Goal: Information Seeking & Learning: Learn about a topic

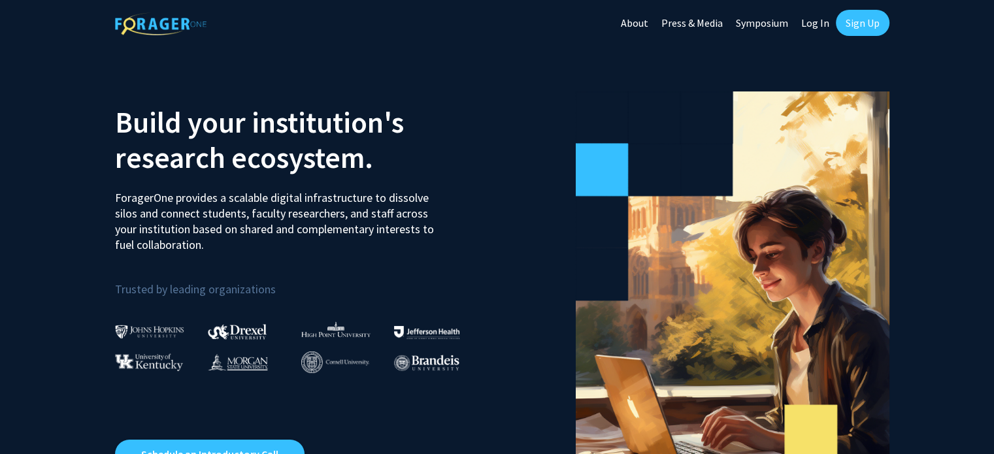
click at [815, 24] on link "Log In" at bounding box center [815, 23] width 41 height 46
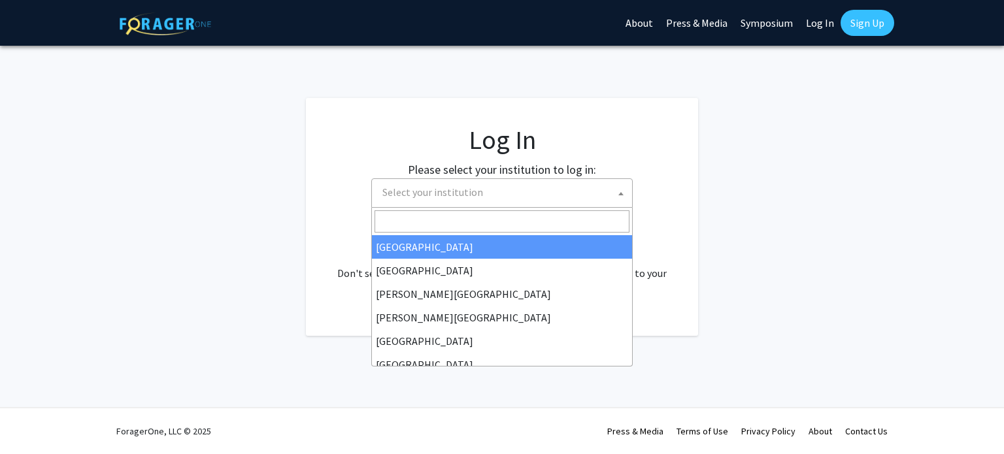
click at [506, 204] on span "Select your institution" at bounding box center [504, 192] width 255 height 27
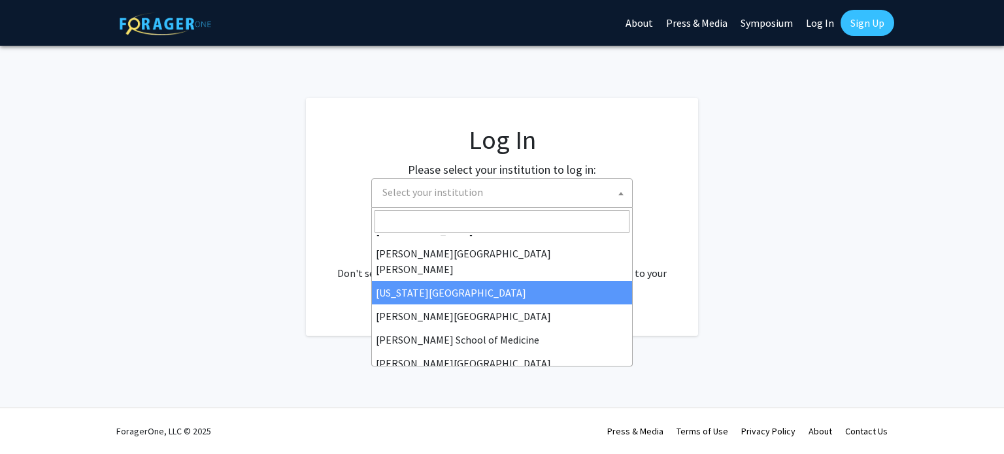
scroll to position [255, 0]
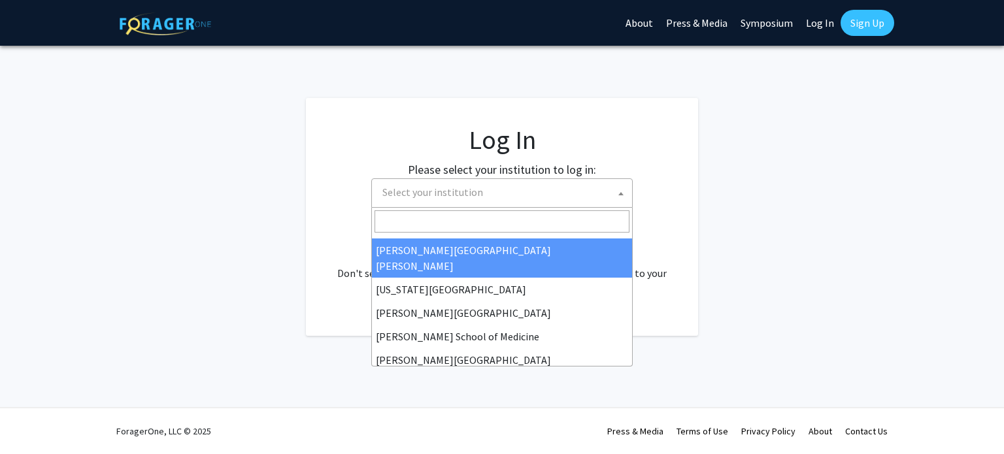
select select "1"
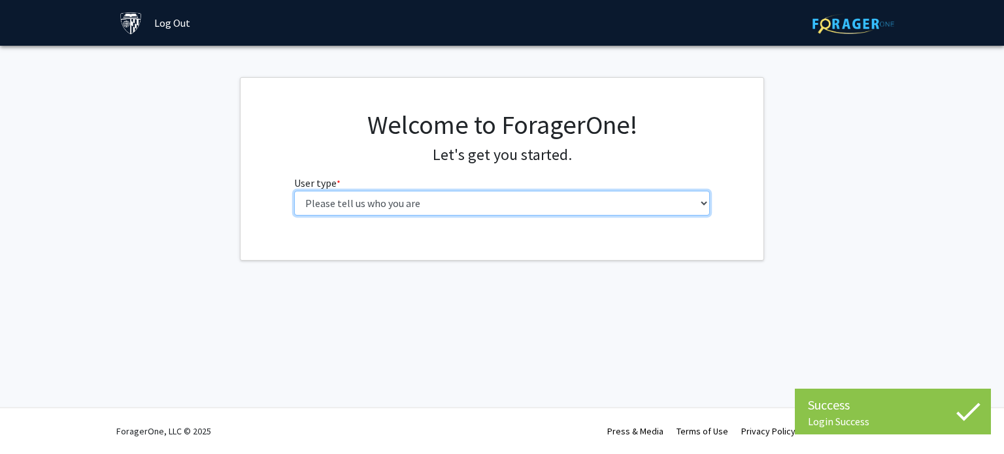
click at [452, 212] on select "Please tell us who you are Undergraduate Student Master's Student Doctoral Cand…" at bounding box center [502, 203] width 416 height 25
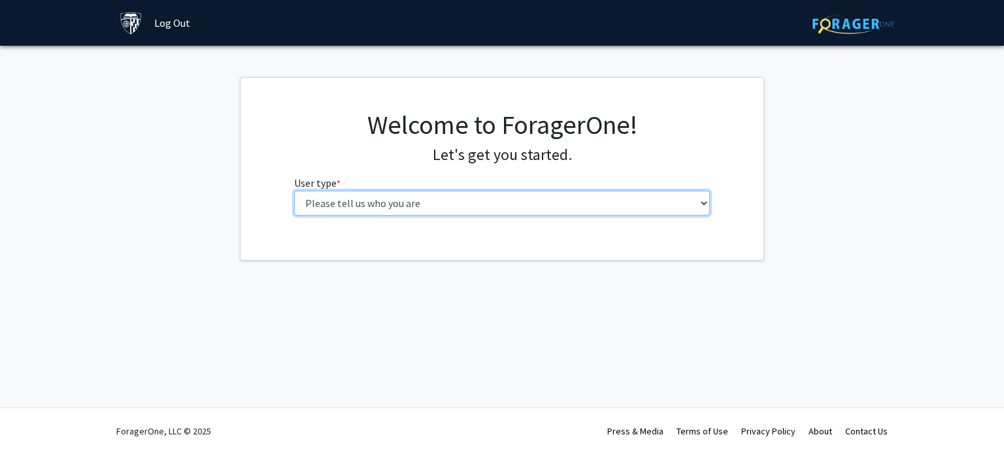
select select "1: undergrad"
click at [294, 191] on select "Please tell us who you are Undergraduate Student Master's Student Doctoral Cand…" at bounding box center [502, 203] width 416 height 25
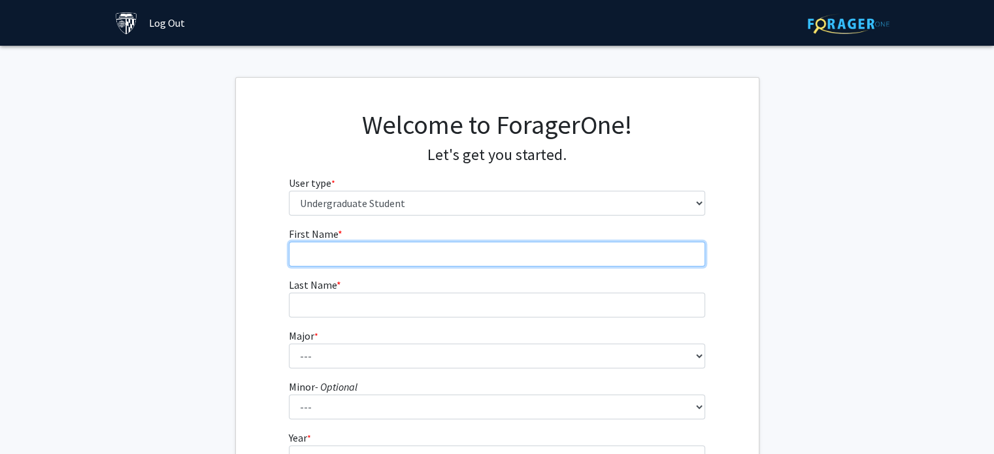
click at [436, 248] on input "First Name * required" at bounding box center [497, 254] width 416 height 25
type input "R"
type input "Elisabeth"
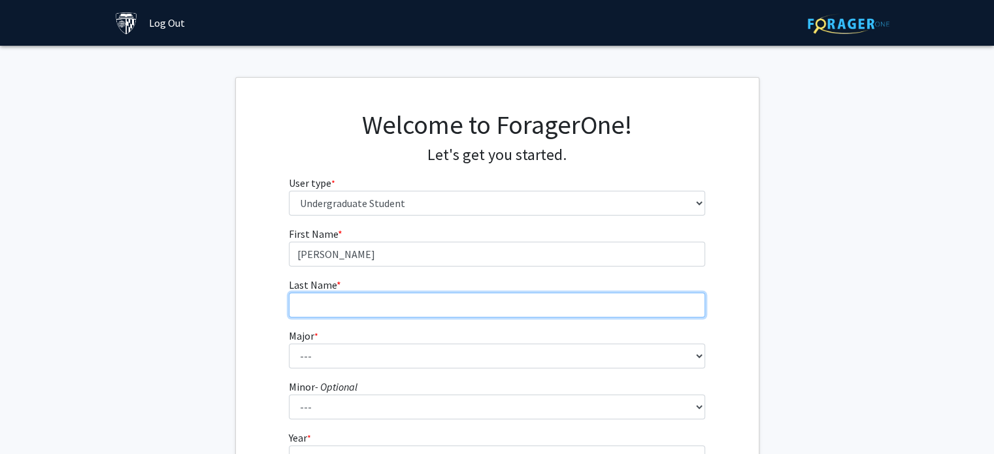
click at [435, 299] on input "Last Name * required" at bounding box center [497, 305] width 416 height 25
type input "Govia"
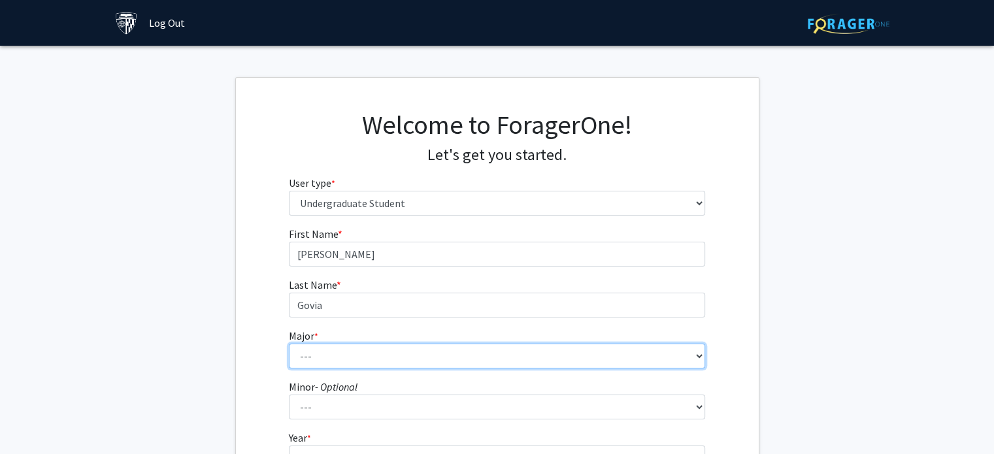
click at [406, 350] on select "--- Africana Studies Anthropology Applied Mathematics & Statistics Archaeology …" at bounding box center [497, 356] width 416 height 25
select select "39: 53"
click at [289, 344] on select "--- Africana Studies Anthropology Applied Mathematics & Statistics Archaeology …" at bounding box center [497, 356] width 416 height 25
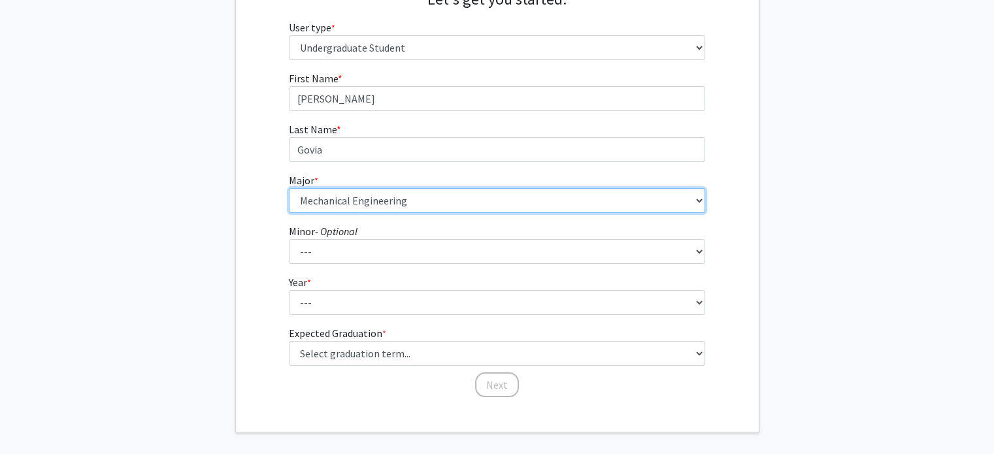
scroll to position [167, 0]
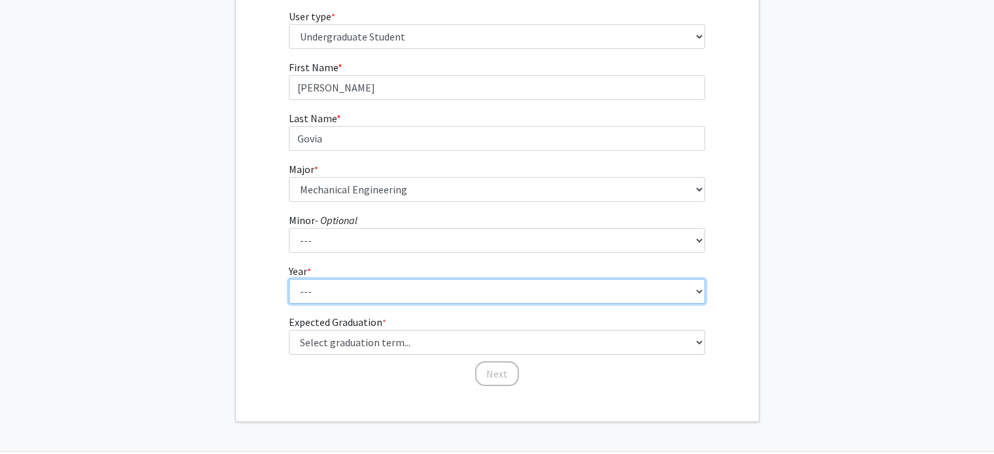
click at [371, 288] on select "--- First-year Sophomore Junior Senior Postbaccalaureate Certificate" at bounding box center [497, 291] width 416 height 25
select select "1: first-year"
click at [289, 279] on select "--- First-year Sophomore Junior Senior Postbaccalaureate Certificate" at bounding box center [497, 291] width 416 height 25
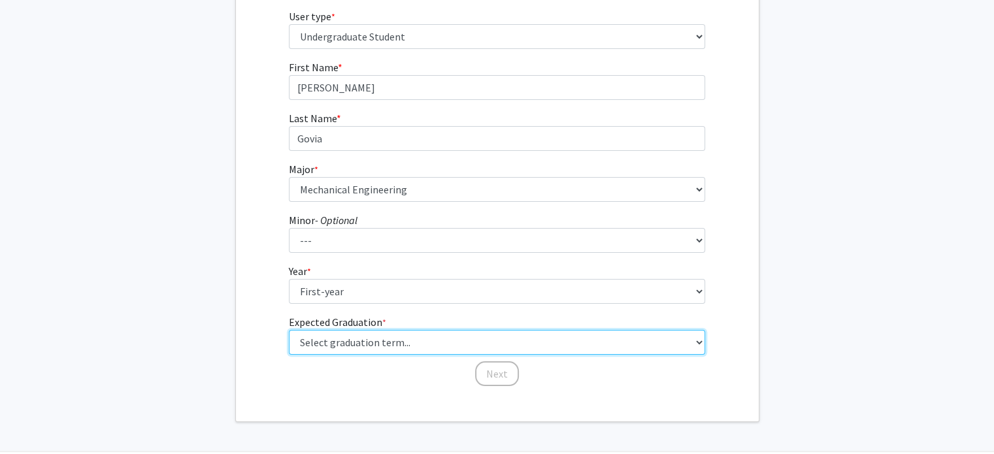
click at [382, 352] on select "Select graduation term... Spring 2025 Summer 2025 Fall 2025 Winter 2025 Spring …" at bounding box center [497, 342] width 416 height 25
select select "17: spring_2029"
click at [289, 330] on select "Select graduation term... Spring 2025 Summer 2025 Fall 2025 Winter 2025 Spring …" at bounding box center [497, 342] width 416 height 25
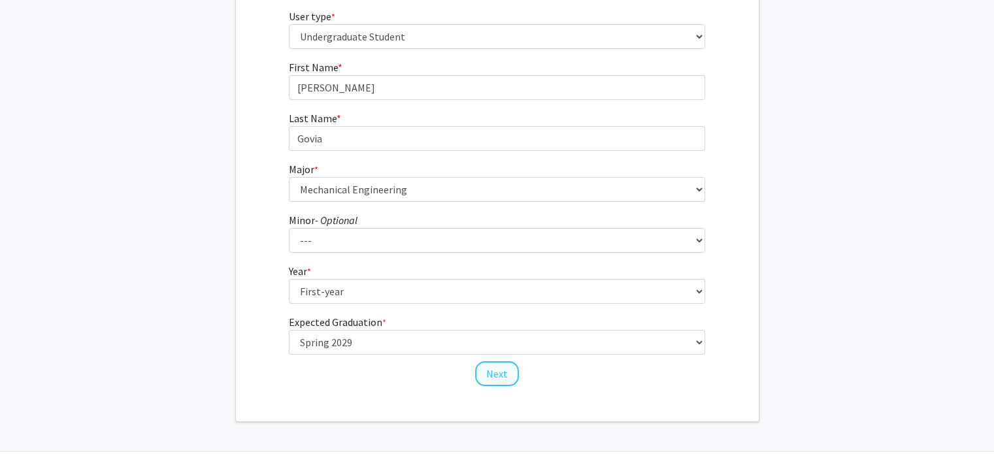
drag, startPoint x: 660, startPoint y: 391, endPoint x: 491, endPoint y: 377, distance: 169.2
click at [491, 377] on div "Welcome to ForagerOne! Let's get you started. User type * required Please tell …" at bounding box center [497, 166] width 523 height 510
click at [491, 377] on button "Next" at bounding box center [497, 373] width 44 height 25
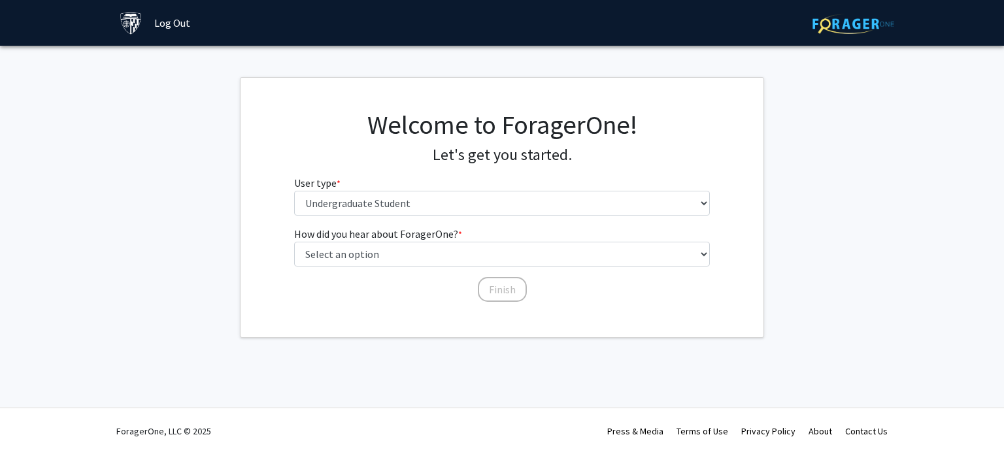
drag, startPoint x: 423, startPoint y: 216, endPoint x: 415, endPoint y: 205, distance: 14.5
click at [415, 205] on div "Welcome to ForagerOne! Let's get you started. User type * required Please tell …" at bounding box center [502, 167] width 436 height 117
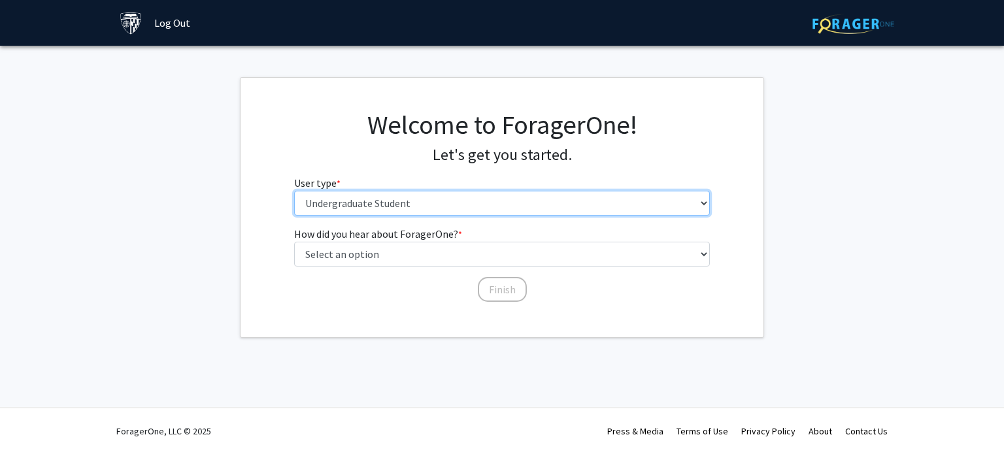
click at [415, 205] on select "Please tell us who you are Undergraduate Student Master's Student Doctoral Cand…" at bounding box center [502, 203] width 416 height 25
click at [294, 191] on select "Please tell us who you are Undergraduate Student Master's Student Doctoral Cand…" at bounding box center [502, 203] width 416 height 25
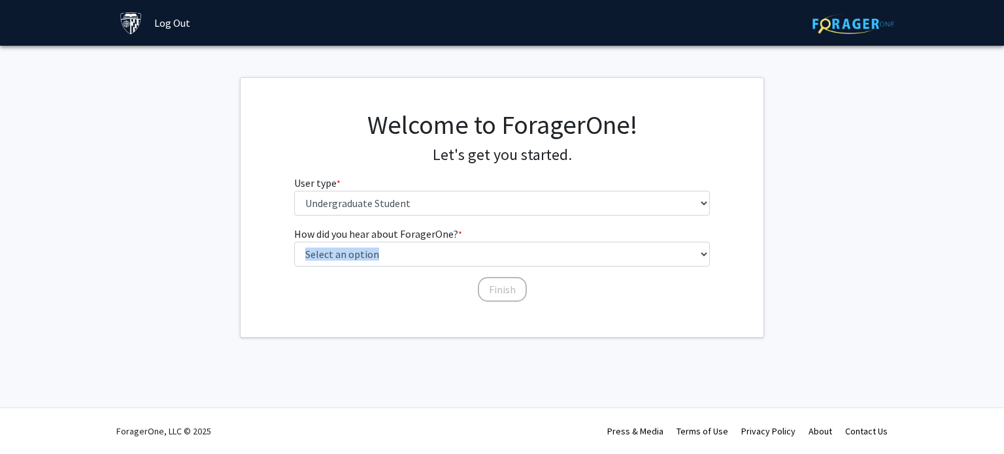
drag, startPoint x: 418, startPoint y: 271, endPoint x: 412, endPoint y: 263, distance: 9.8
click at [412, 263] on div "How did you hear about ForagerOne? * required Select an option Peer/student rec…" at bounding box center [502, 258] width 416 height 64
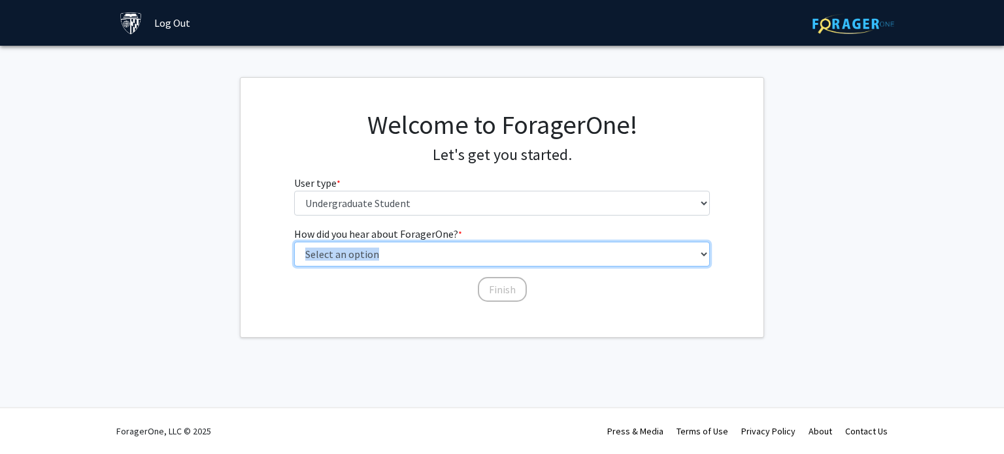
click at [412, 263] on select "Select an option Peer/student recommendation Faculty/staff recommendation Unive…" at bounding box center [502, 254] width 416 height 25
select select "2: faculty_recommendation"
click at [294, 242] on select "Select an option Peer/student recommendation Faculty/staff recommendation Unive…" at bounding box center [502, 254] width 416 height 25
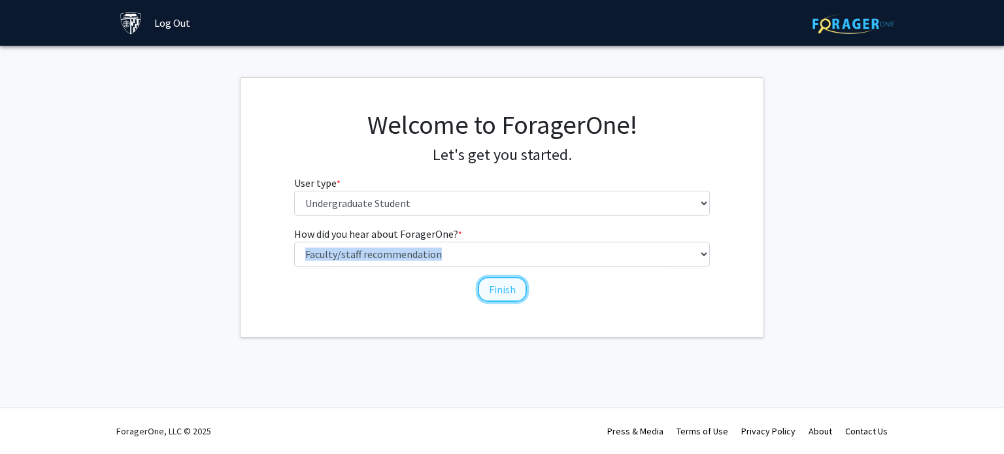
click at [506, 295] on button "Finish" at bounding box center [502, 289] width 49 height 25
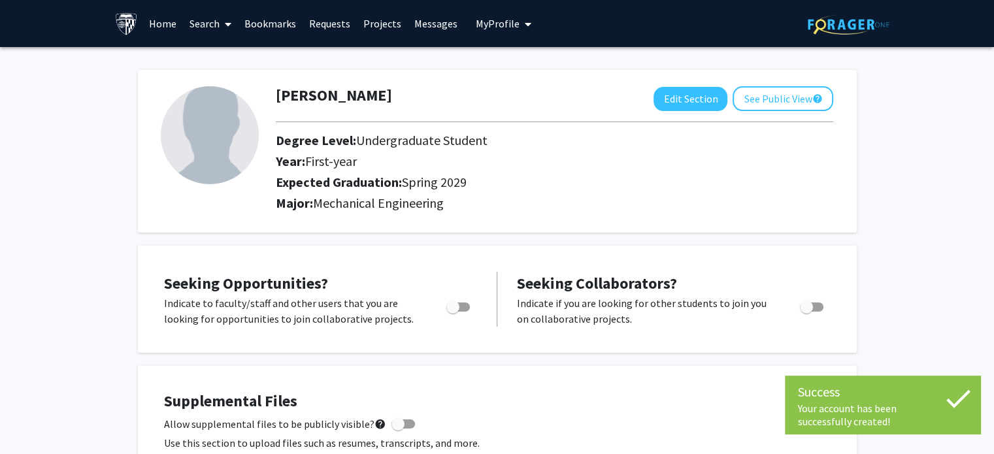
click at [210, 28] on link "Search" at bounding box center [210, 24] width 55 height 46
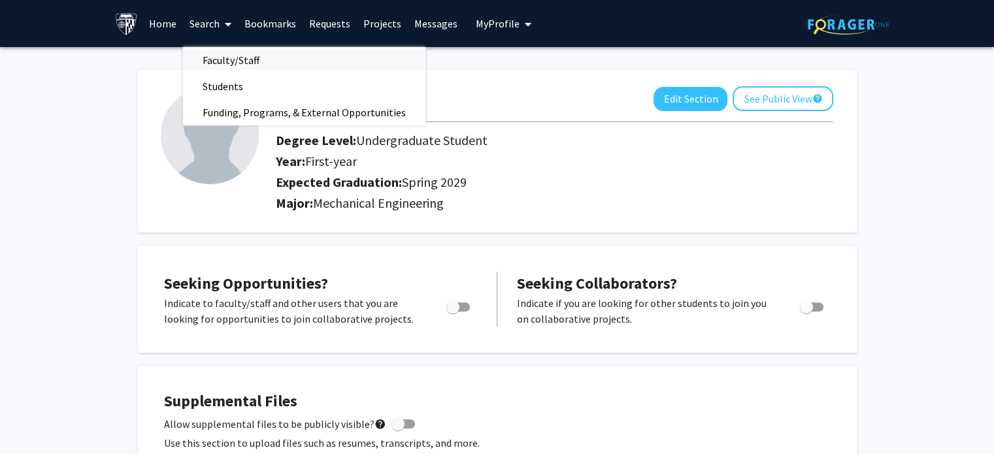
click at [222, 52] on span "Faculty/Staff" at bounding box center [231, 60] width 96 height 26
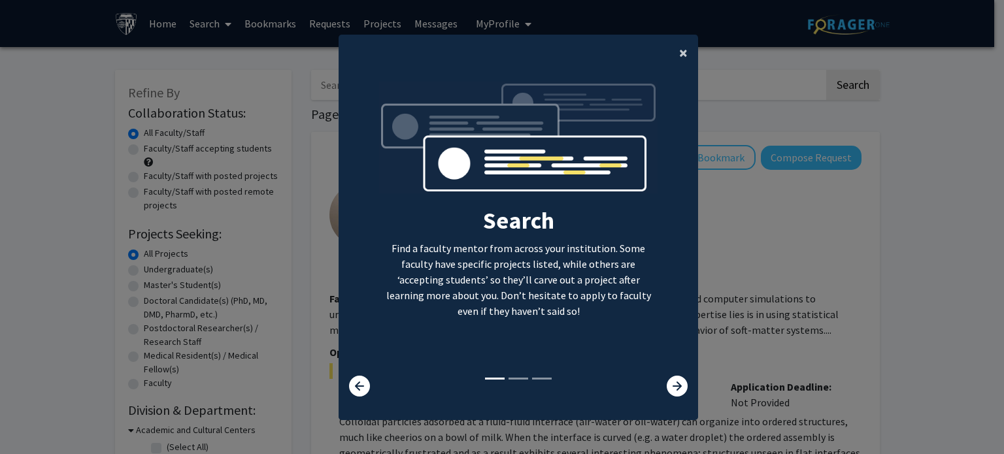
click at [679, 50] on span "×" at bounding box center [683, 52] width 8 height 20
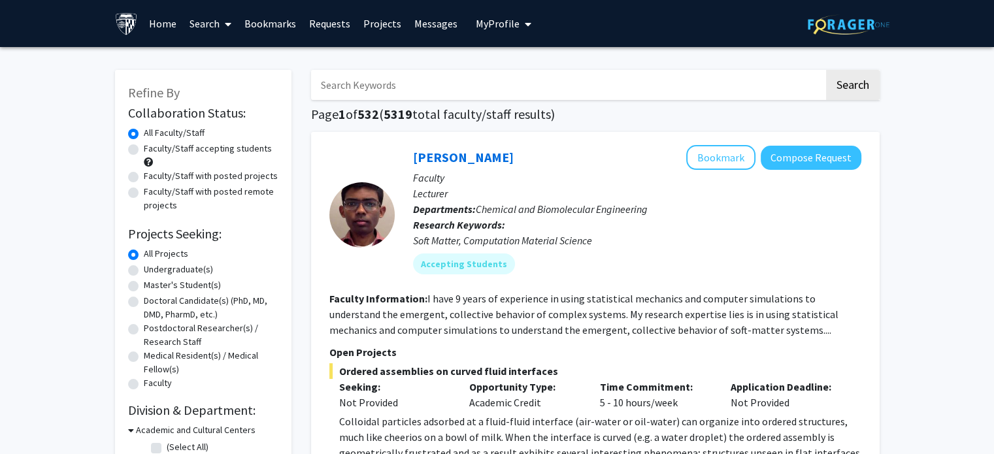
click at [227, 153] on label "Faculty/Staff accepting students" at bounding box center [208, 149] width 128 height 14
click at [152, 150] on input "Faculty/Staff accepting students" at bounding box center [148, 146] width 8 height 8
radio input "true"
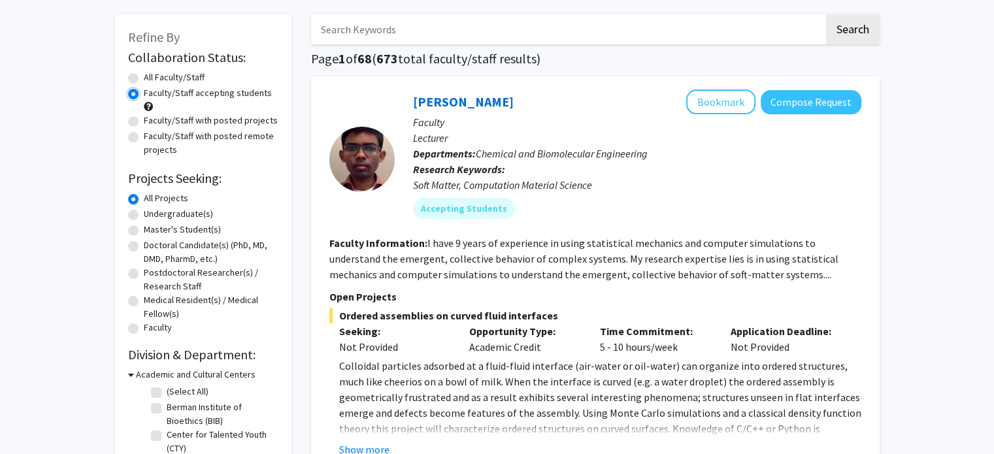
scroll to position [57, 0]
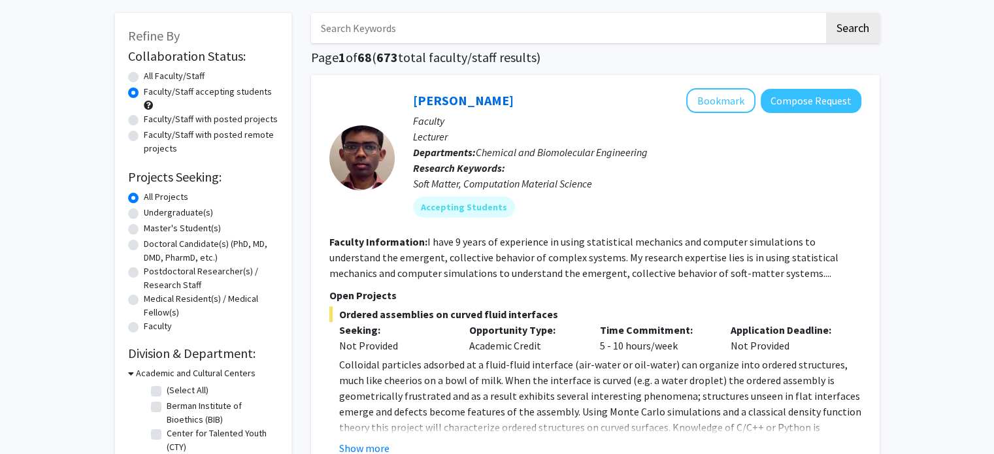
click at [167, 210] on label "Undergraduate(s)" at bounding box center [178, 213] width 69 height 14
click at [152, 210] on input "Undergraduate(s)" at bounding box center [148, 210] width 8 height 8
radio input "true"
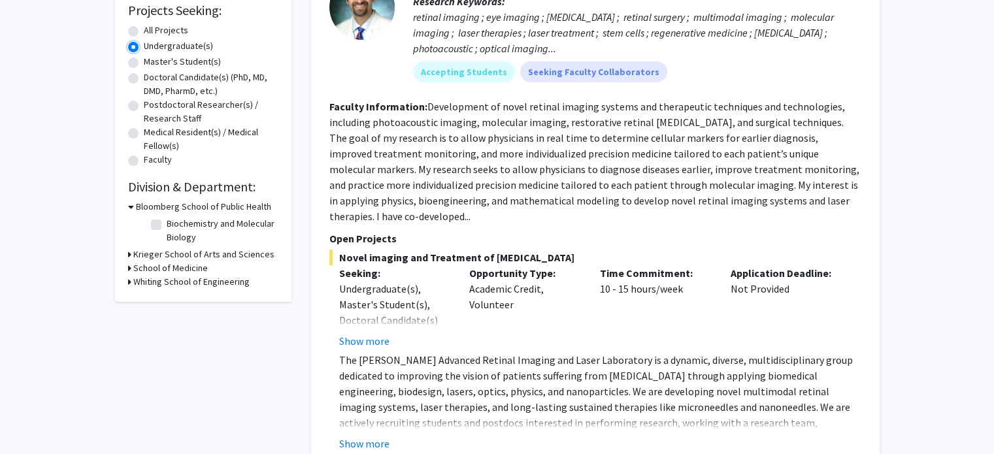
scroll to position [224, 0]
click at [363, 333] on button "Show more" at bounding box center [364, 341] width 50 height 16
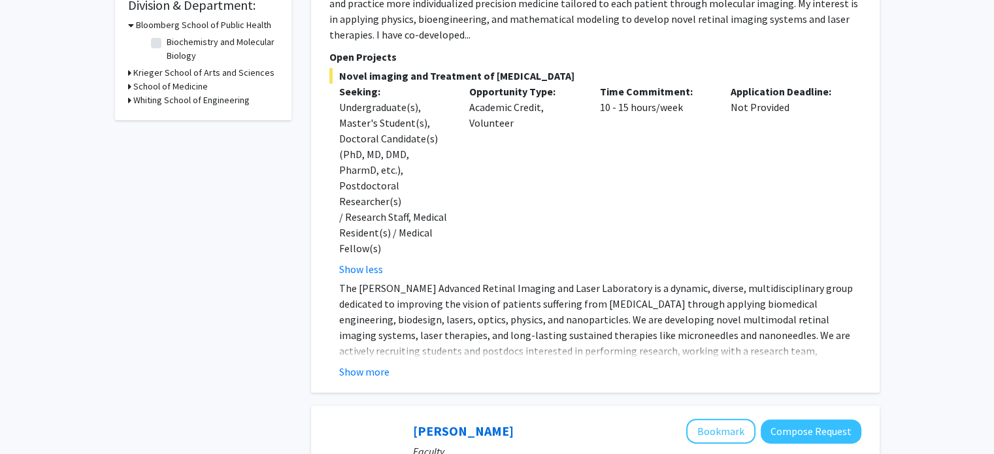
scroll to position [418, 0]
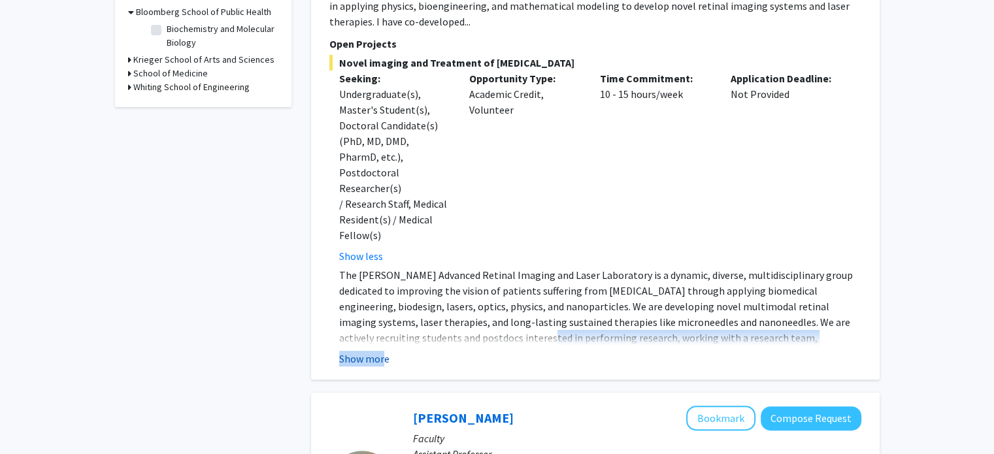
drag, startPoint x: 405, startPoint y: 289, endPoint x: 383, endPoint y: 312, distance: 31.9
click at [383, 312] on fg-read-more "The Paulus Advanced Retinal Imaging and Laser Laboratory is a dynamic, diverse,…" at bounding box center [595, 316] width 532 height 99
click at [383, 351] on button "Show more" at bounding box center [364, 359] width 50 height 16
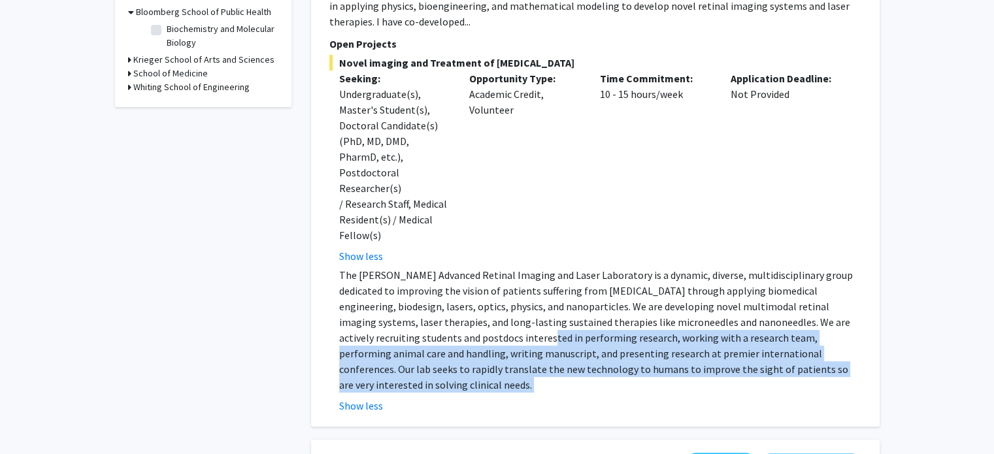
click at [520, 309] on p "The Paulus Advanced Retinal Imaging and Laser Laboratory is a dynamic, diverse,…" at bounding box center [600, 329] width 522 height 125
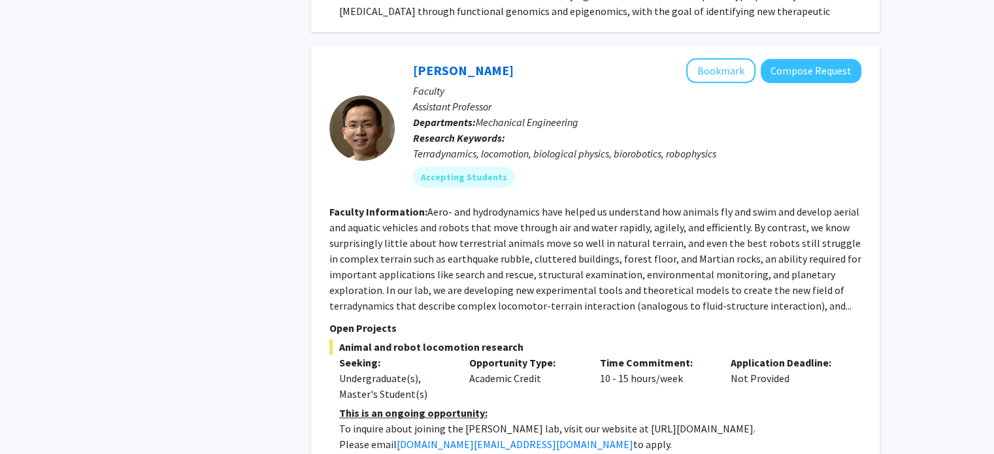
scroll to position [1330, 0]
click at [500, 354] on div "Opportunity Type: Academic Credit" at bounding box center [524, 377] width 131 height 47
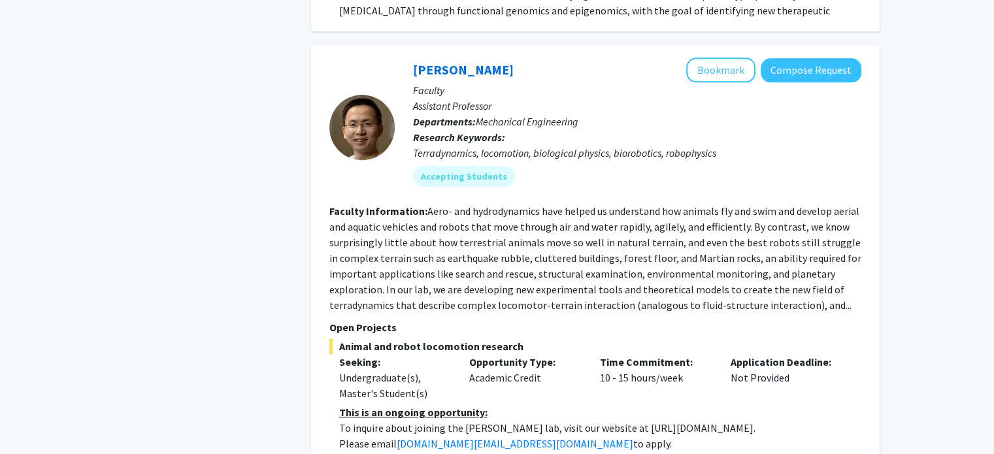
click at [633, 205] on fg-read-more "Aero- and hydrodynamics have helped us understand how animals fly and swim and …" at bounding box center [595, 258] width 532 height 107
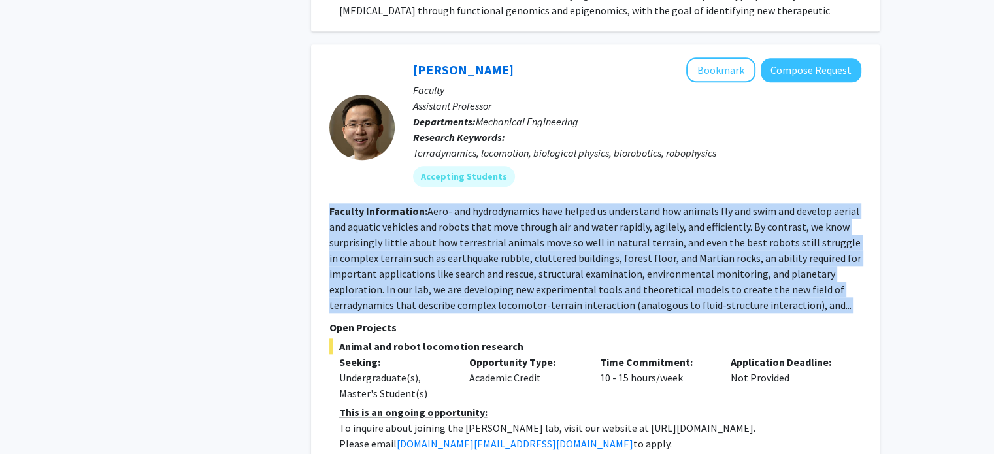
click at [633, 205] on fg-read-more "Aero- and hydrodynamics have helped us understand how animals fly and swim and …" at bounding box center [595, 258] width 532 height 107
click at [580, 205] on fg-read-more "Aero- and hydrodynamics have helped us understand how animals fly and swim and …" at bounding box center [595, 258] width 532 height 107
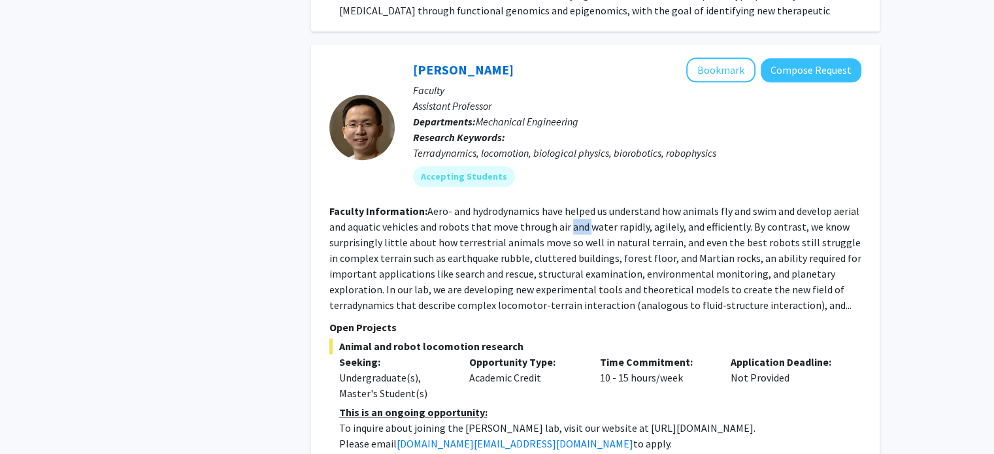
click at [580, 205] on fg-read-more "Aero- and hydrodynamics have helped us understand how animals fly and swim and …" at bounding box center [595, 258] width 532 height 107
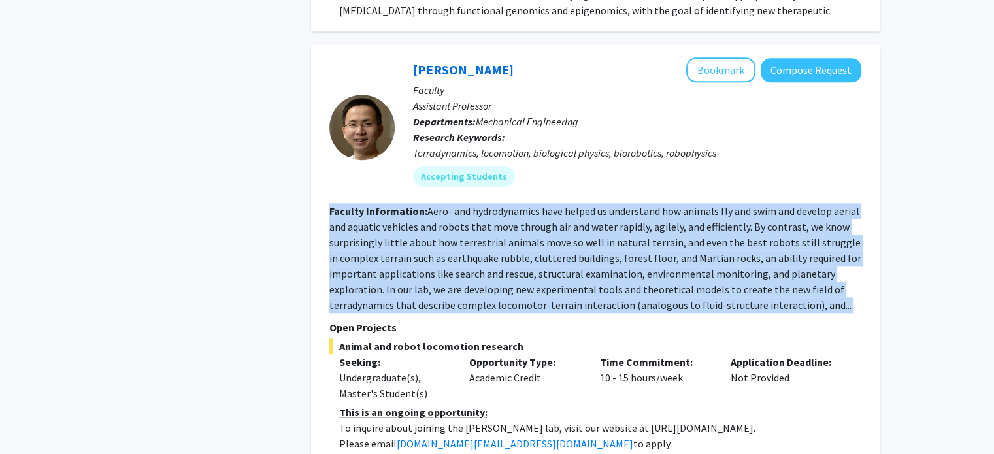
click at [580, 205] on fg-read-more "Aero- and hydrodynamics have helped us understand how animals fly and swim and …" at bounding box center [595, 258] width 532 height 107
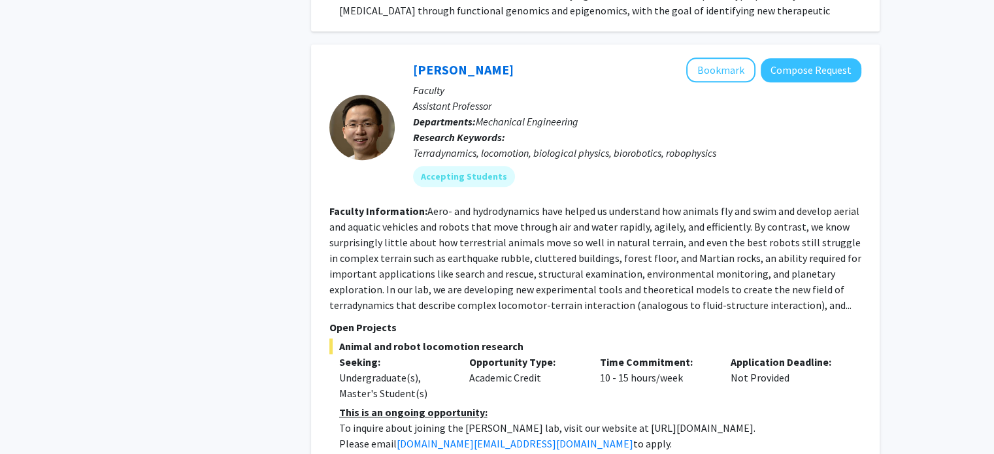
click at [475, 205] on fg-read-more "Aero- and hydrodynamics have helped us understand how animals fly and swim and …" at bounding box center [595, 258] width 532 height 107
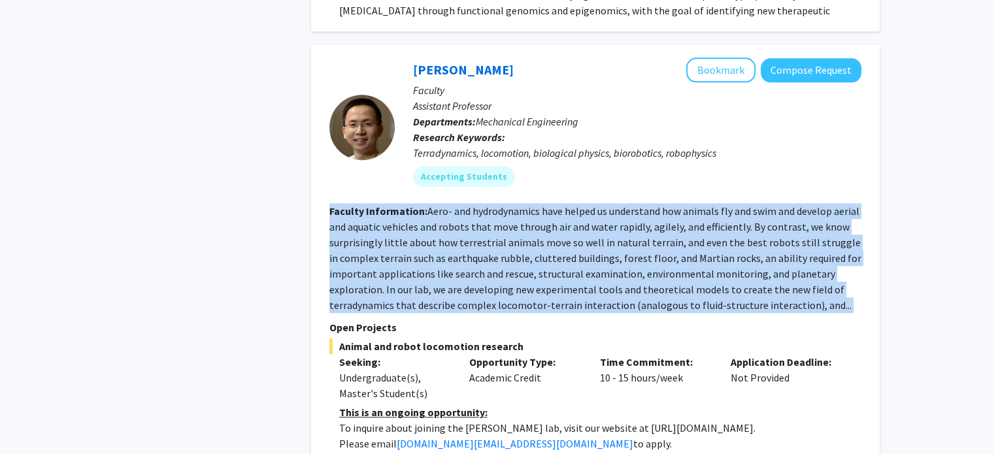
click at [475, 205] on fg-read-more "Aero- and hydrodynamics have helped us understand how animals fly and swim and …" at bounding box center [595, 258] width 532 height 107
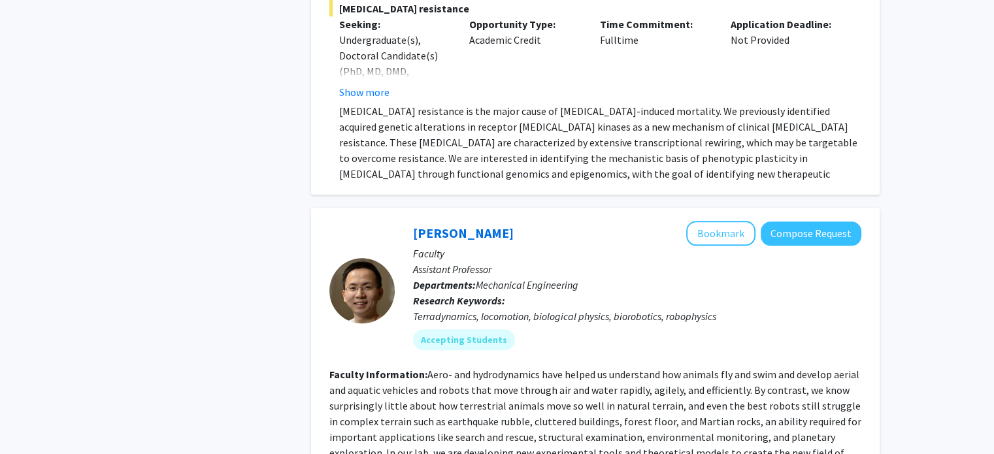
scroll to position [1166, 0]
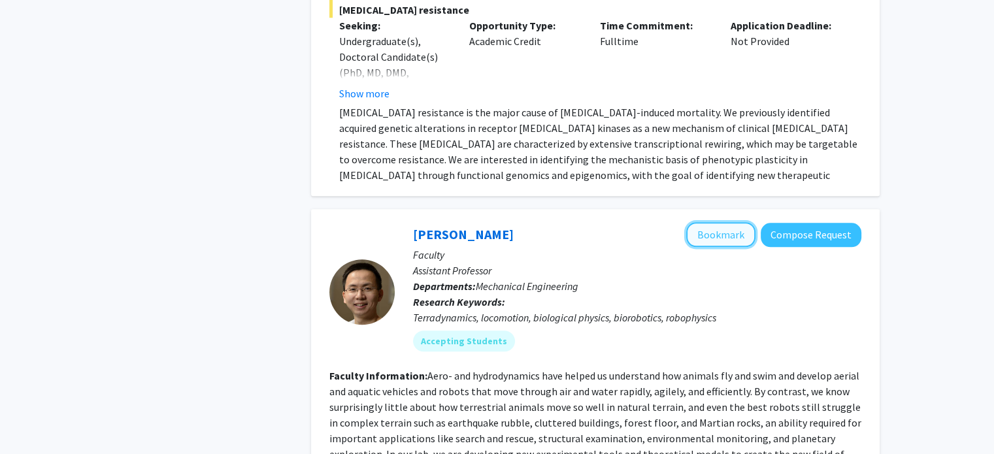
click at [706, 222] on button "Bookmark" at bounding box center [720, 234] width 69 height 25
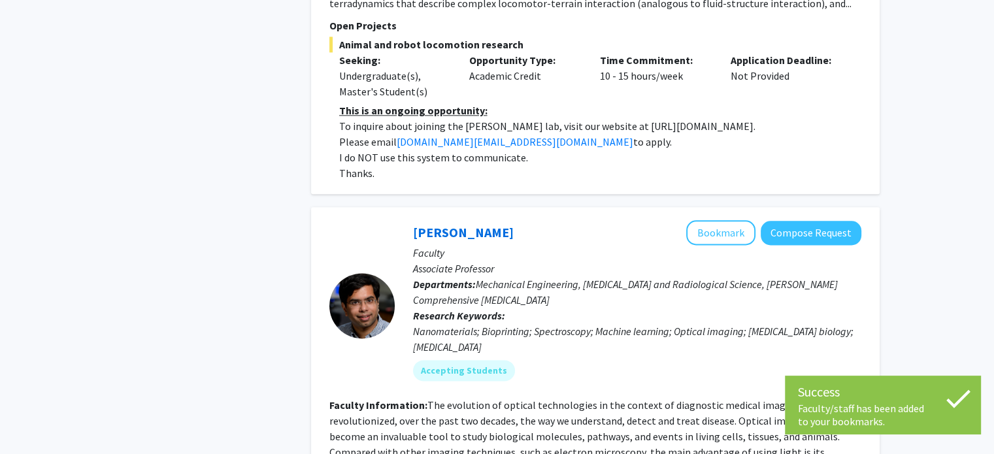
scroll to position [1767, 0]
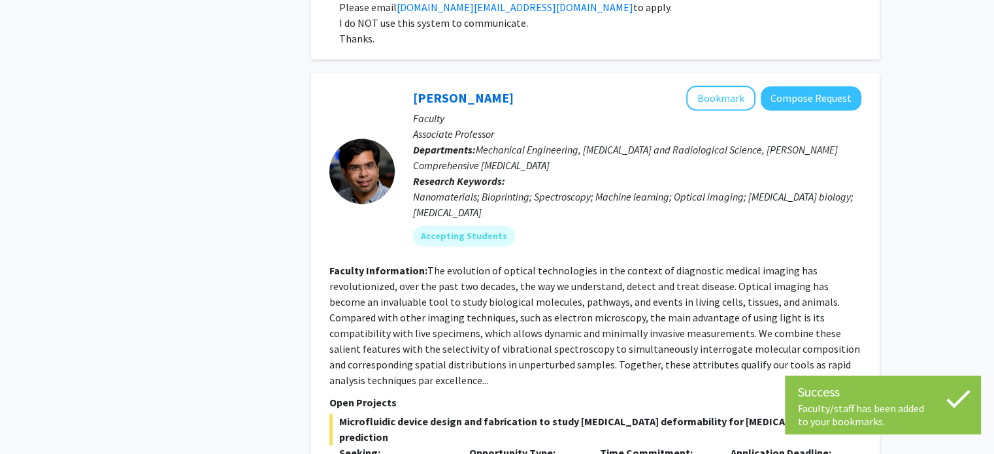
click at [562, 263] on section "Faculty Information: The evolution of optical technologies in the context of di…" at bounding box center [595, 325] width 532 height 125
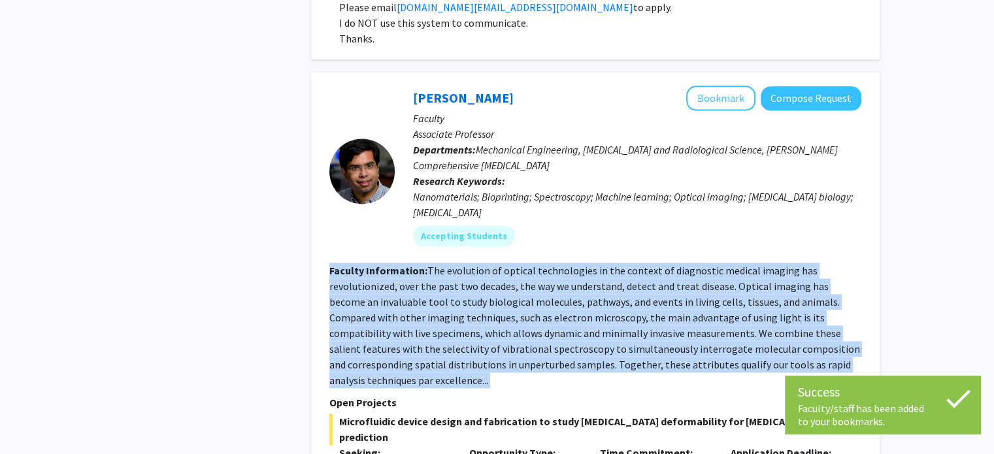
click at [562, 263] on section "Faculty Information: The evolution of optical technologies in the context of di…" at bounding box center [595, 325] width 532 height 125
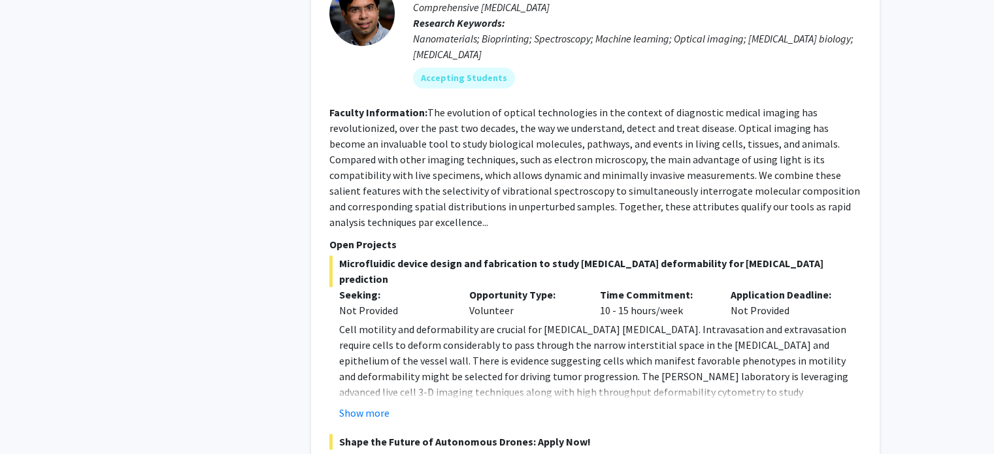
scroll to position [1926, 0]
click at [559, 404] on div "Show more" at bounding box center [600, 412] width 522 height 16
click at [375, 320] on fg-read-more "Cell motility and deformability are crucial for cancer metastasis. Intravasatio…" at bounding box center [595, 369] width 532 height 99
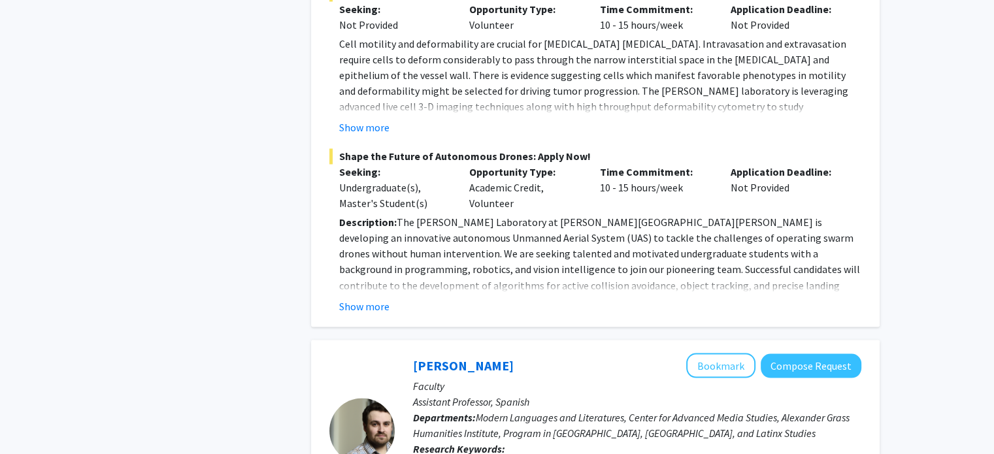
scroll to position [2171, 0]
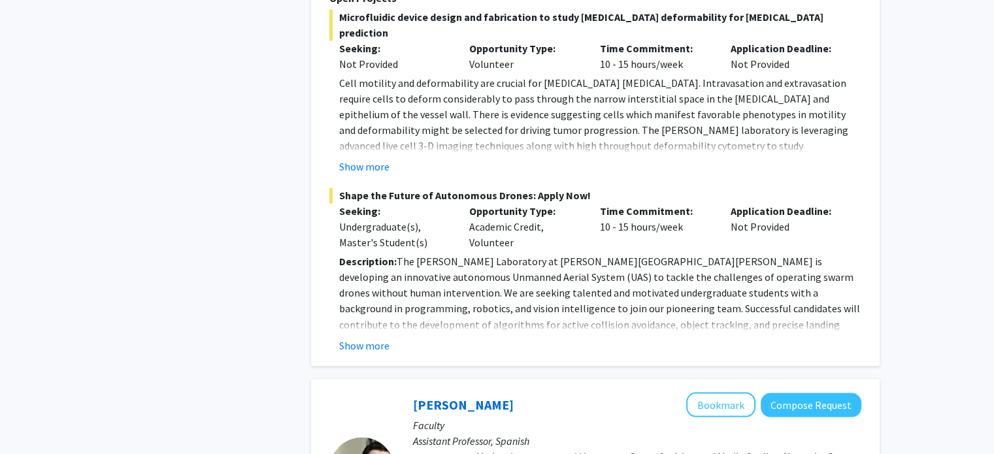
click at [359, 254] on fg-read-more "Description: The Barman Laboratory at Johns Hopkins University is developing an…" at bounding box center [595, 303] width 532 height 99
click at [364, 337] on button "Show more" at bounding box center [364, 345] width 50 height 16
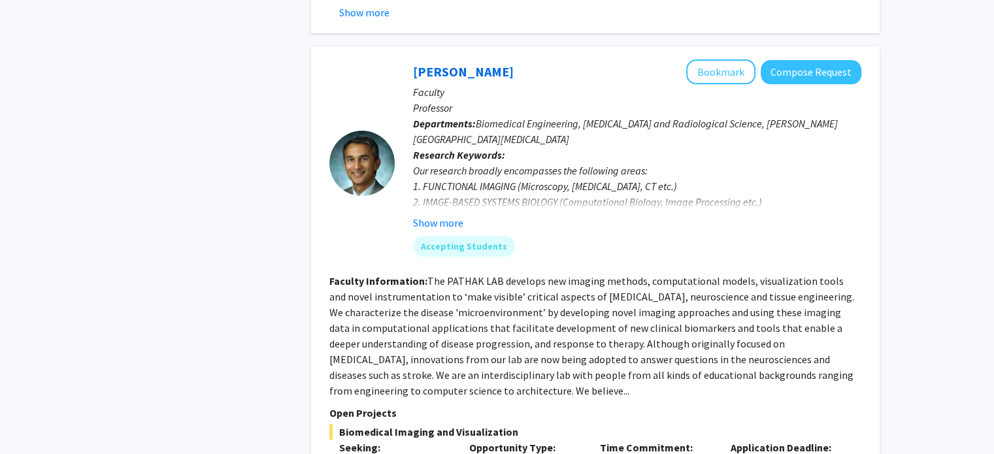
scroll to position [5337, 0]
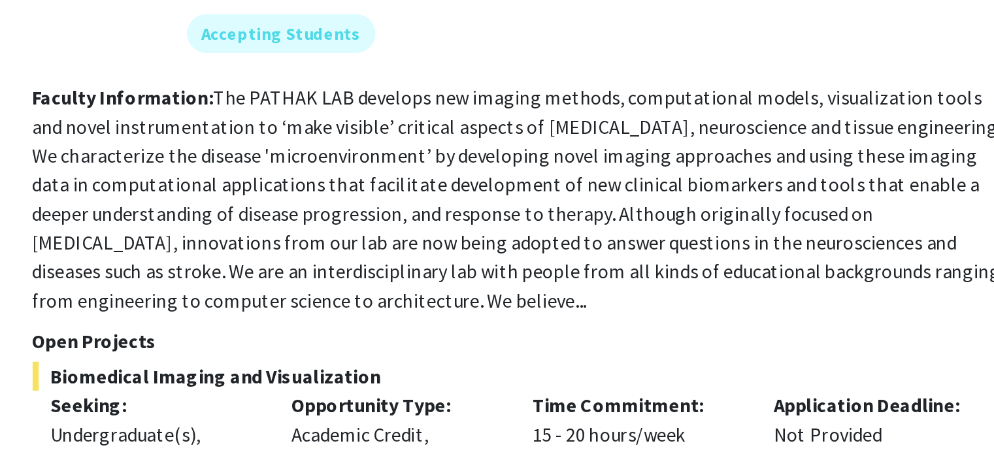
scroll to position [5478, 0]
click at [548, 350] on span at bounding box center [599, 427] width 520 height 154
click at [550, 350] on span at bounding box center [599, 427] width 520 height 154
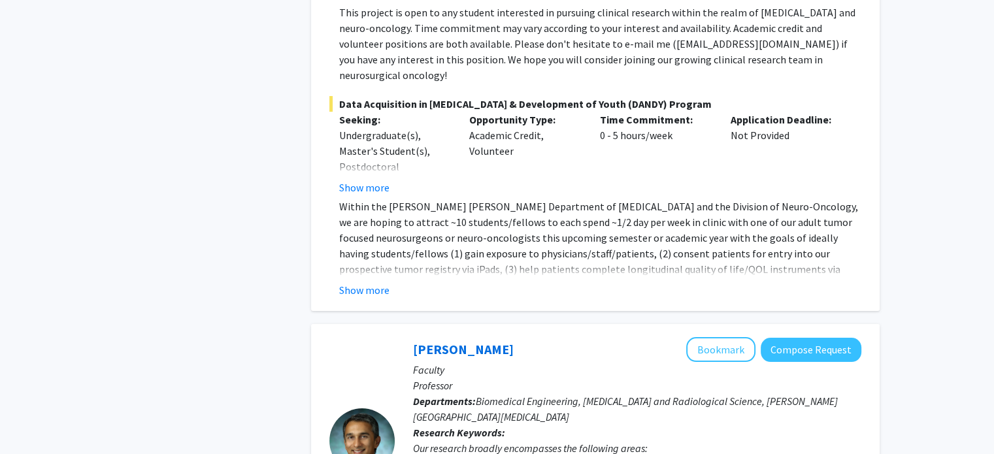
scroll to position [4977, 0]
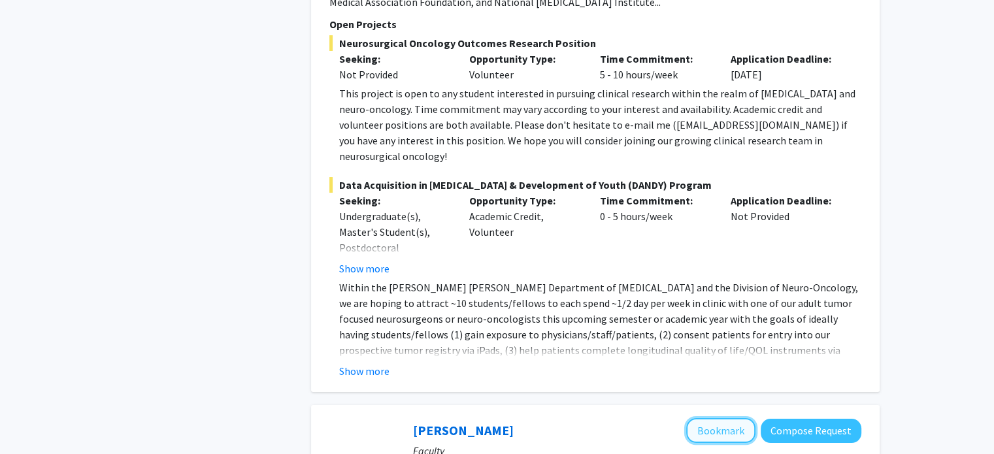
click at [714, 418] on button "Bookmark" at bounding box center [720, 430] width 69 height 25
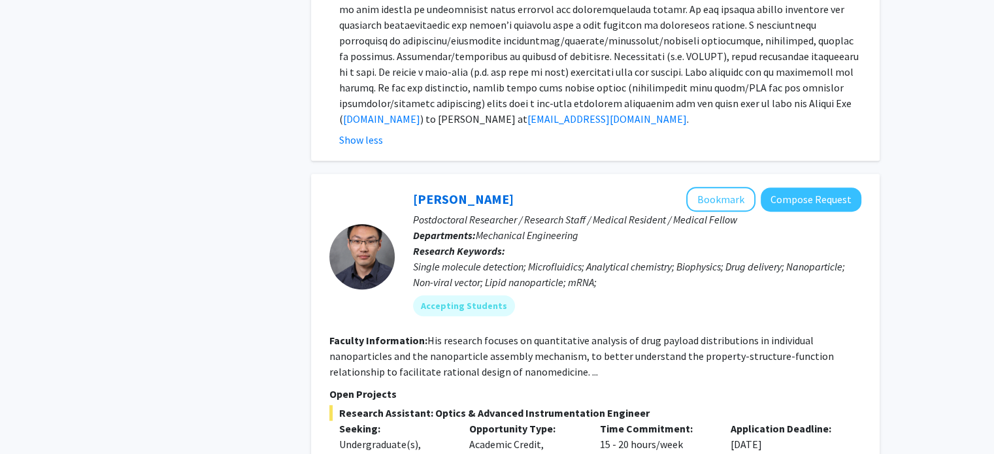
scroll to position [5865, 0]
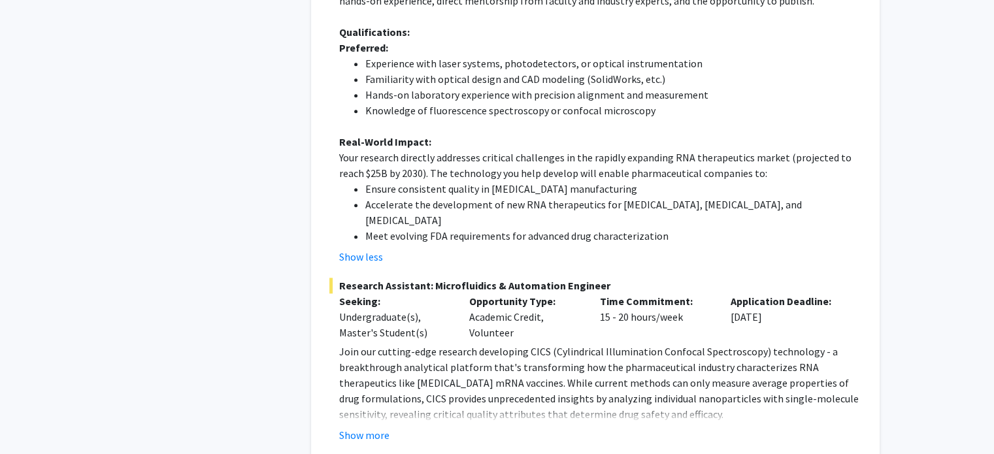
scroll to position [6602, 0]
click at [378, 427] on button "Show more" at bounding box center [364, 435] width 50 height 16
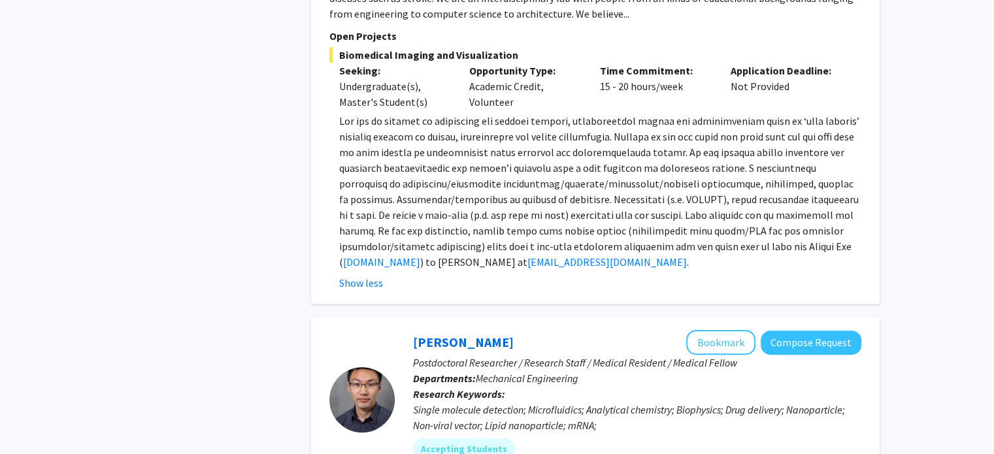
scroll to position [5712, 0]
click at [714, 331] on button "Bookmark" at bounding box center [720, 343] width 69 height 25
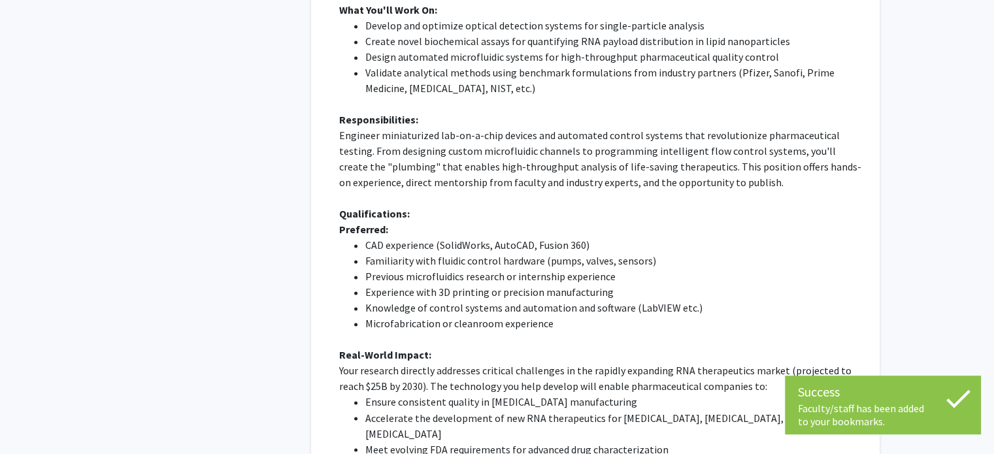
scroll to position [7156, 0]
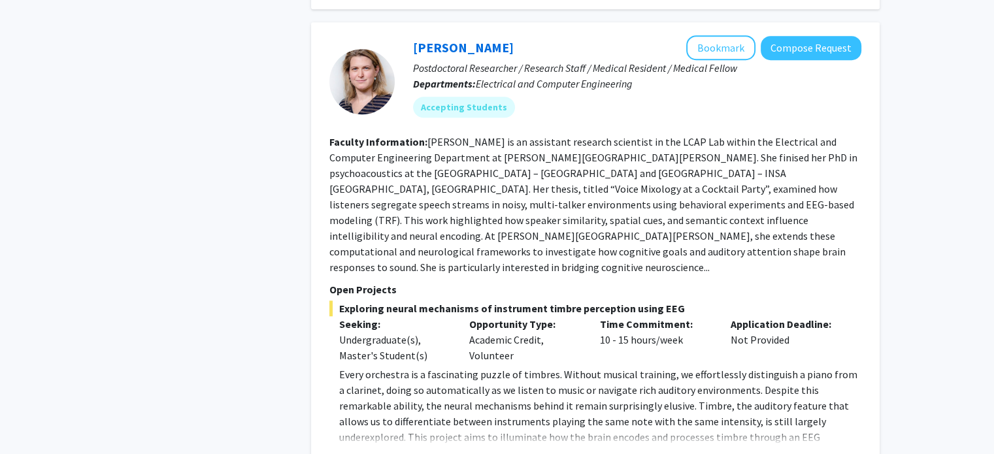
scroll to position [1056, 0]
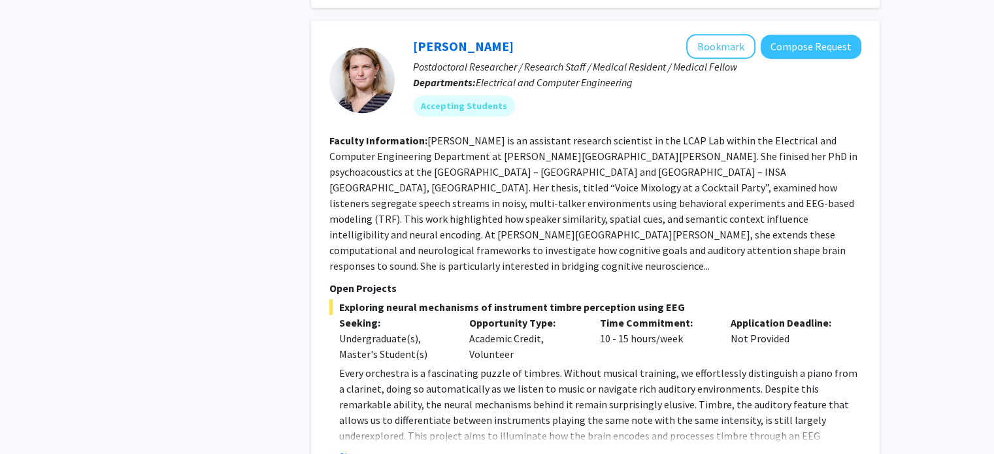
click at [397, 449] on div "Show more" at bounding box center [600, 457] width 522 height 16
click at [389, 449] on div "Show more" at bounding box center [600, 457] width 522 height 16
click at [370, 449] on button "Show more" at bounding box center [364, 457] width 50 height 16
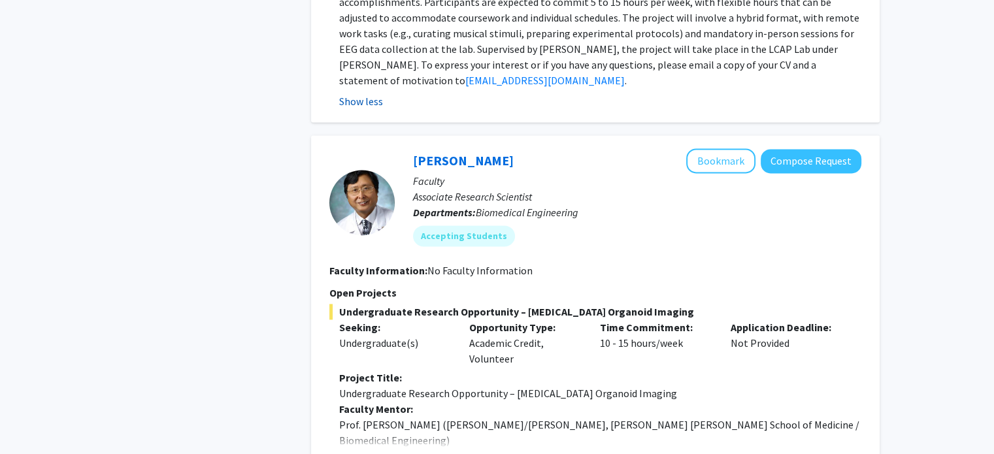
scroll to position [1835, 0]
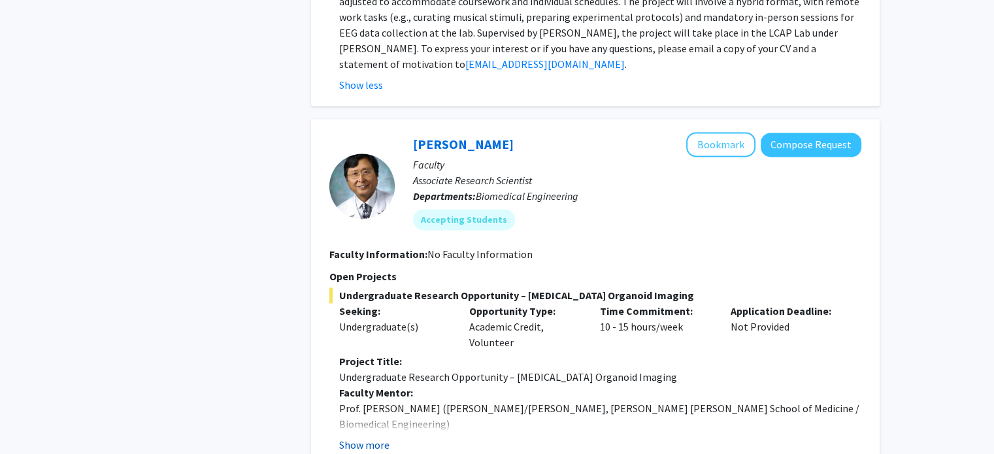
click at [375, 437] on button "Show more" at bounding box center [364, 445] width 50 height 16
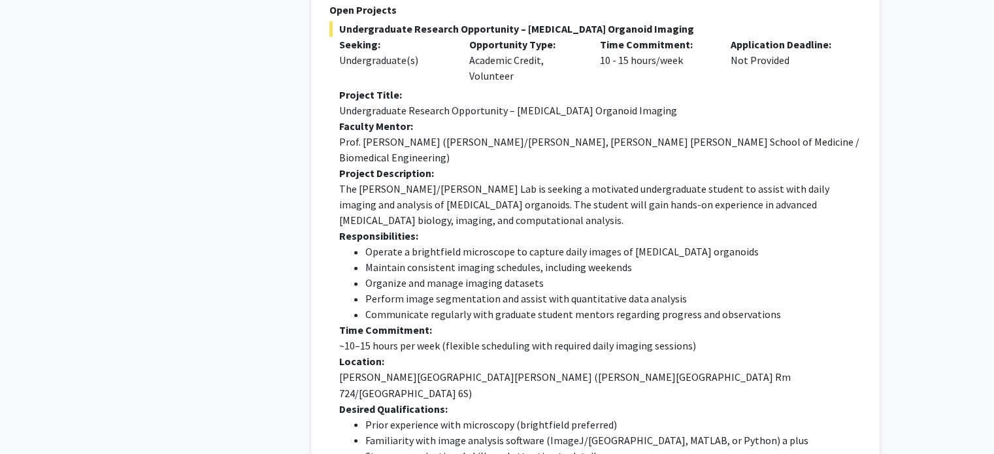
scroll to position [2101, 0]
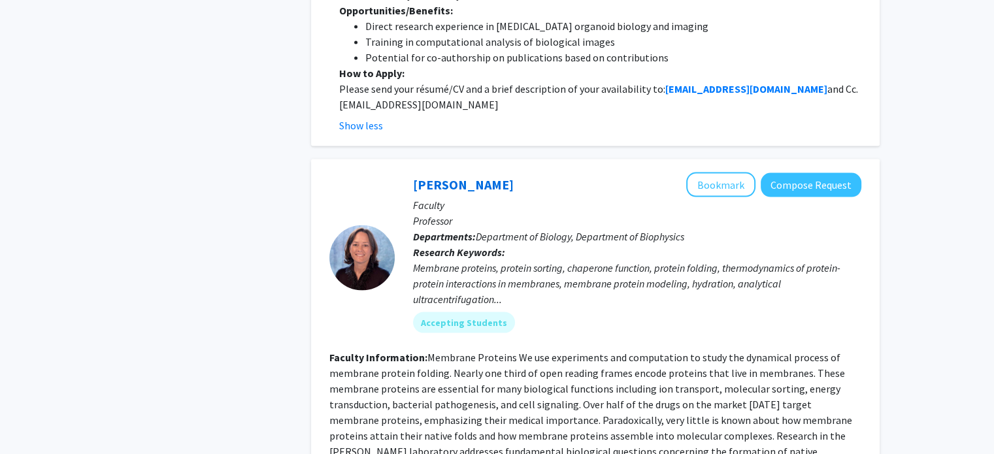
scroll to position [2804, 0]
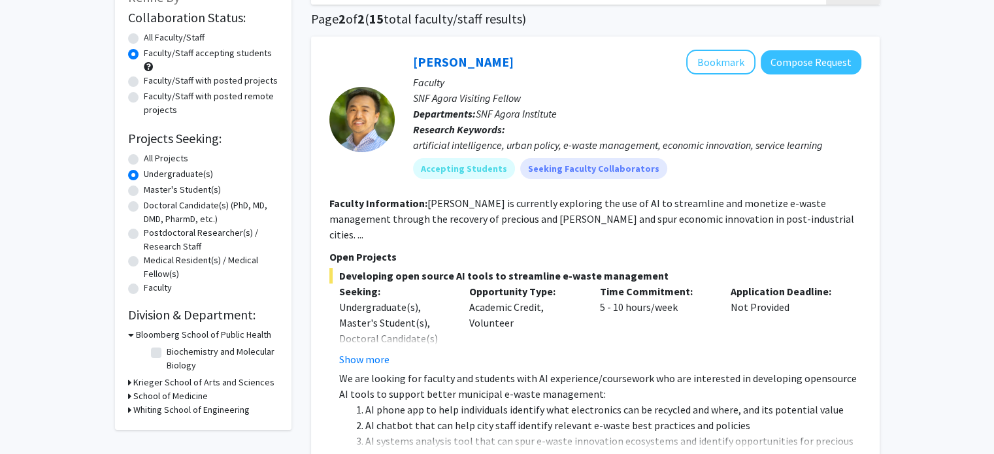
scroll to position [96, 0]
click at [165, 410] on h3 "Whiting School of Engineering" at bounding box center [191, 410] width 116 height 14
click at [178, 36] on label "All Faculty/Staff" at bounding box center [174, 37] width 61 height 14
click at [152, 36] on input "All Faculty/Staff" at bounding box center [148, 34] width 8 height 8
radio input "true"
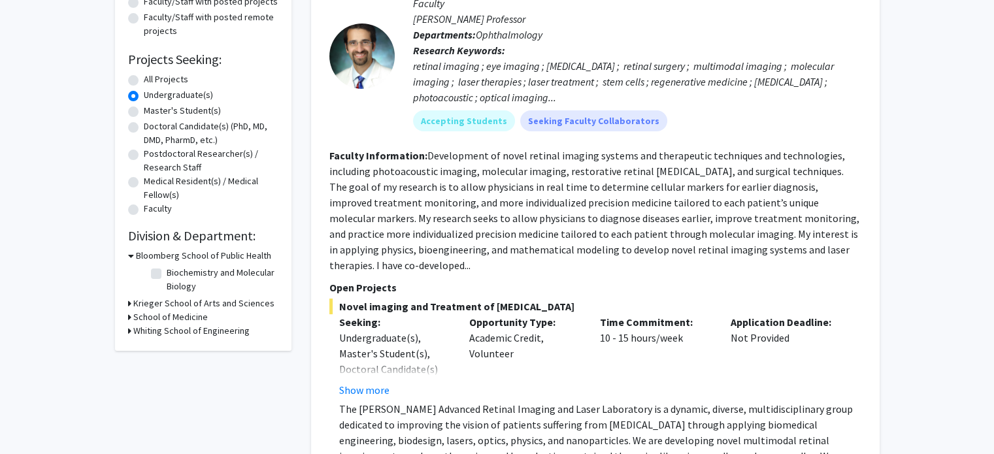
scroll to position [175, 0]
click at [161, 73] on label "All Projects" at bounding box center [166, 79] width 44 height 14
click at [152, 73] on input "All Projects" at bounding box center [148, 76] width 8 height 8
radio input "true"
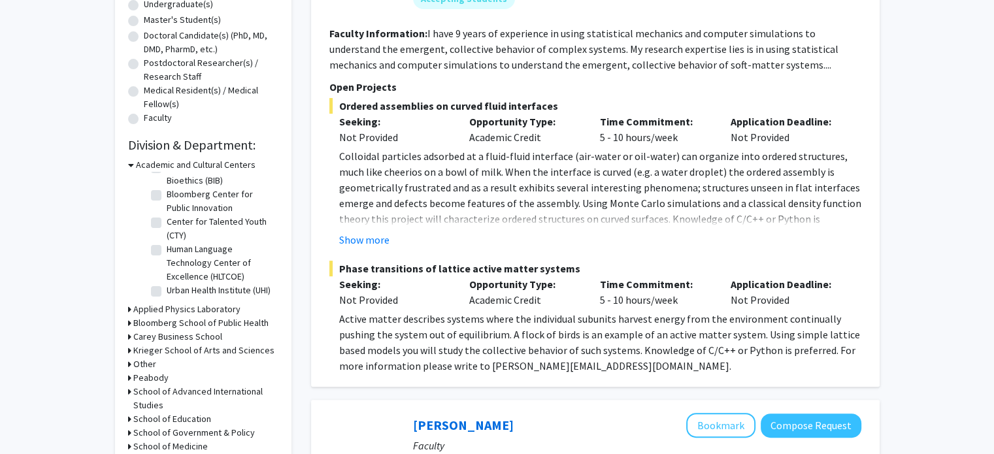
scroll to position [266, 0]
click at [128, 308] on icon at bounding box center [129, 309] width 3 height 14
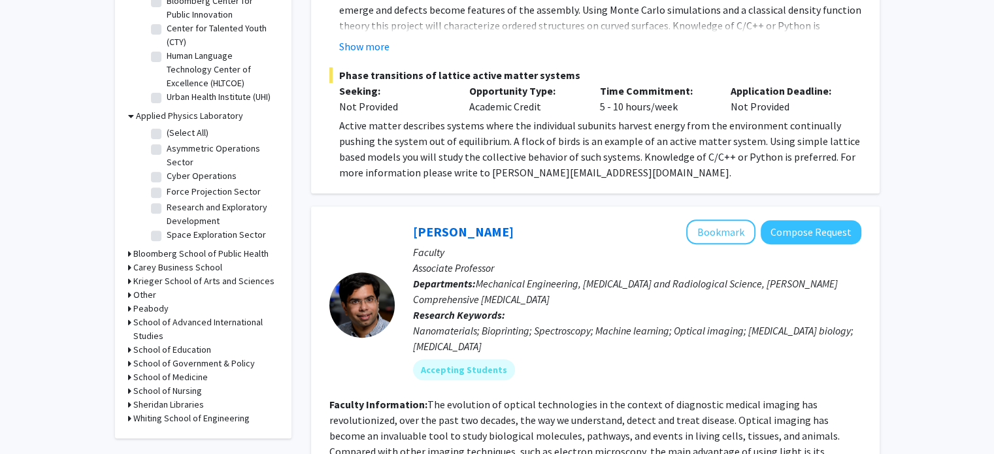
scroll to position [469, 0]
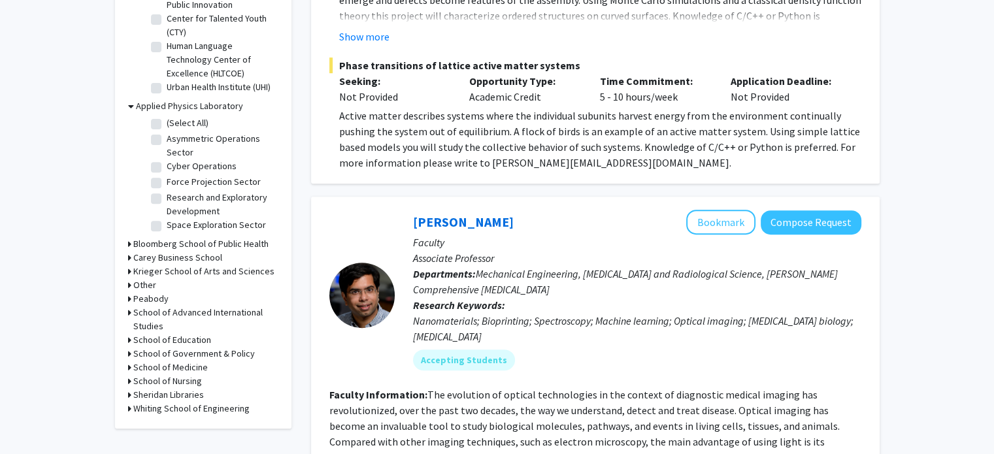
click at [223, 225] on label "Space Exploration Sector" at bounding box center [216, 225] width 99 height 14
click at [175, 225] on input "Space Exploration Sector" at bounding box center [171, 222] width 8 height 8
checkbox input "true"
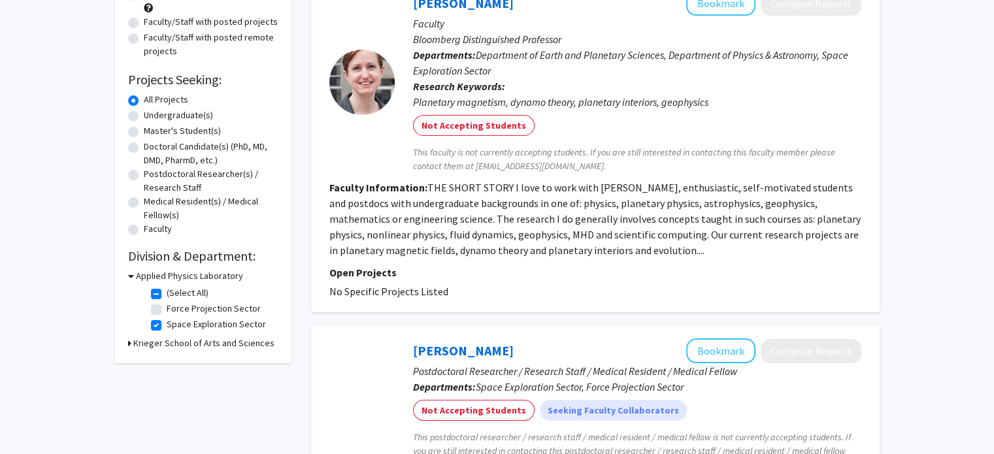
scroll to position [122, 0]
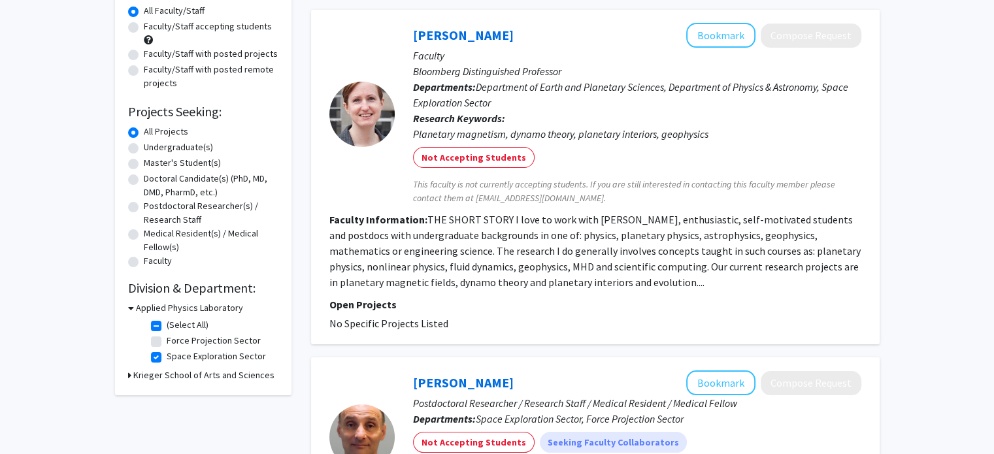
click at [161, 355] on fg-checkbox "Space Exploration Sector Space Exploration Sector" at bounding box center [213, 358] width 124 height 16
click at [167, 357] on label "Space Exploration Sector" at bounding box center [216, 357] width 99 height 14
click at [167, 357] on input "Space Exploration Sector" at bounding box center [171, 354] width 8 height 8
checkbox input "false"
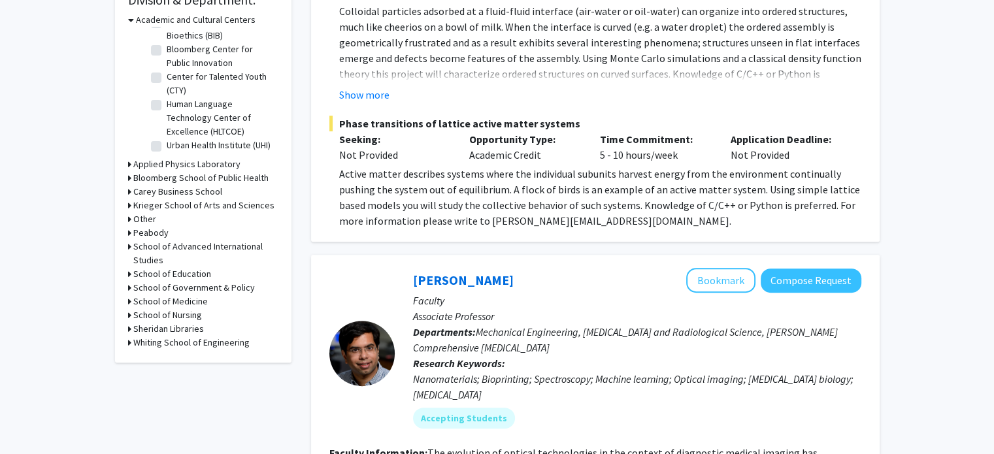
scroll to position [415, 0]
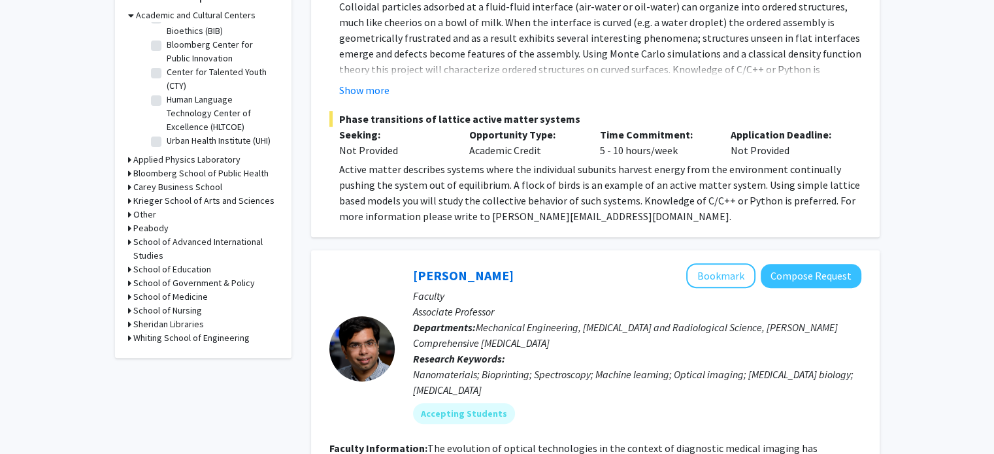
click at [131, 340] on div "Whiting School of Engineering" at bounding box center [203, 338] width 150 height 14
click at [127, 338] on div "Refine By Collaboration Status: Collaboration Status All Faculty/Staff Collabor…" at bounding box center [203, 6] width 176 height 703
click at [142, 335] on h3 "Whiting School of Engineering" at bounding box center [191, 338] width 116 height 14
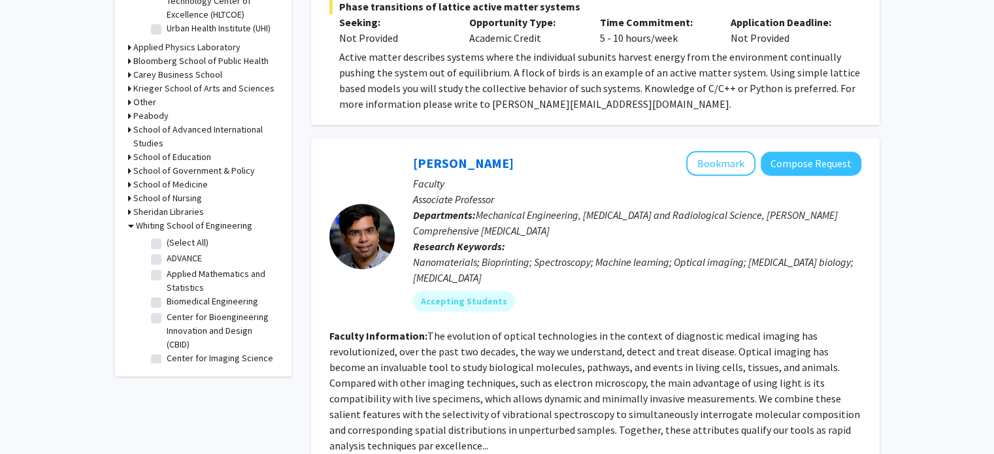
scroll to position [529, 0]
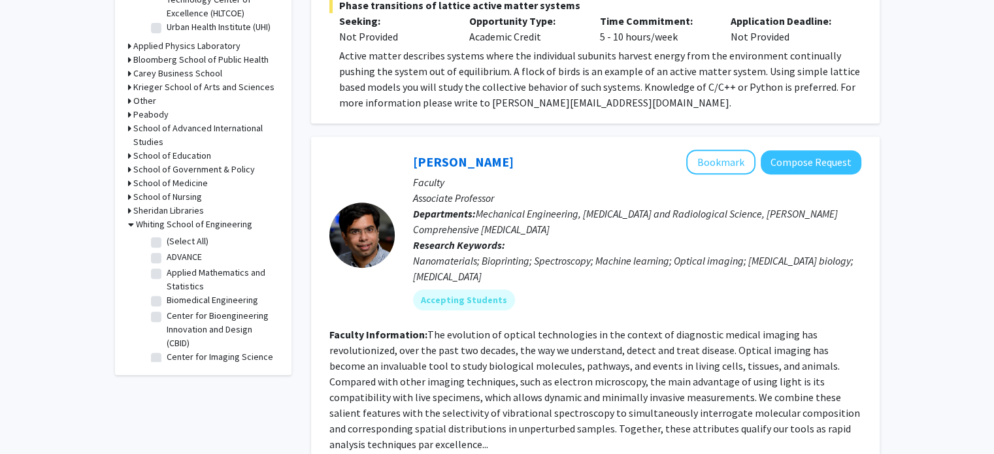
click at [167, 297] on label "Biomedical Engineering" at bounding box center [212, 300] width 91 height 14
click at [167, 297] on input "Biomedical Engineering" at bounding box center [171, 297] width 8 height 8
checkbox input "true"
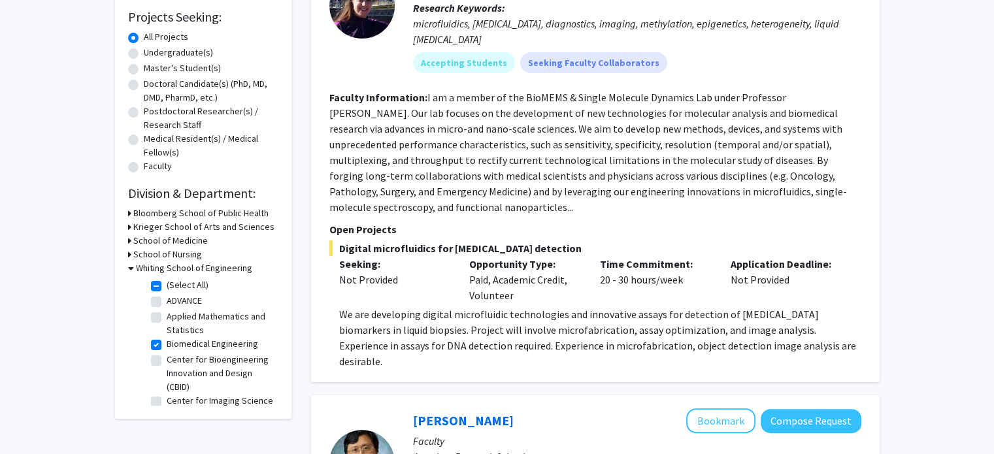
scroll to position [220, 0]
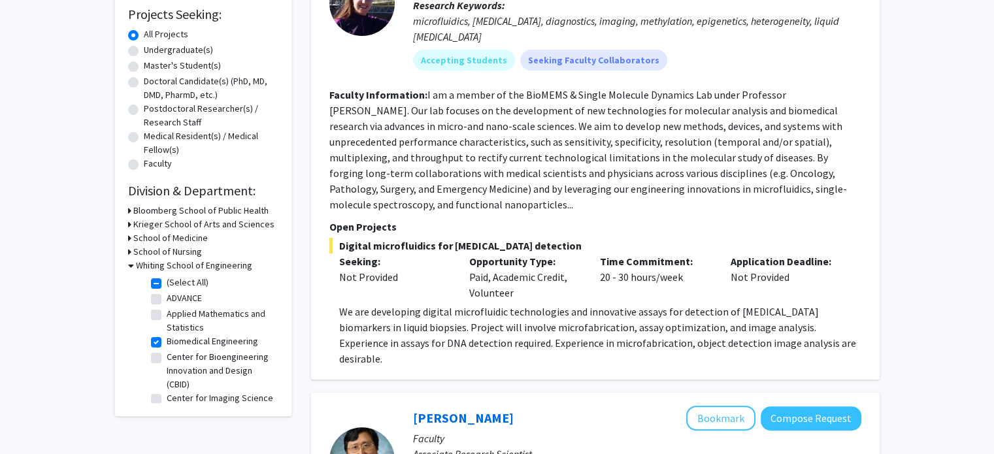
click at [203, 355] on label "Center for Bioengineering Innovation and Design (CBID)" at bounding box center [221, 370] width 108 height 41
click at [175, 355] on input "Center for Bioengineering Innovation and Design (CBID)" at bounding box center [171, 354] width 8 height 8
checkbox input "true"
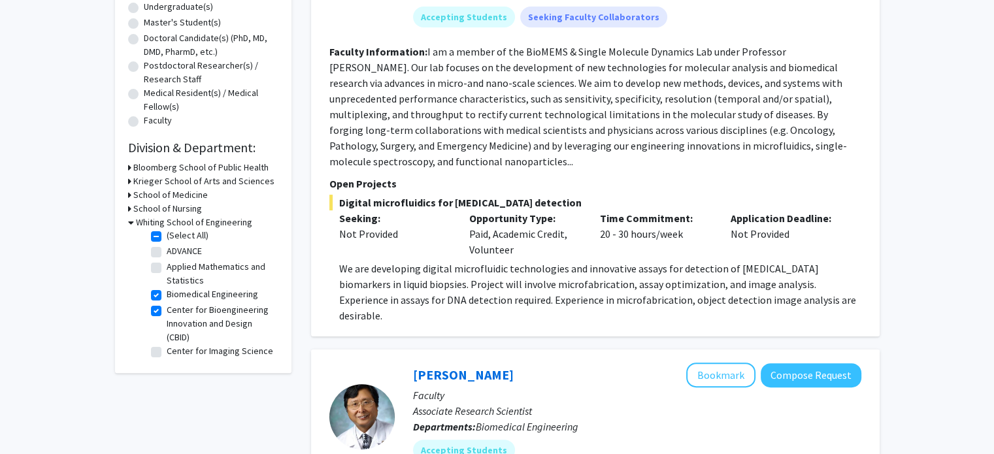
click at [167, 309] on label "Center for Bioengineering Innovation and Design (CBID)" at bounding box center [221, 323] width 108 height 41
click at [167, 309] on input "Center for Bioengineering Innovation and Design (CBID)" at bounding box center [171, 307] width 8 height 8
checkbox input "false"
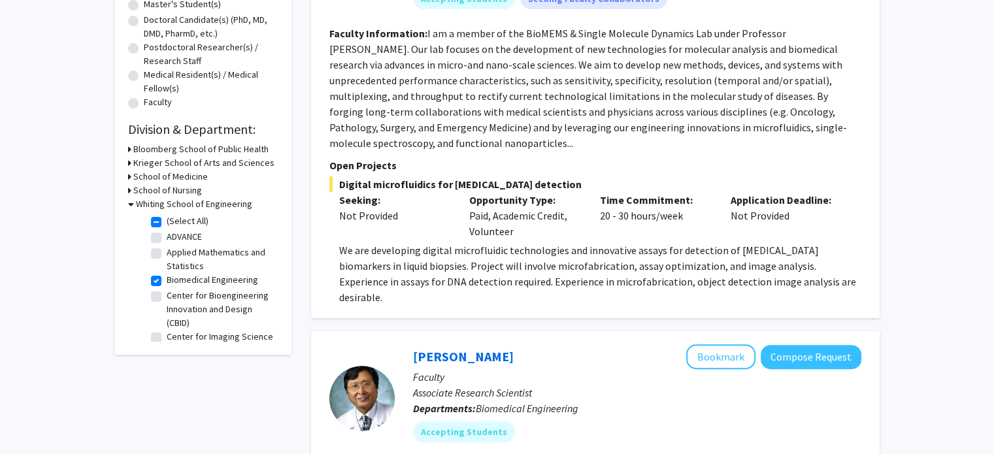
click at [198, 254] on label "Applied Mathematics and Statistics" at bounding box center [221, 259] width 108 height 27
click at [175, 254] on input "Applied Mathematics and Statistics" at bounding box center [171, 250] width 8 height 8
checkbox input "true"
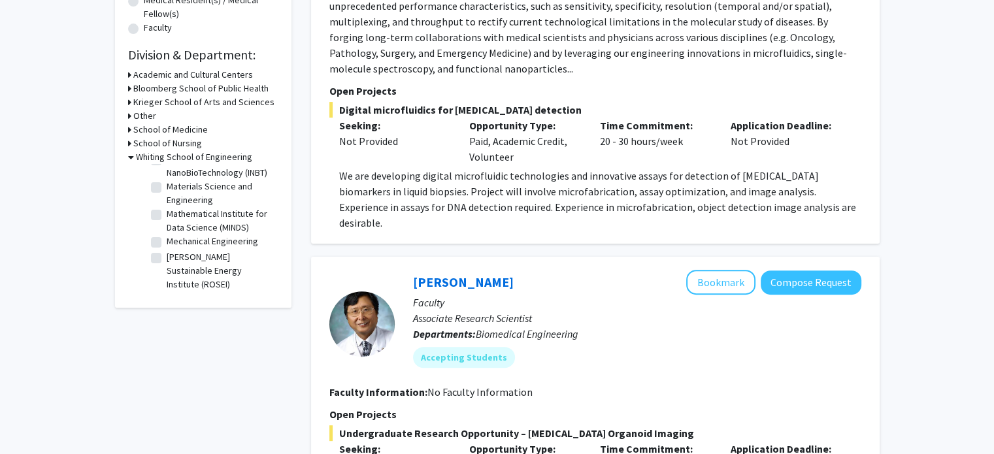
click at [188, 248] on label "Mechanical Engineering" at bounding box center [212, 242] width 91 height 14
click at [175, 243] on input "Mechanical Engineering" at bounding box center [171, 239] width 8 height 8
checkbox input "true"
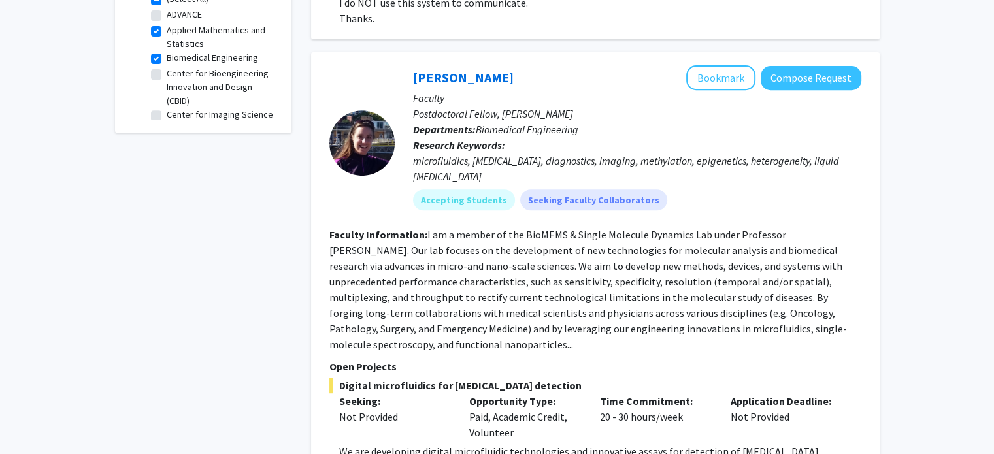
click at [578, 255] on fg-read-more "I am a member of the BioMEMS & Single Molecule Dynamics Lab under Professor Jef…" at bounding box center [588, 289] width 518 height 123
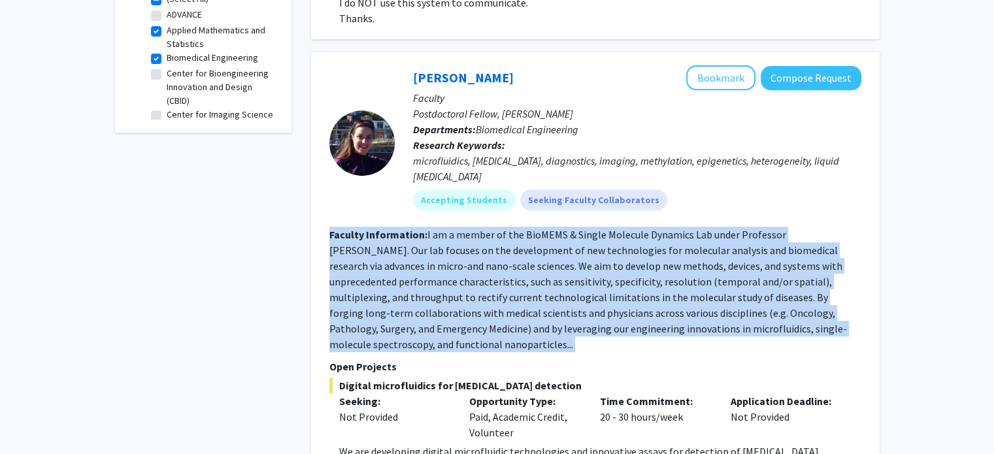
click at [578, 255] on fg-read-more "I am a member of the BioMEMS & Single Molecule Dynamics Lab under Professor Jef…" at bounding box center [588, 289] width 518 height 123
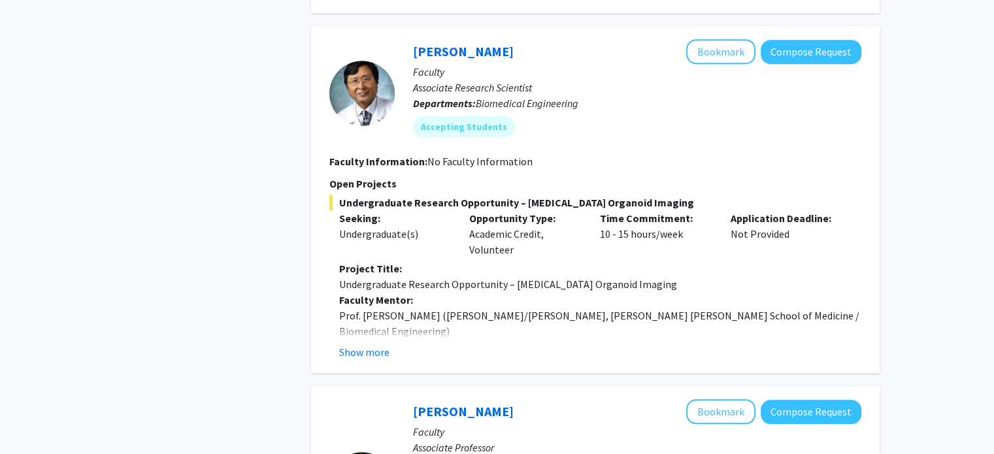
click at [606, 339] on p "Project Description:" at bounding box center [600, 347] width 522 height 16
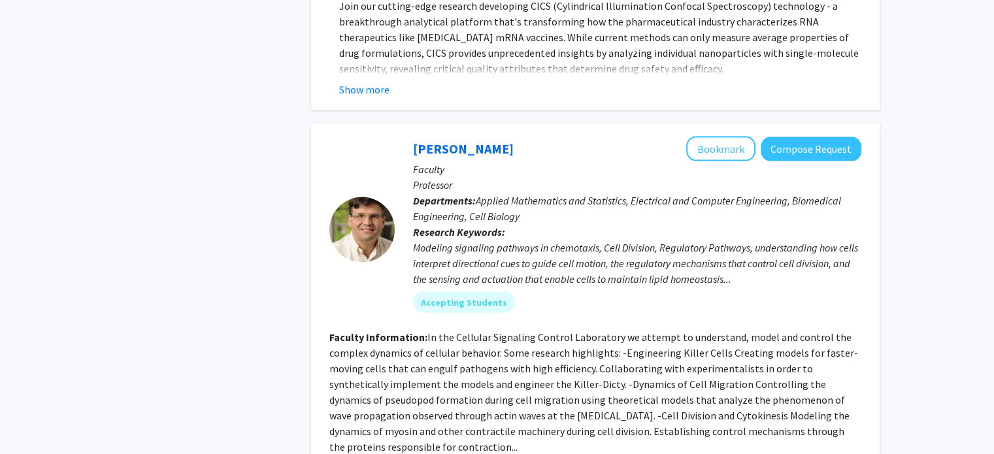
scroll to position [2805, 0]
click at [585, 330] on fg-read-more "In the Cellular Signaling Control Laboratory we attempt to understand, model an…" at bounding box center [593, 391] width 529 height 123
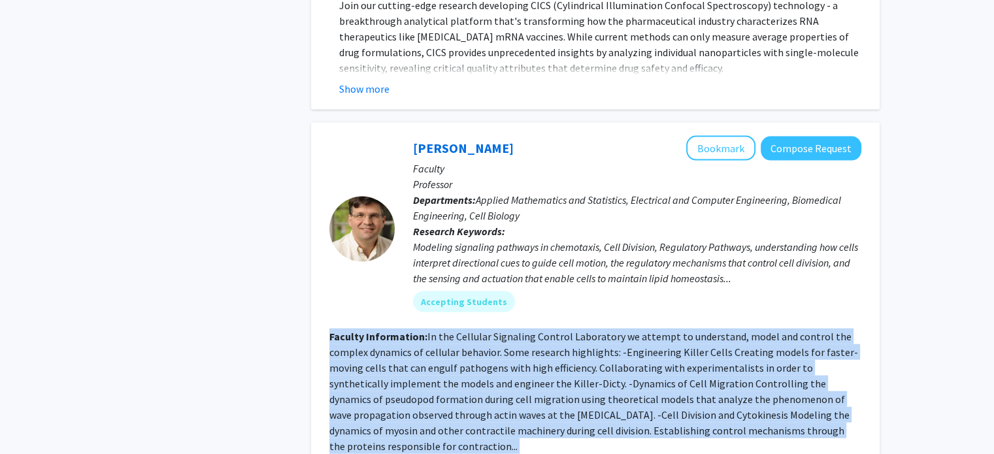
click at [585, 330] on fg-read-more "In the Cellular Signaling Control Laboratory we attempt to understand, model an…" at bounding box center [593, 391] width 529 height 123
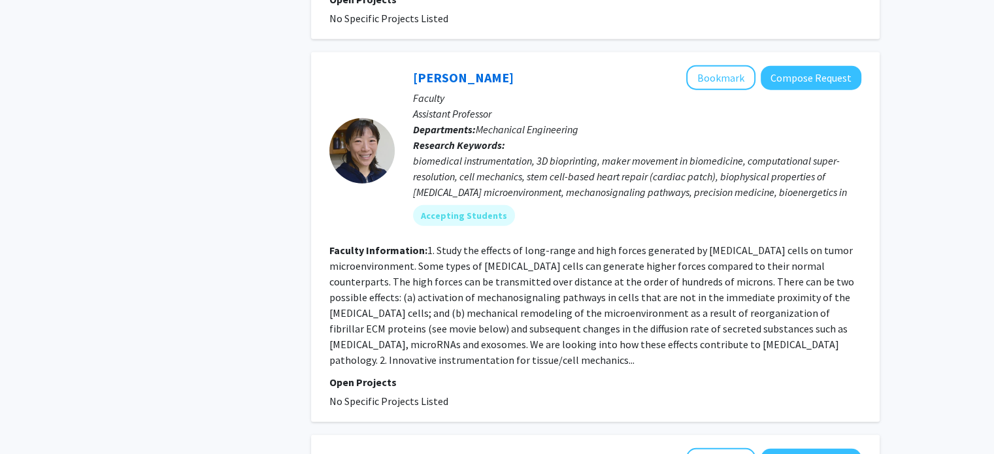
scroll to position [3257, 0]
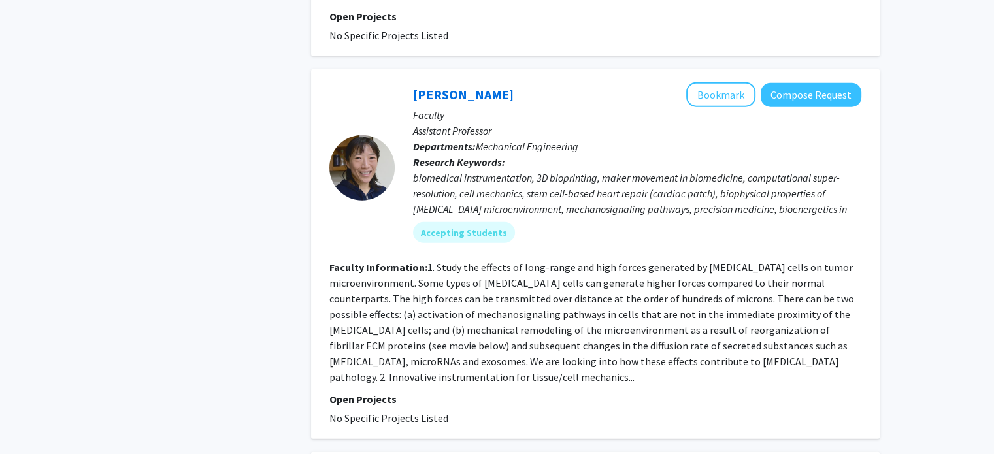
click at [591, 261] on fg-read-more "1. Study the effects of long-range and high forces generated by cancer cells on…" at bounding box center [591, 322] width 525 height 123
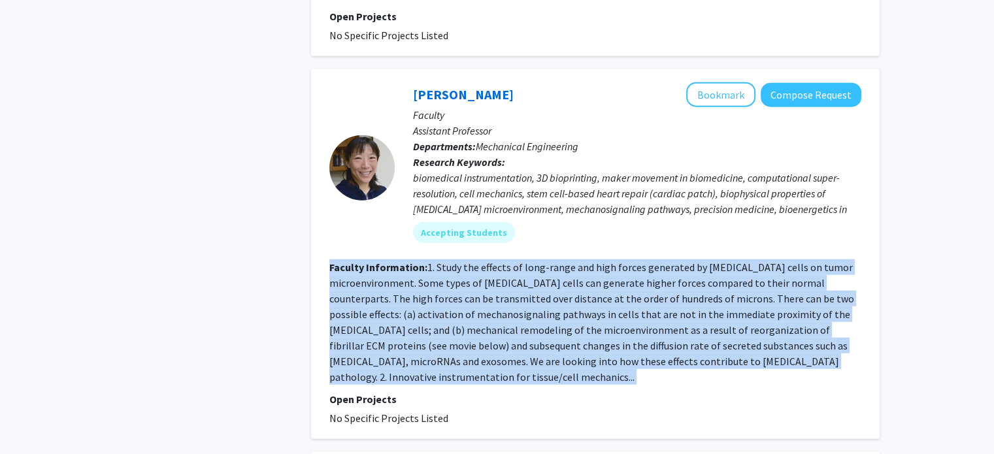
click at [591, 261] on fg-read-more "1. Study the effects of long-range and high forces generated by cancer cells on…" at bounding box center [591, 322] width 525 height 123
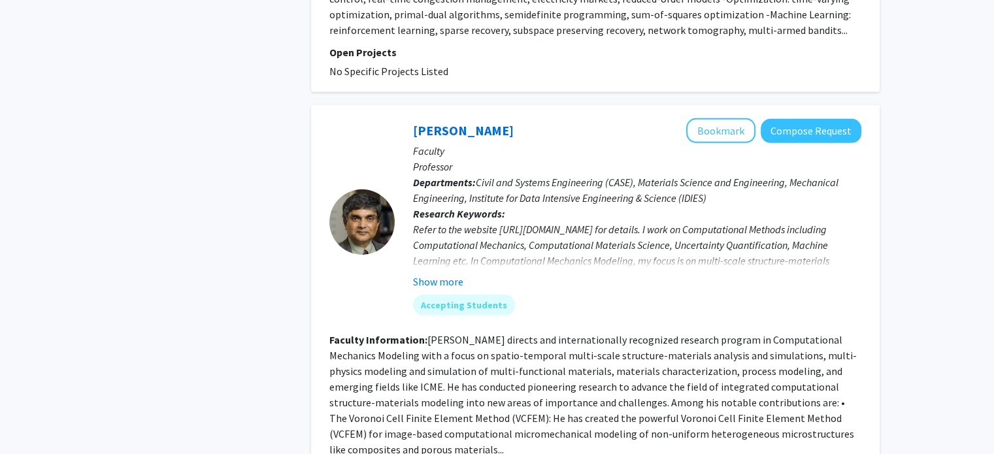
scroll to position [3949, 0]
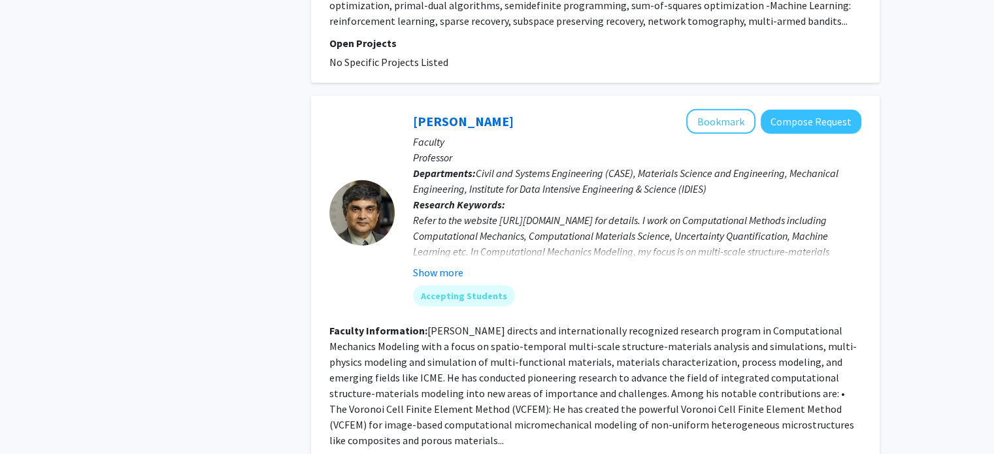
click at [620, 325] on fg-read-more "Professor Somnath Ghosh directs and internationally recognized research program…" at bounding box center [592, 385] width 527 height 123
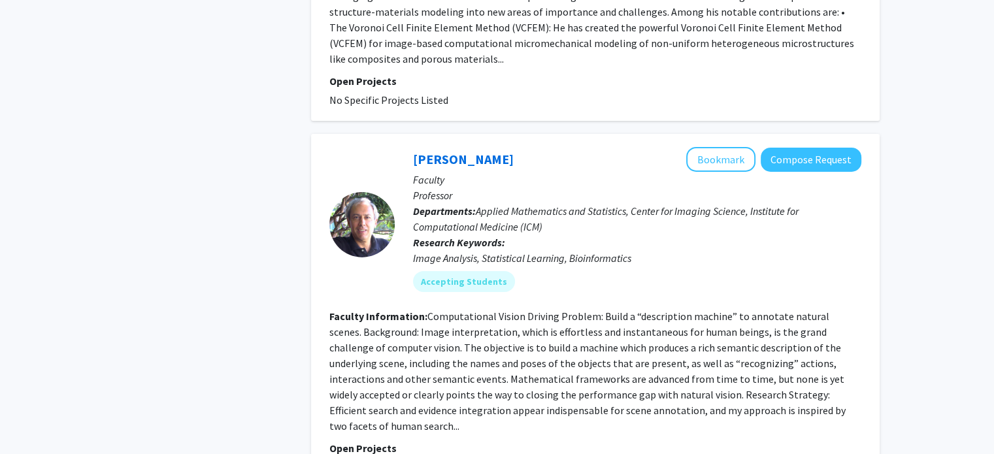
scroll to position [4409, 0]
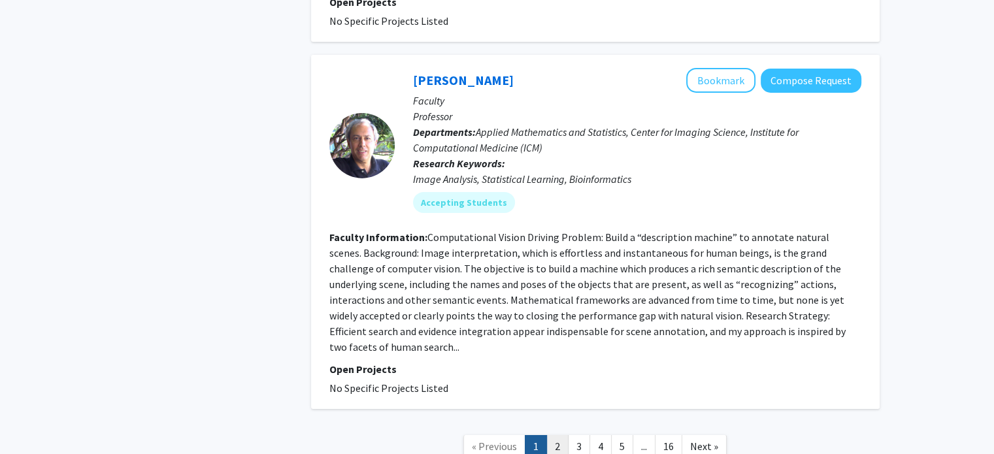
click at [562, 435] on link "2" at bounding box center [557, 446] width 22 height 23
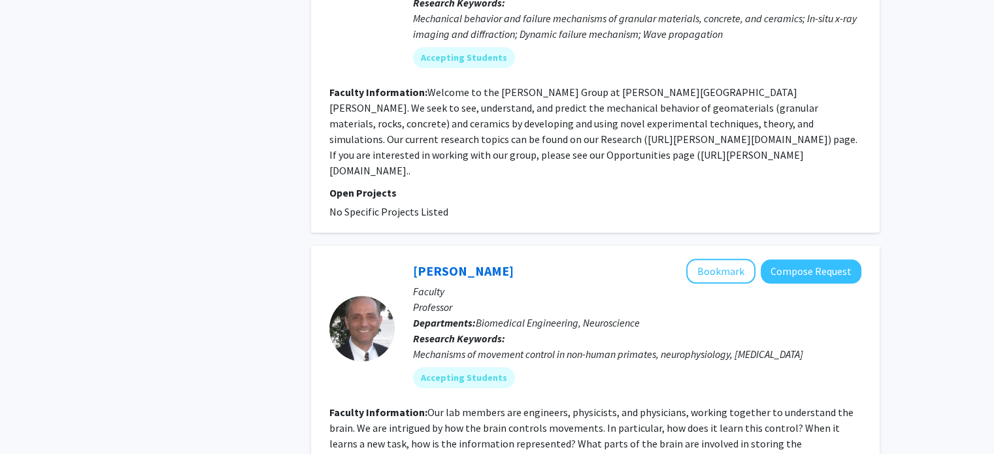
scroll to position [1260, 0]
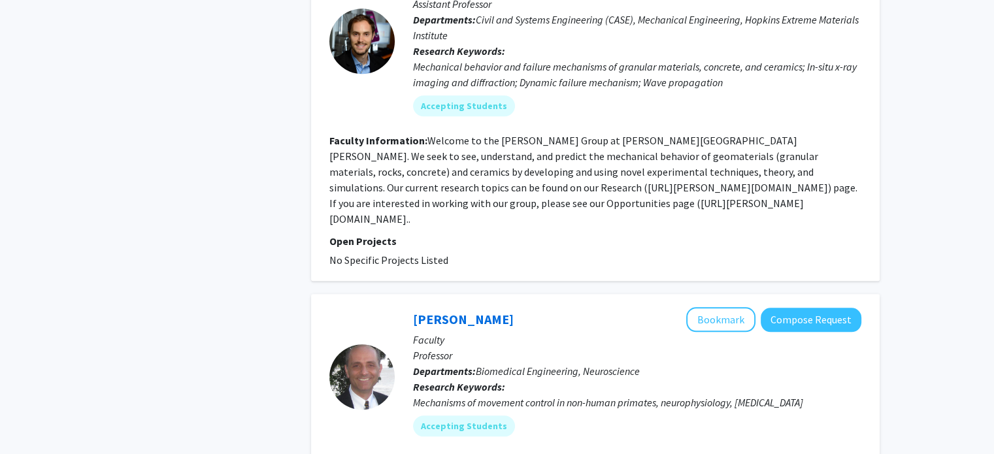
click at [619, 177] on section "Faculty Information: Welcome to the Hurley Group at Johns Hopkins University. W…" at bounding box center [595, 180] width 532 height 94
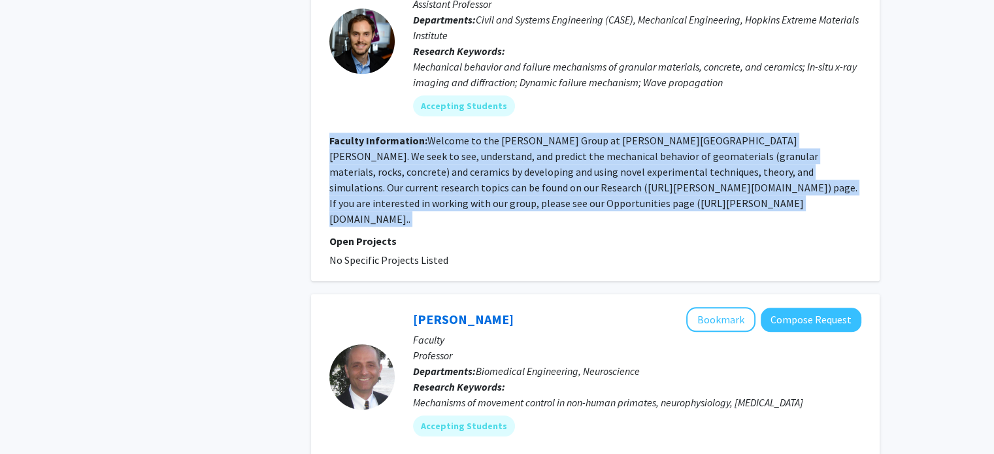
click at [619, 177] on section "Faculty Information: Welcome to the Hurley Group at Johns Hopkins University. W…" at bounding box center [595, 180] width 532 height 94
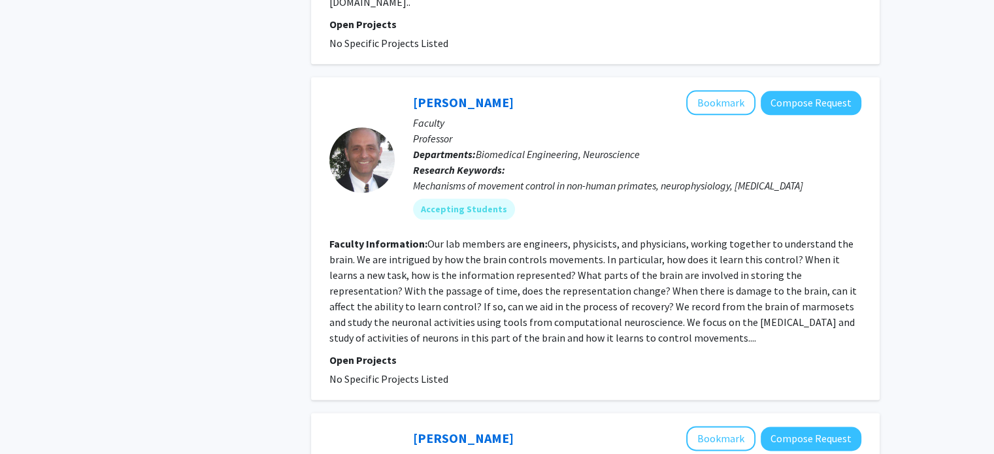
scroll to position [1513, 0]
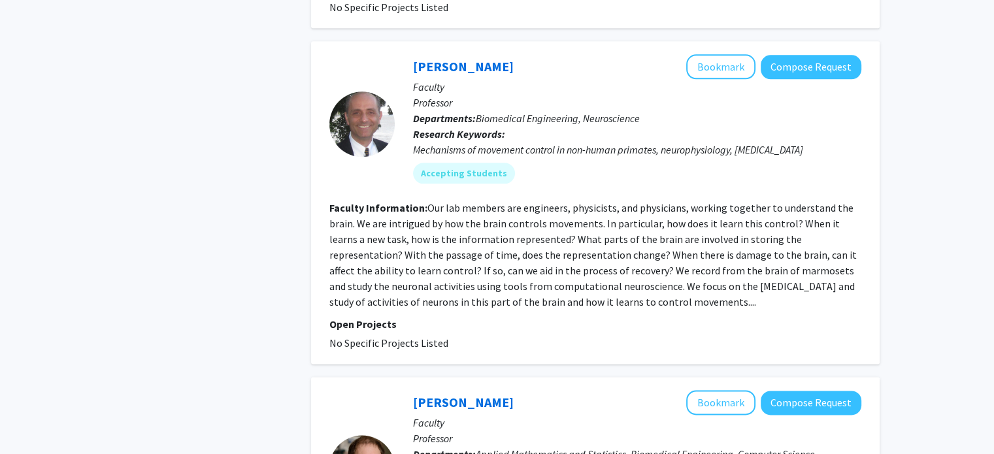
click at [616, 261] on fg-read-more "Our lab members are engineers, physicists, and physicians, working together to …" at bounding box center [592, 254] width 527 height 107
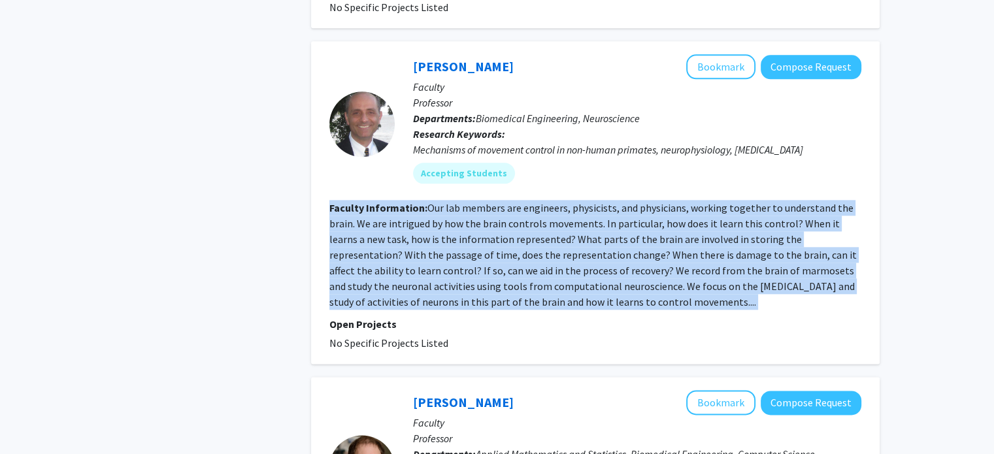
click at [616, 261] on fg-read-more "Our lab members are engineers, physicists, and physicians, working together to …" at bounding box center [592, 254] width 527 height 107
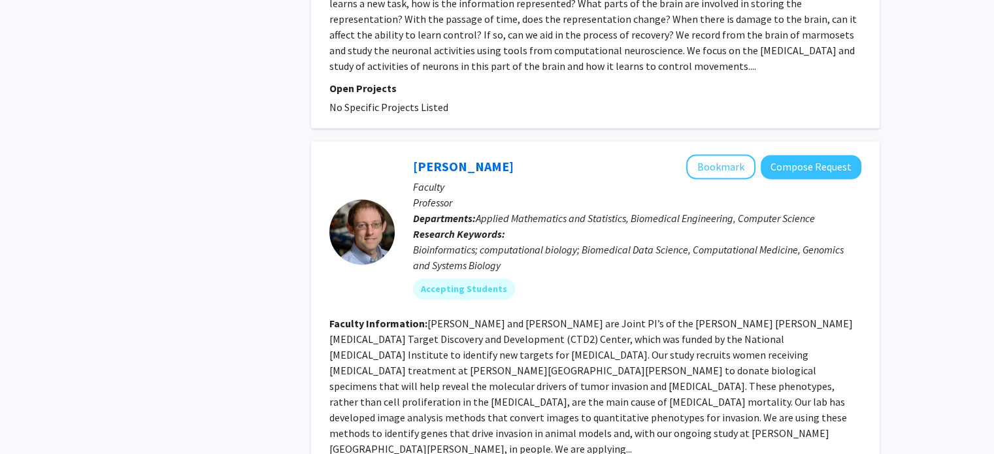
click at [612, 337] on fg-read-more "Joel Bader and Andy Ewald are Joint PI’s of the Johns Hopkins Cancer Target Dis…" at bounding box center [590, 386] width 523 height 139
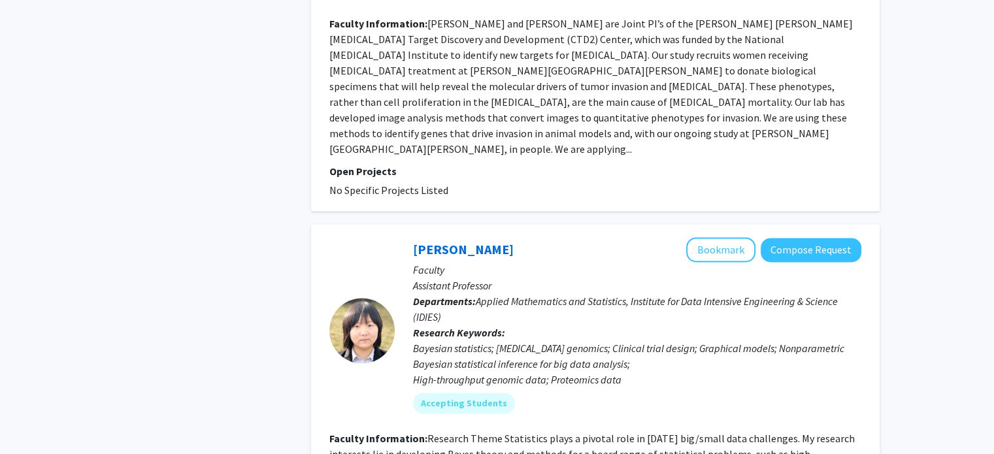
scroll to position [2146, 0]
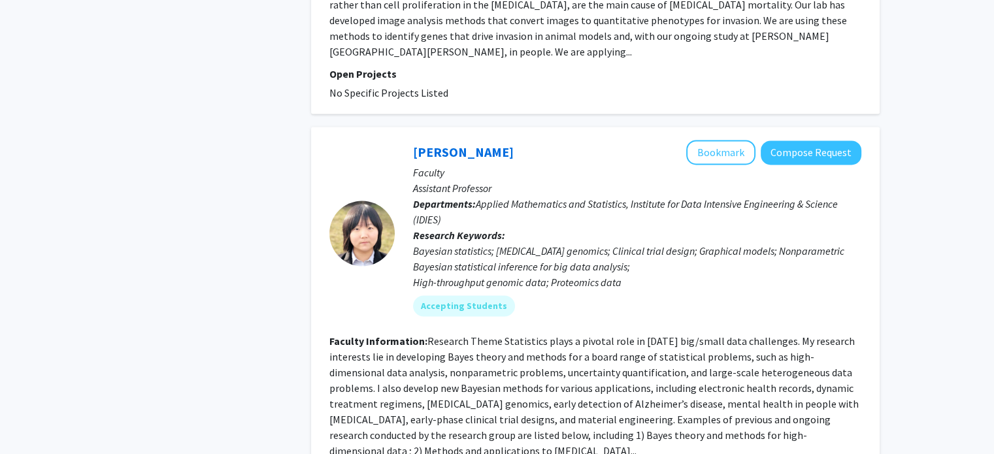
click at [591, 363] on fg-read-more "Research Theme Statistics plays a pivotal role in today’s big/small data challe…" at bounding box center [593, 395] width 529 height 123
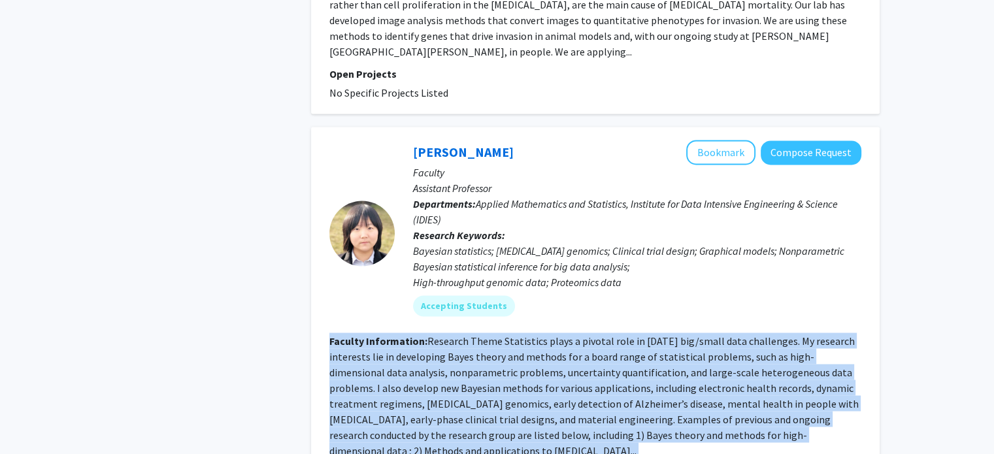
click at [591, 363] on fg-read-more "Research Theme Statistics plays a pivotal role in today’s big/small data challe…" at bounding box center [593, 395] width 529 height 123
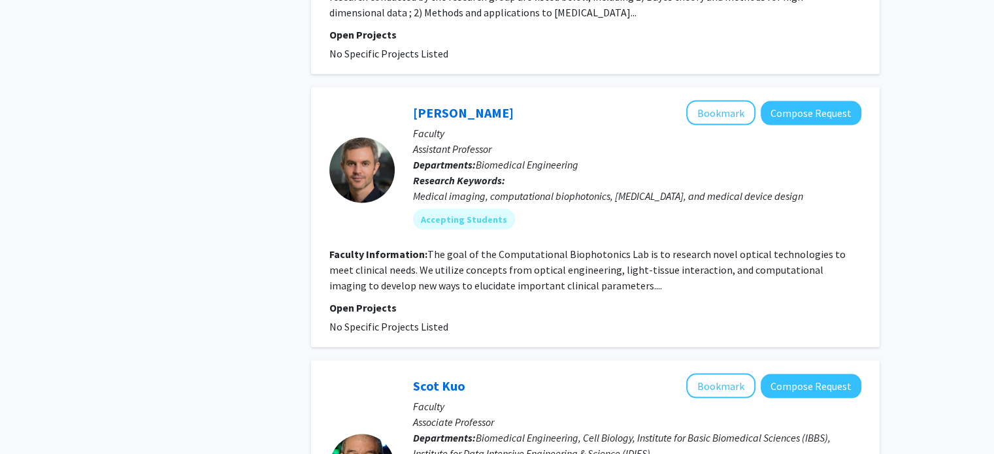
scroll to position [2584, 0]
click at [591, 247] on fg-read-more "The goal of the Computational Biophotonics Lab is to research novel optical tec…" at bounding box center [587, 269] width 516 height 44
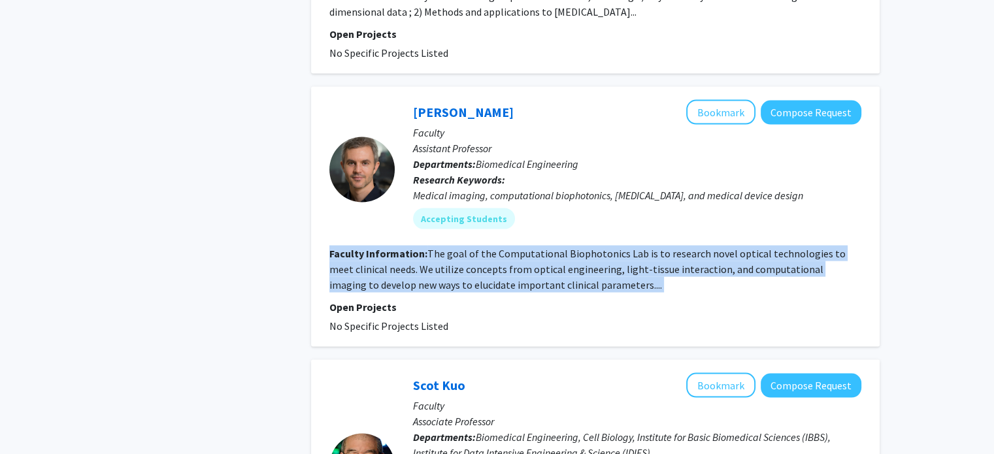
click at [591, 247] on fg-read-more "The goal of the Computational Biophotonics Lab is to research novel optical tec…" at bounding box center [587, 269] width 516 height 44
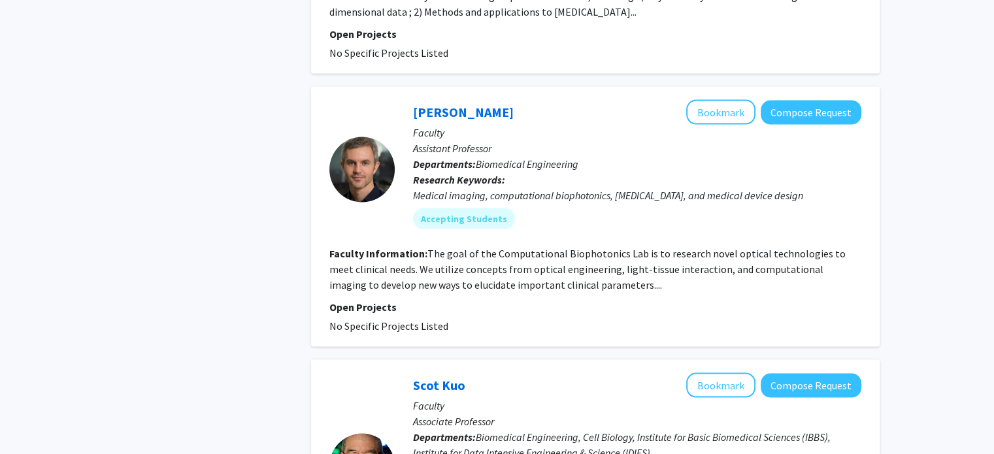
scroll to position [2588, 0]
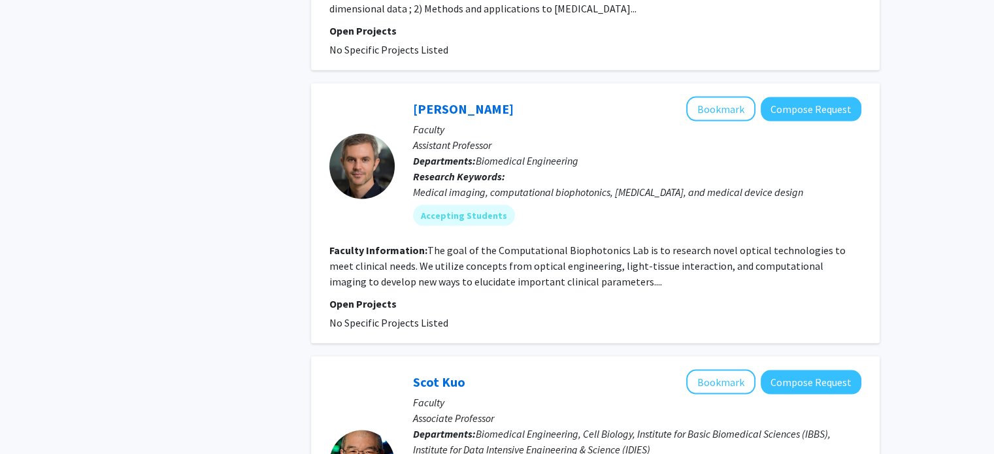
click at [612, 242] on section "Faculty Information: The goal of the Computational Biophotonics Lab is to resea…" at bounding box center [595, 265] width 532 height 47
click at [729, 97] on button "Bookmark" at bounding box center [720, 109] width 69 height 25
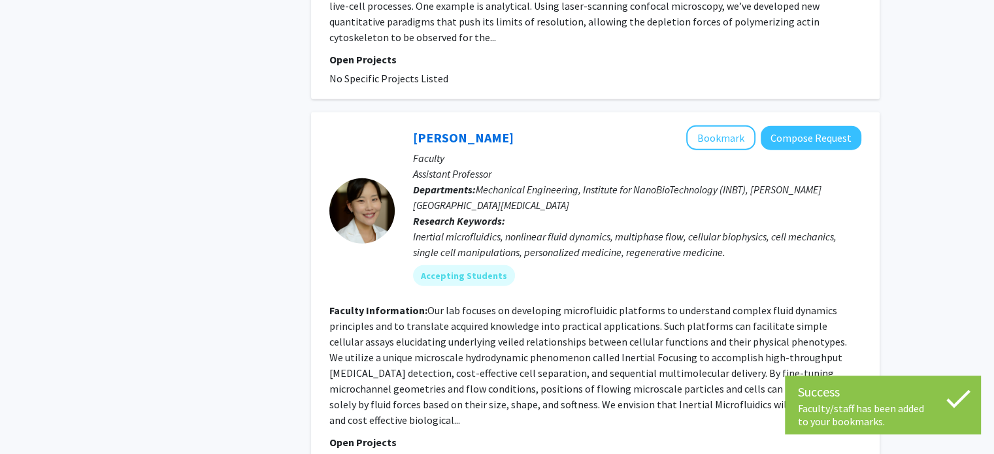
scroll to position [3231, 0]
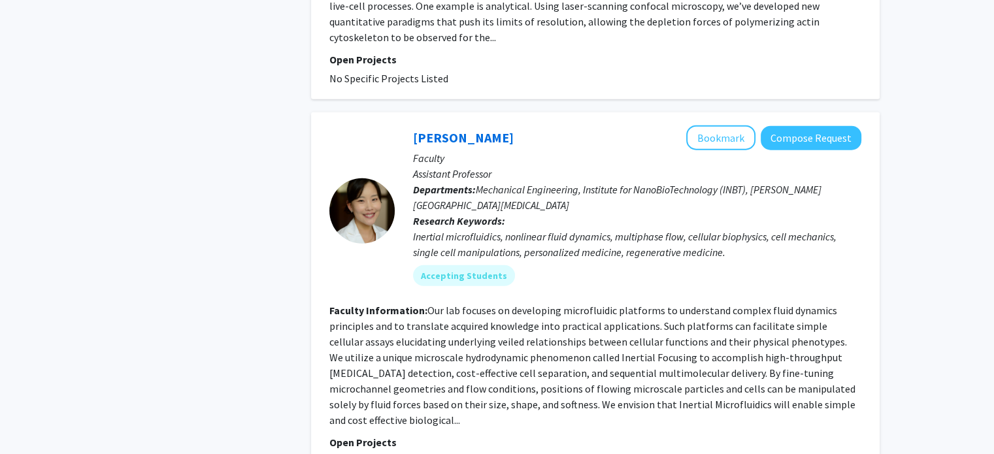
click at [591, 304] on fg-read-more "Our lab focuses on developing microfluidic platforms to understand complex flui…" at bounding box center [592, 365] width 526 height 123
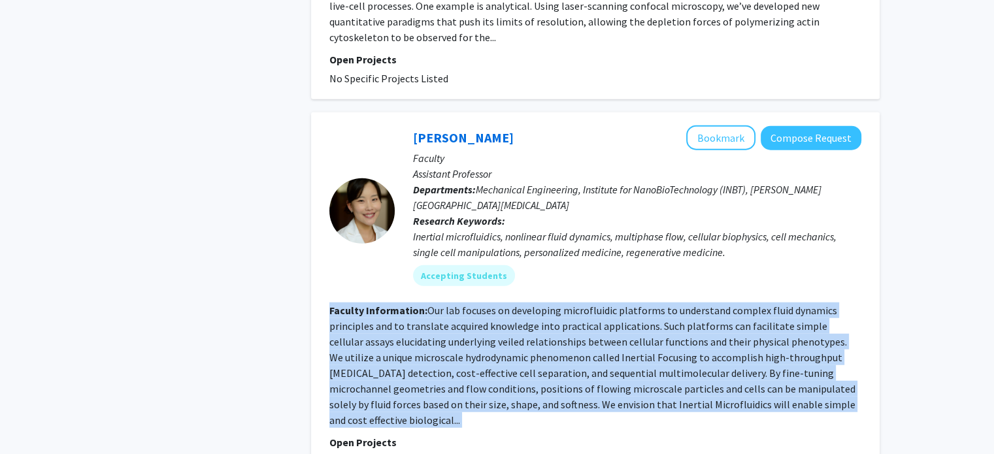
click at [591, 304] on fg-read-more "Our lab focuses on developing microfluidic platforms to understand complex flui…" at bounding box center [592, 365] width 526 height 123
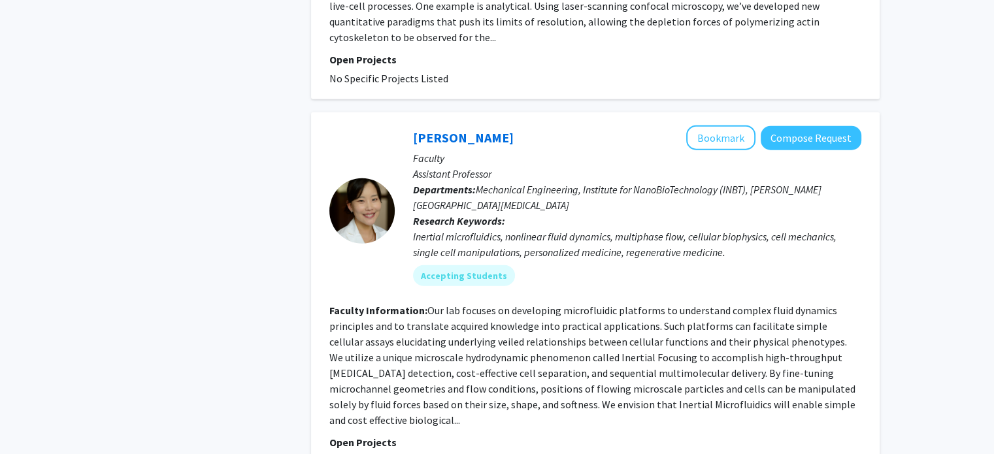
click at [588, 453] on fg-project-list "No Specific Projects Listed" at bounding box center [595, 461] width 532 height 16
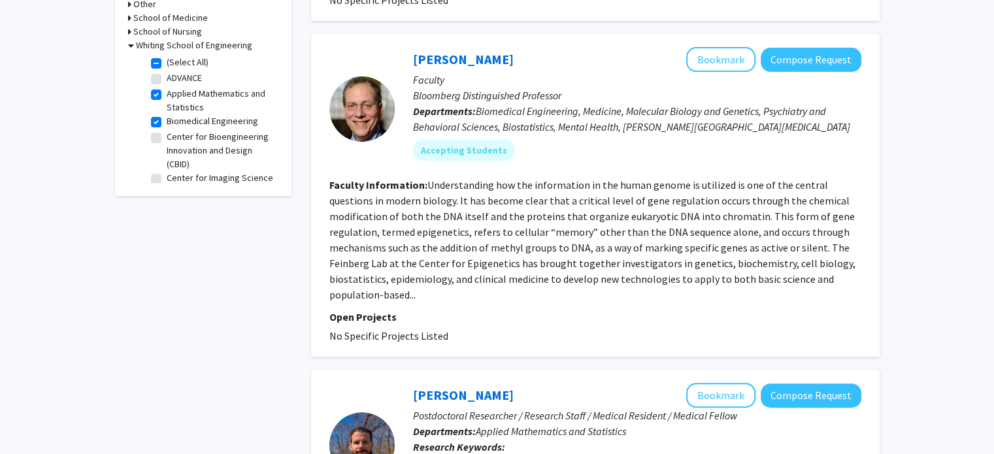
scroll to position [482, 0]
click at [606, 239] on fg-read-more "Understanding how the information in the human genome is utilized is one of the…" at bounding box center [592, 239] width 526 height 123
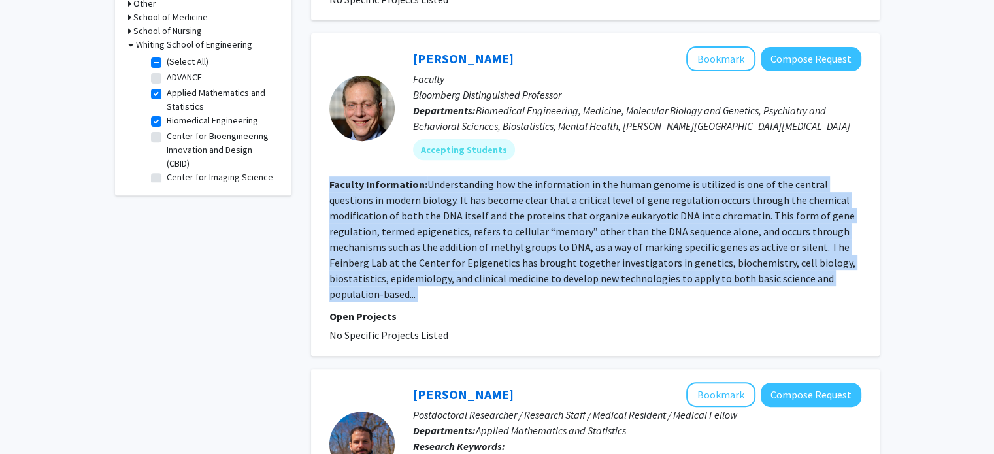
click at [606, 239] on fg-read-more "Understanding how the information in the human genome is utilized is one of the…" at bounding box center [592, 239] width 526 height 123
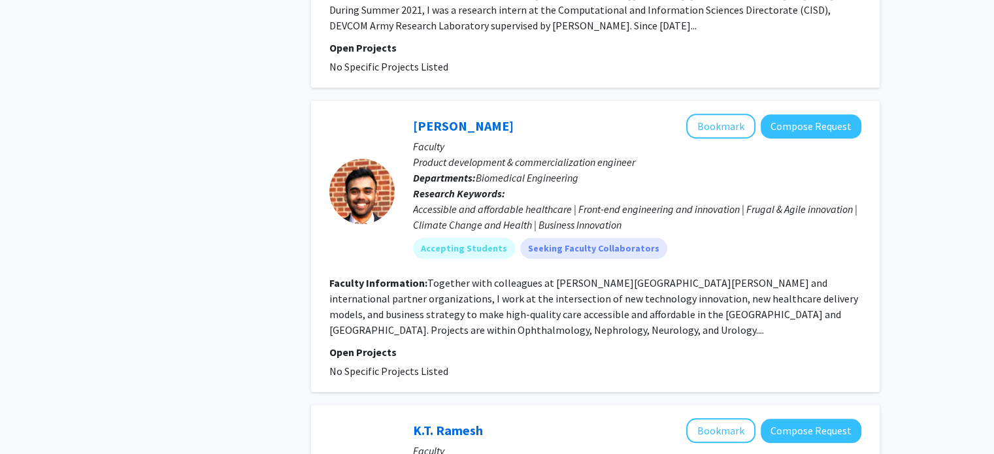
scroll to position [1085, 0]
click at [604, 276] on section "Faculty Information: Together with colleagues at Johns Hopkins and internationa…" at bounding box center [595, 307] width 532 height 63
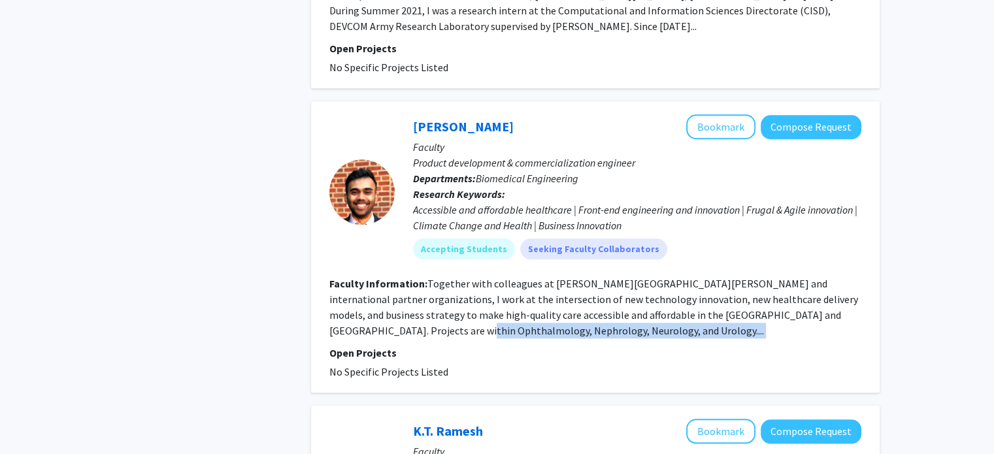
click at [604, 276] on section "Faculty Information: Together with colleagues at Johns Hopkins and internationa…" at bounding box center [595, 307] width 532 height 63
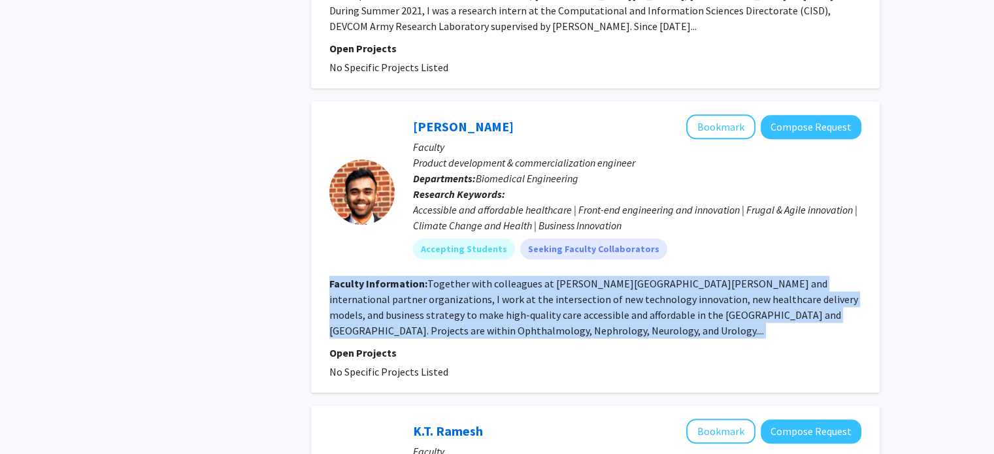
click at [604, 276] on section "Faculty Information: Together with colleagues at Johns Hopkins and internationa…" at bounding box center [595, 307] width 532 height 63
click at [482, 277] on fg-read-more "Together with colleagues at Johns Hopkins and international partner organizatio…" at bounding box center [593, 307] width 529 height 60
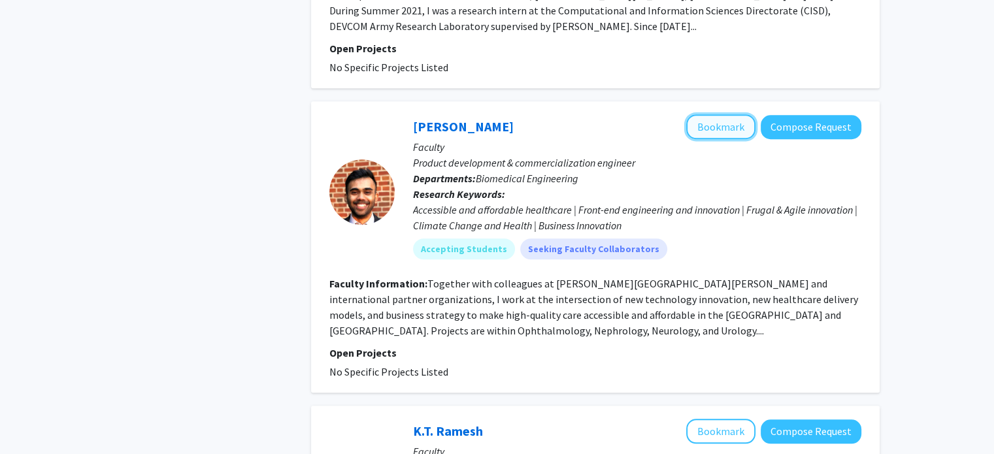
click at [720, 114] on button "Bookmark" at bounding box center [720, 126] width 69 height 25
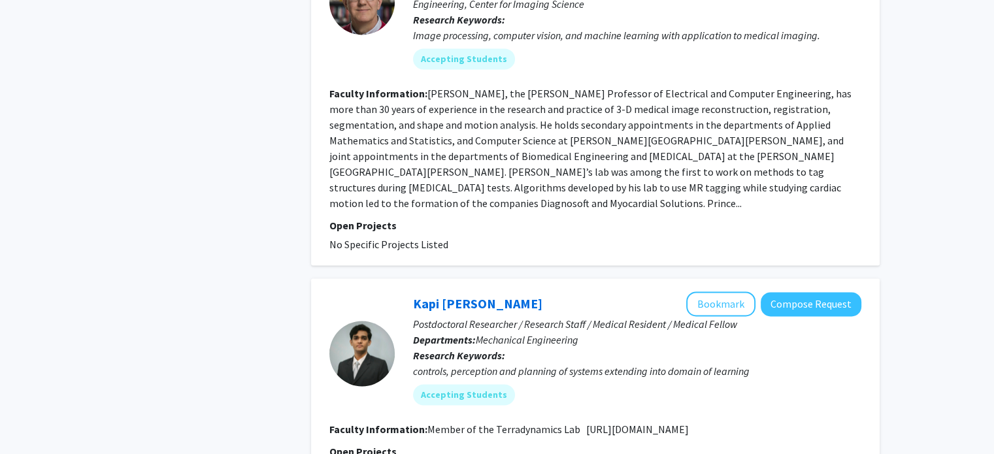
scroll to position [1981, 0]
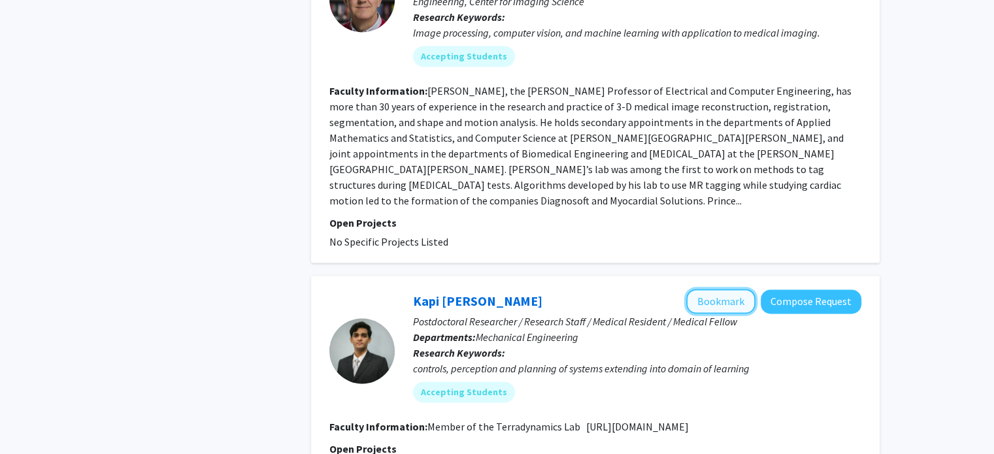
click at [714, 289] on button "Bookmark" at bounding box center [720, 301] width 69 height 25
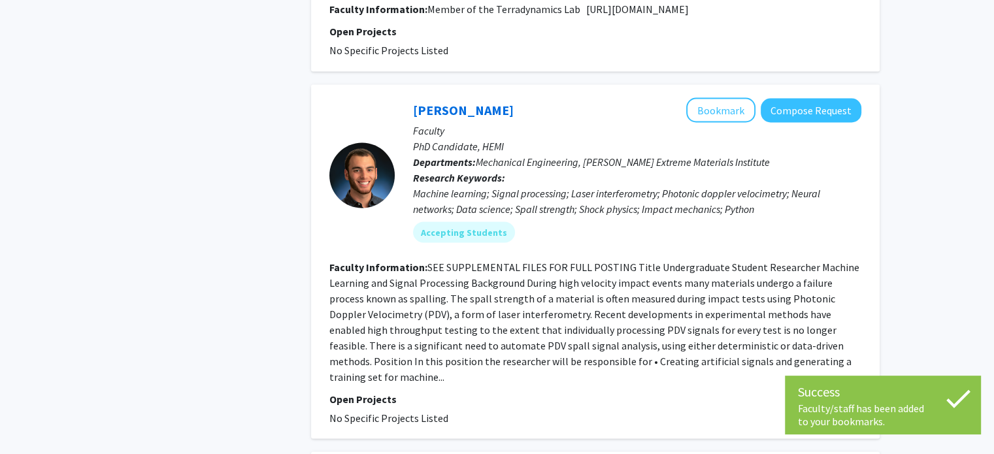
scroll to position [2436, 0]
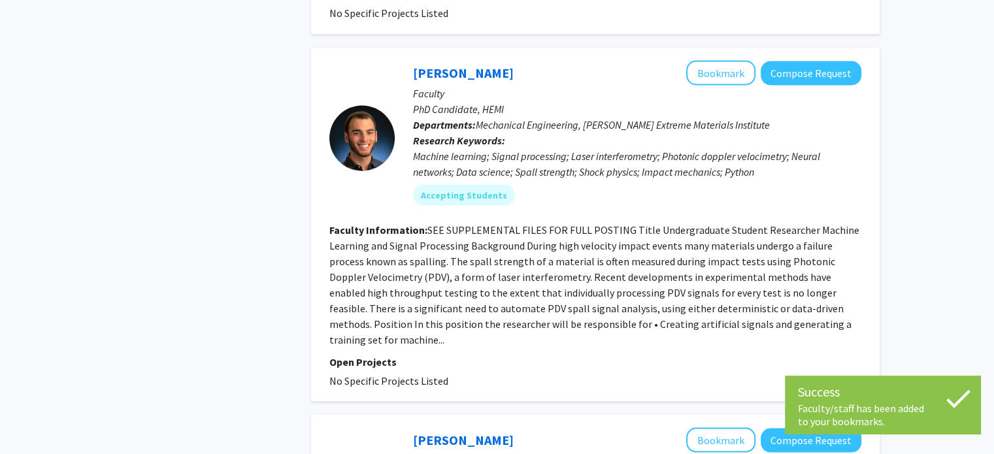
click at [587, 223] on fg-read-more "SEE SUPPLEMENTAL FILES FOR FULL POSTING Title Undergraduate Student Researcher …" at bounding box center [594, 284] width 530 height 123
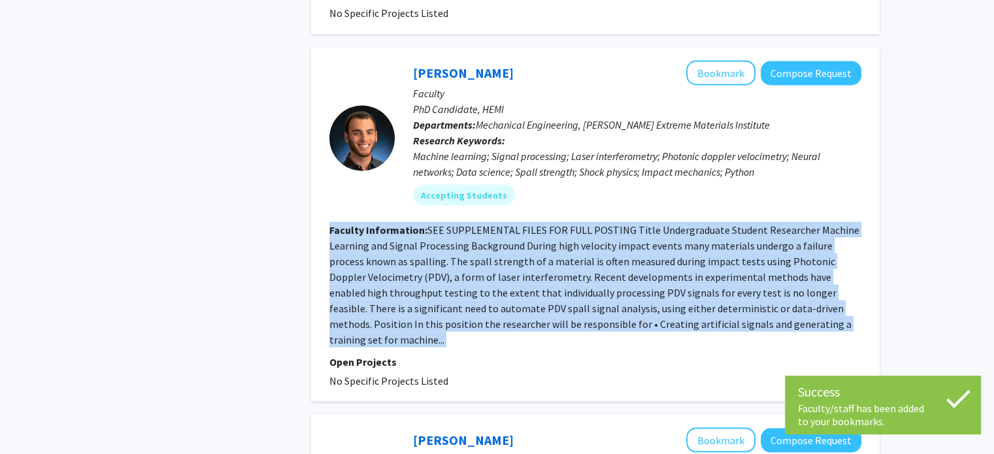
click at [587, 223] on fg-read-more "SEE SUPPLEMENTAL FILES FOR FULL POSTING Title Undergraduate Student Researcher …" at bounding box center [594, 284] width 530 height 123
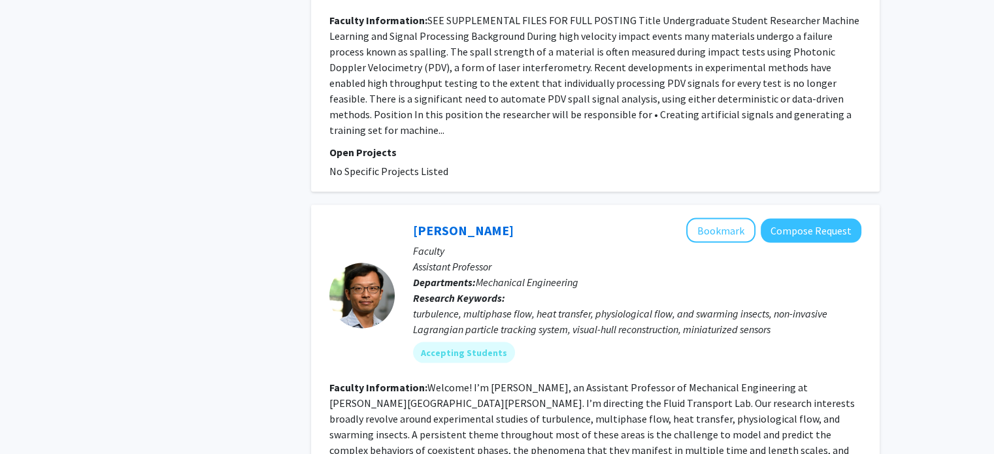
scroll to position [2646, 0]
click at [596, 380] on fg-read-more "Welcome! I’m Rui Ni, an Assistant Professor of Mechanical Engineering at Johns …" at bounding box center [593, 441] width 529 height 123
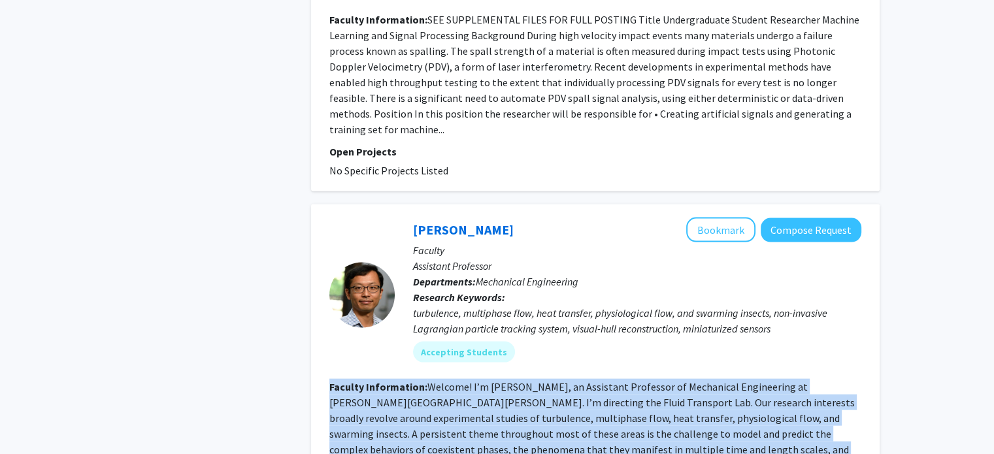
click at [596, 380] on fg-read-more "Welcome! I’m Rui Ni, an Assistant Professor of Mechanical Engineering at Johns …" at bounding box center [593, 441] width 529 height 123
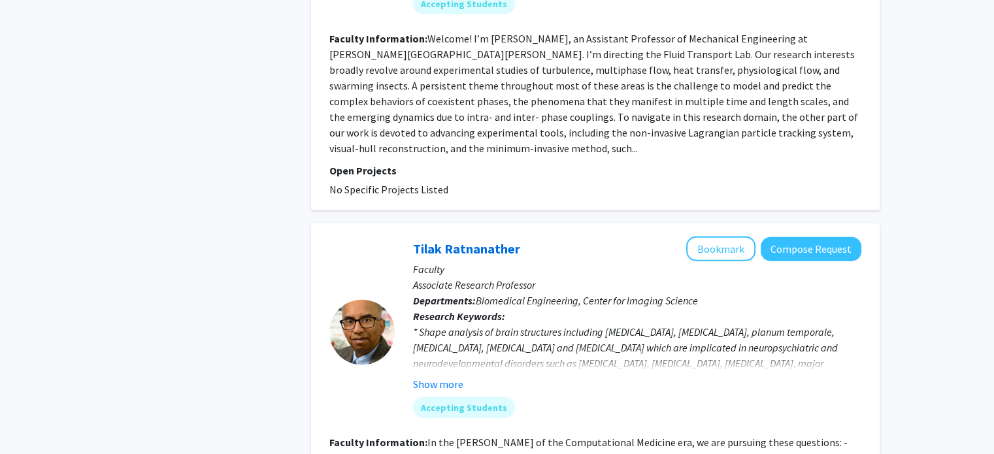
scroll to position [3036, 0]
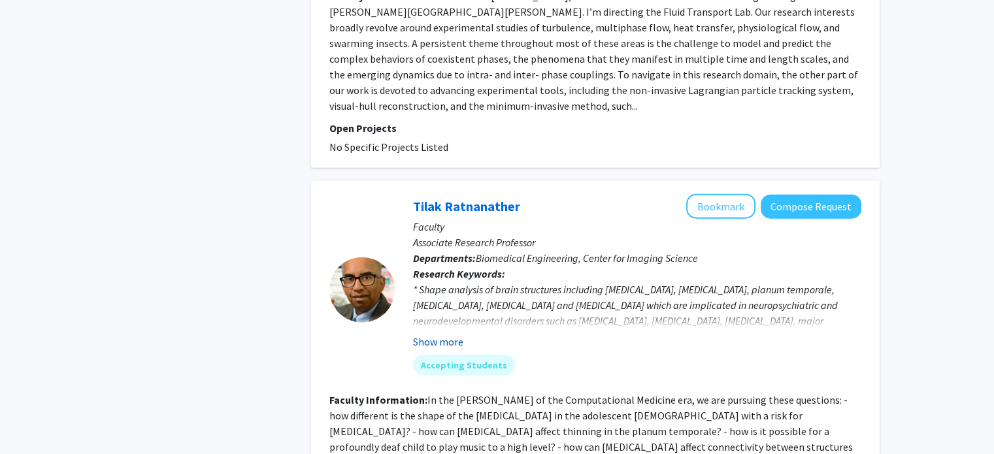
click at [431, 334] on button "Show more" at bounding box center [438, 342] width 50 height 16
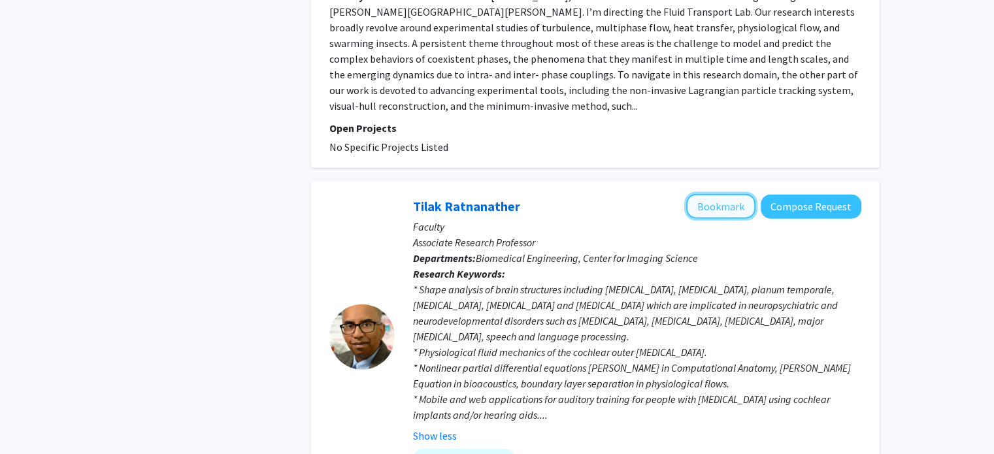
click at [704, 194] on button "Bookmark" at bounding box center [720, 206] width 69 height 25
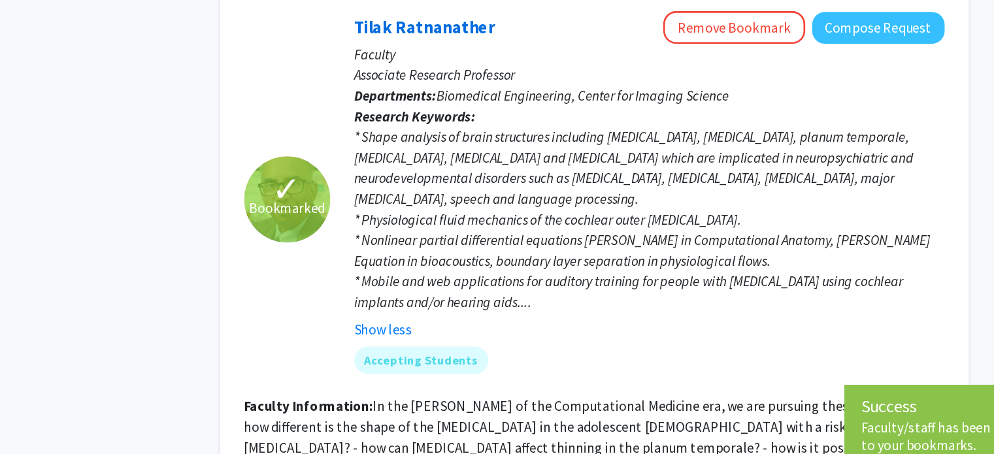
scroll to position [3138, 0]
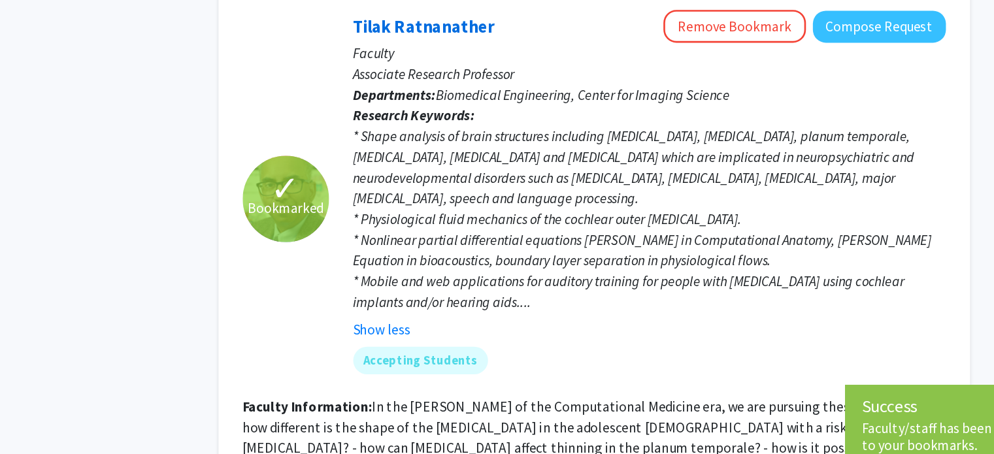
click at [570, 386] on fg-read-more "In the dawn of the Computational Medicine era, we are pursuing these questions:…" at bounding box center [590, 447] width 523 height 123
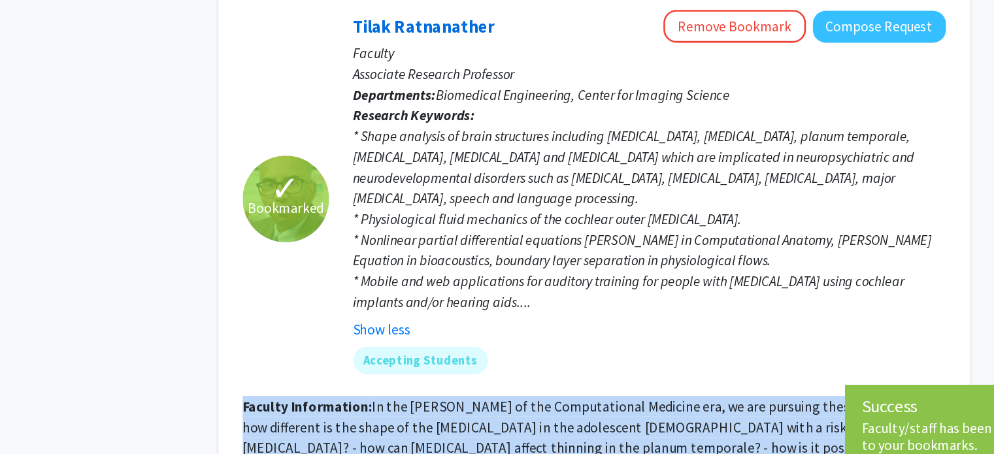
click at [570, 386] on fg-read-more "In the dawn of the Computational Medicine era, we are pursuing these questions:…" at bounding box center [590, 447] width 523 height 123
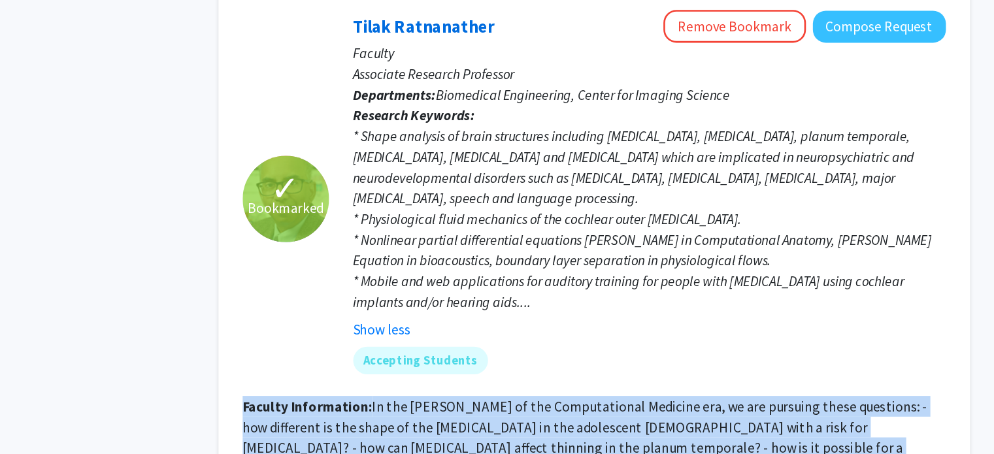
click at [570, 386] on fg-read-more "In the dawn of the Computational Medicine era, we are pursuing these questions:…" at bounding box center [590, 447] width 523 height 123
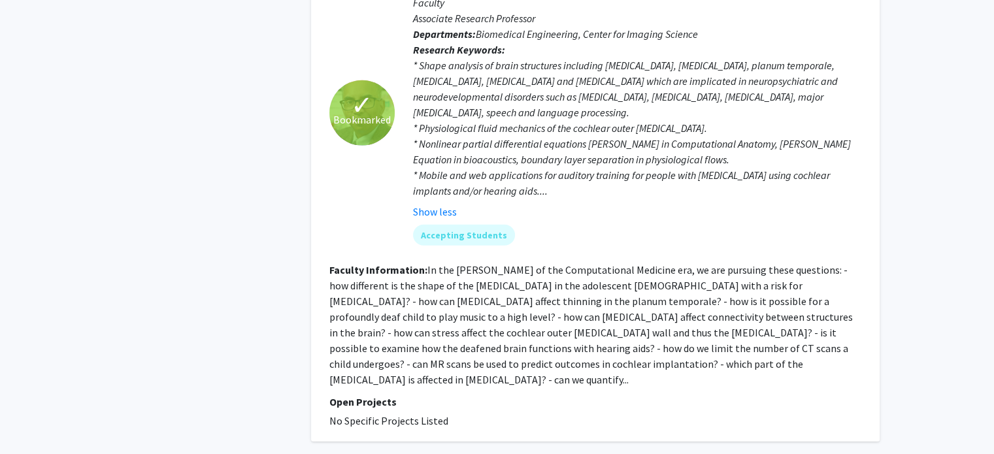
scroll to position [3262, 0]
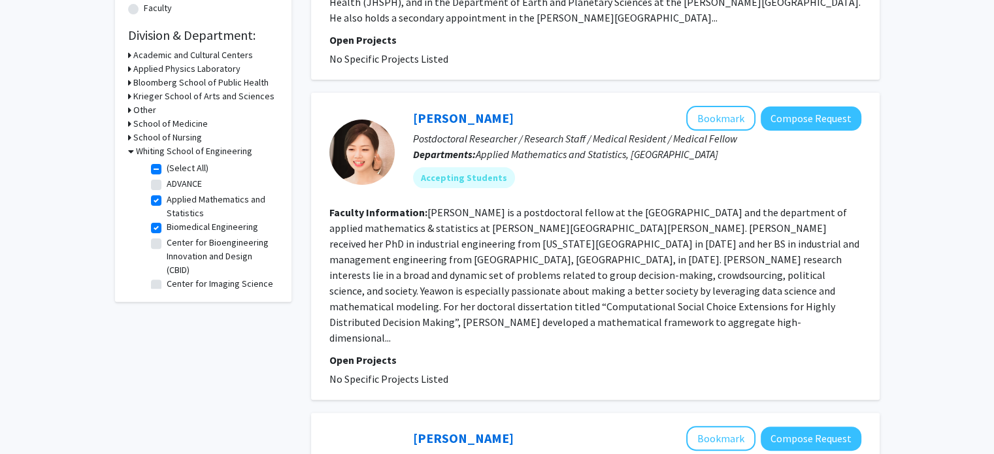
scroll to position [376, 0]
click at [598, 220] on fg-read-more "Yeawon Yoo is a postdoctoral fellow at the SNF Agora Institute and the departme…" at bounding box center [594, 274] width 530 height 139
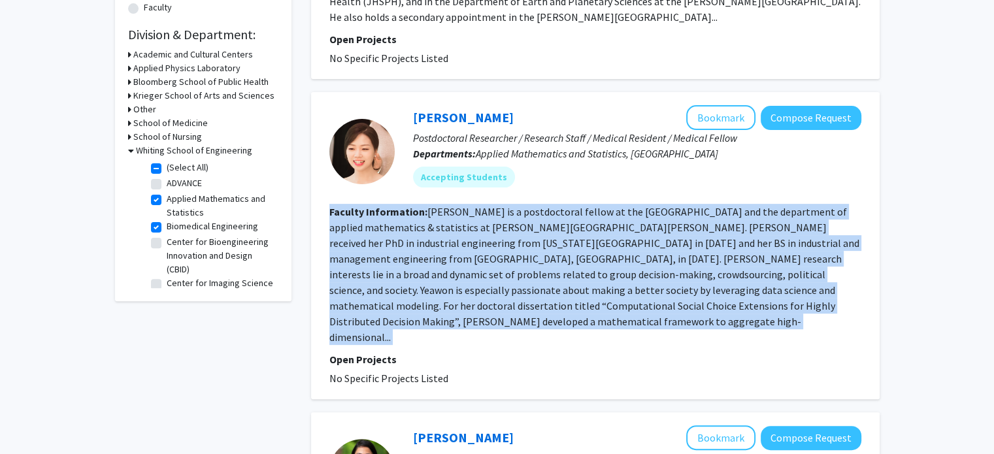
click at [598, 220] on fg-read-more "Yeawon Yoo is a postdoctoral fellow at the SNF Agora Institute and the departme…" at bounding box center [594, 274] width 530 height 139
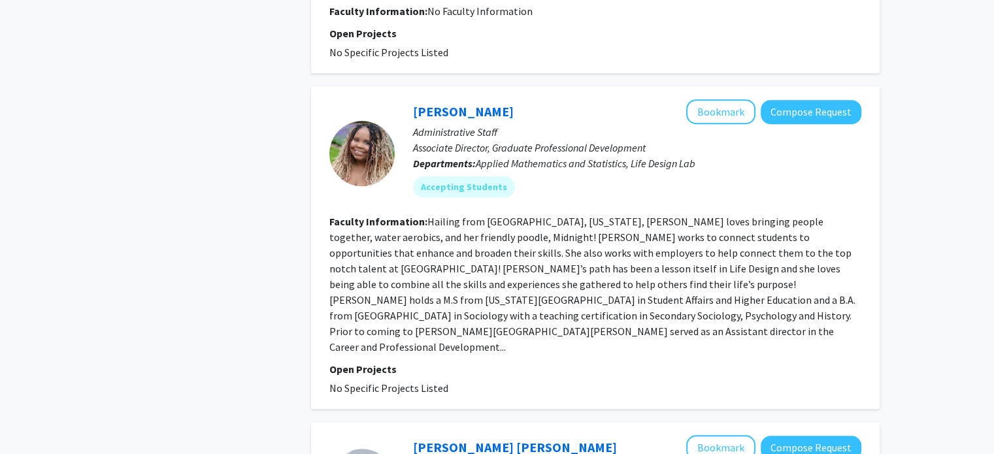
scroll to position [898, 0]
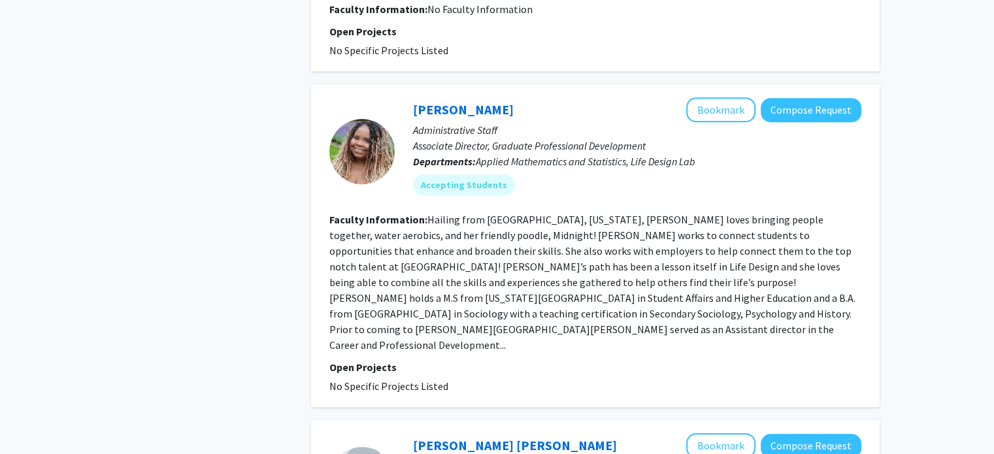
click at [610, 263] on fg-read-more "Hailing from Elkhart, Indiana, Sonjala loves bringing people together, water ae…" at bounding box center [592, 282] width 526 height 139
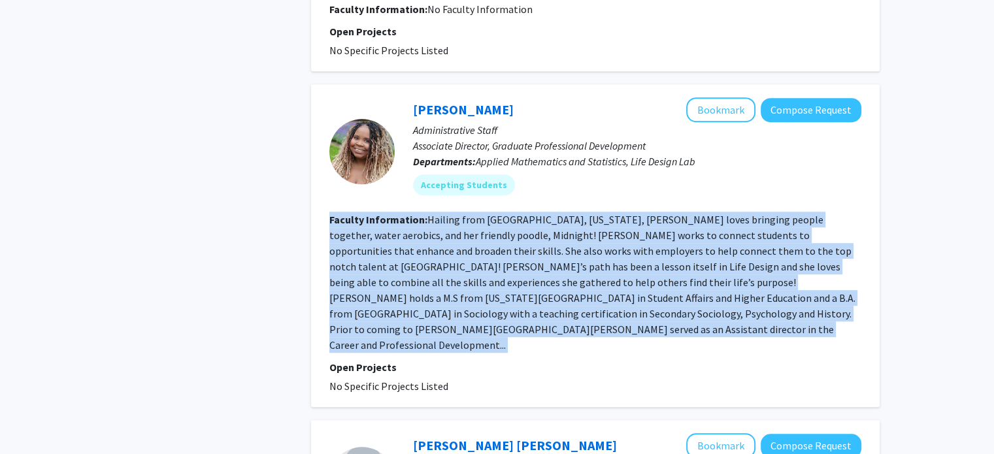
click at [610, 263] on fg-read-more "Hailing from Elkhart, Indiana, Sonjala loves bringing people together, water ae…" at bounding box center [592, 282] width 526 height 139
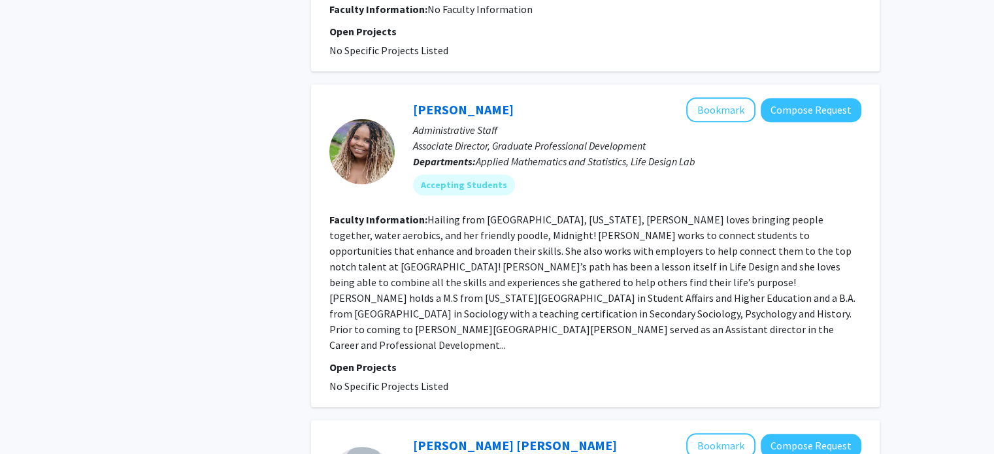
click at [610, 263] on fg-read-more "Hailing from Elkhart, Indiana, Sonjala loves bringing people together, water ae…" at bounding box center [592, 282] width 526 height 139
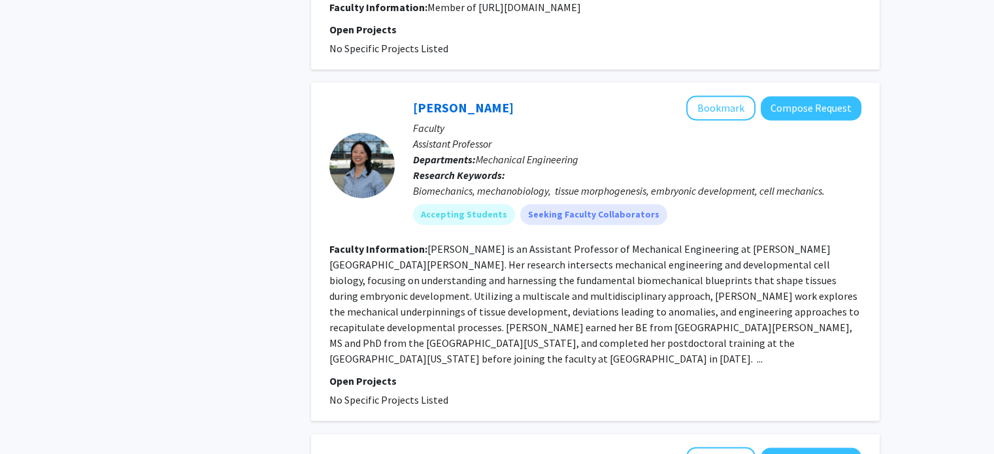
scroll to position [1837, 0]
click at [610, 263] on fg-read-more "Shinuo Weng is an Assistant Professor of Mechanical Engineering at Johns Hopkin…" at bounding box center [594, 303] width 530 height 123
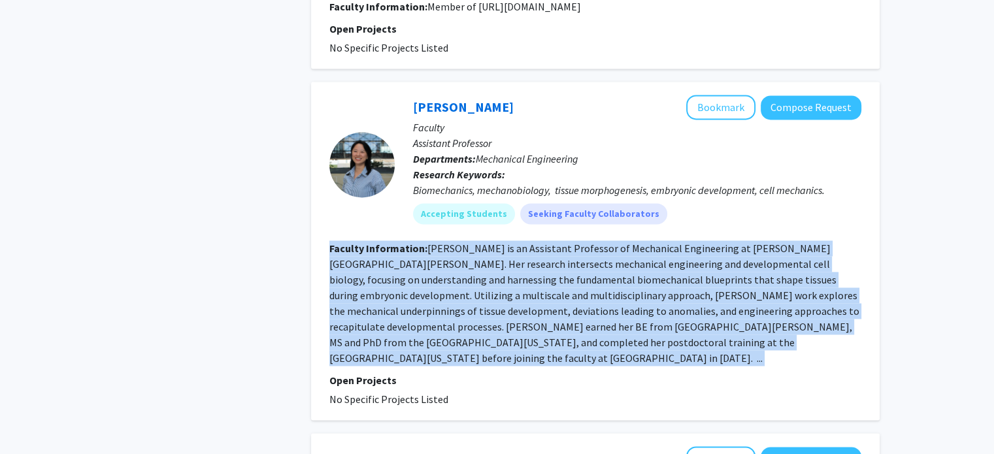
click at [610, 263] on fg-read-more "Shinuo Weng is an Assistant Professor of Mechanical Engineering at Johns Hopkin…" at bounding box center [594, 303] width 530 height 123
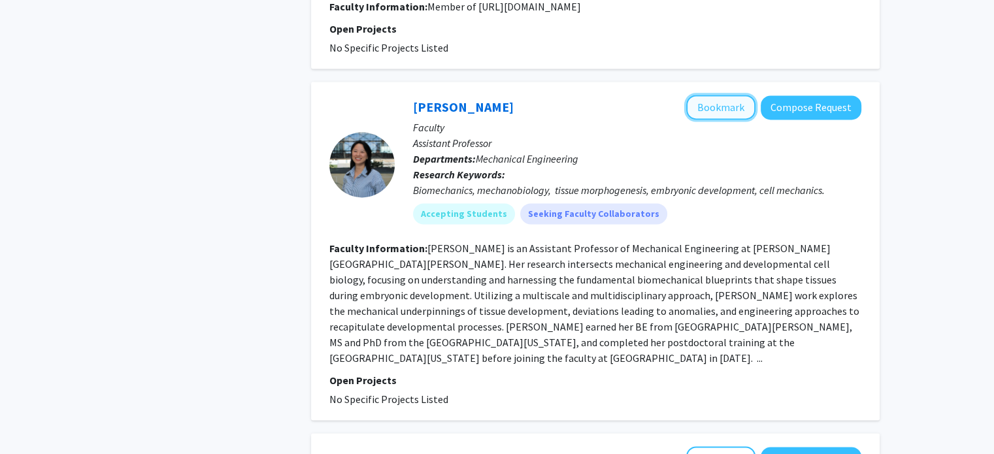
click at [729, 95] on button "Bookmark" at bounding box center [720, 107] width 69 height 25
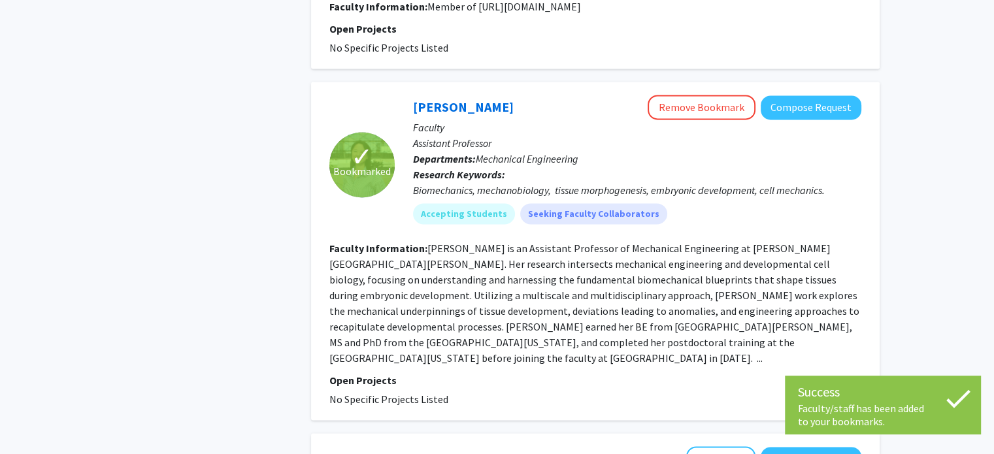
click at [686, 242] on fg-read-more "Shinuo Weng is an Assistant Professor of Mechanical Engineering at Johns Hopkin…" at bounding box center [594, 303] width 530 height 123
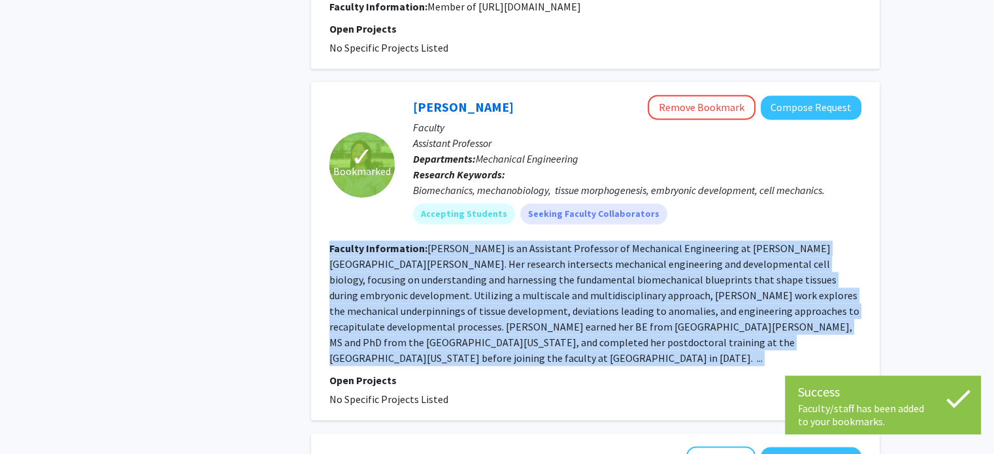
click at [686, 242] on fg-read-more "Shinuo Weng is an Assistant Professor of Mechanical Engineering at Johns Hopkin…" at bounding box center [594, 303] width 530 height 123
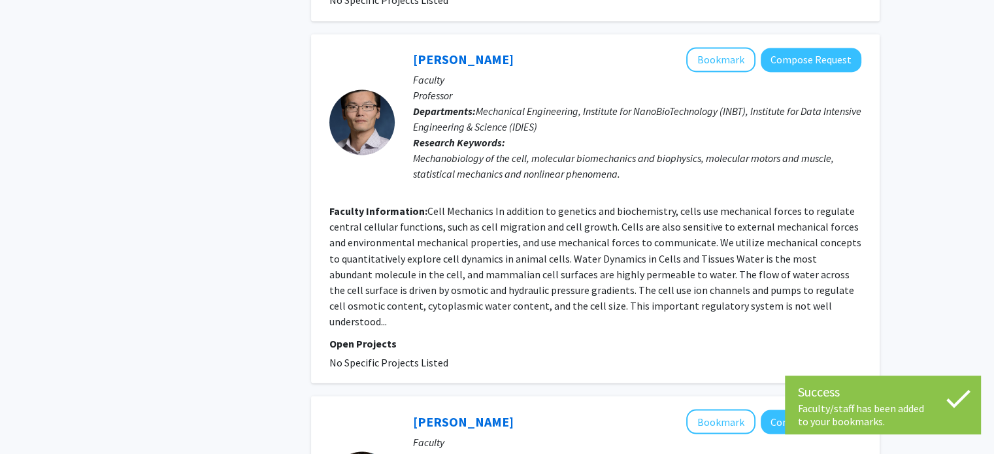
scroll to position [2235, 0]
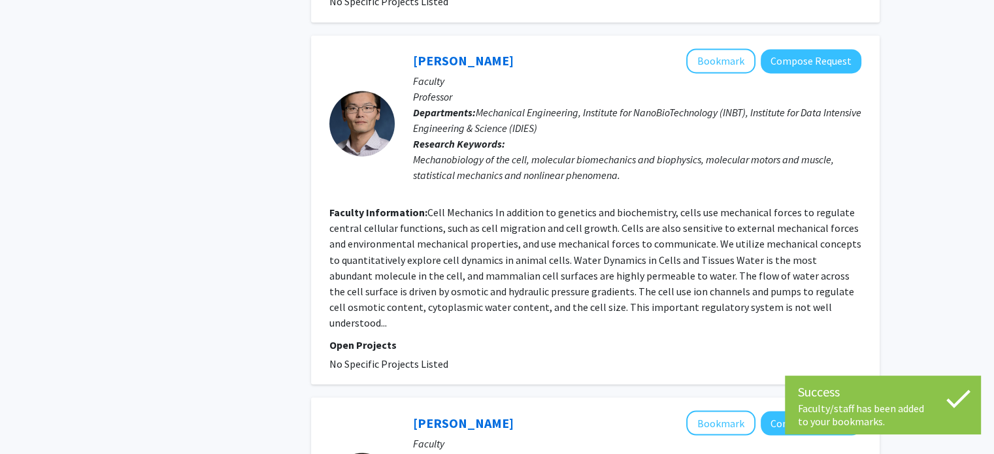
click at [686, 227] on fg-read-more "Cell Mechanics In addition to genetics and biochemistry, cells use mechanical f…" at bounding box center [595, 267] width 532 height 123
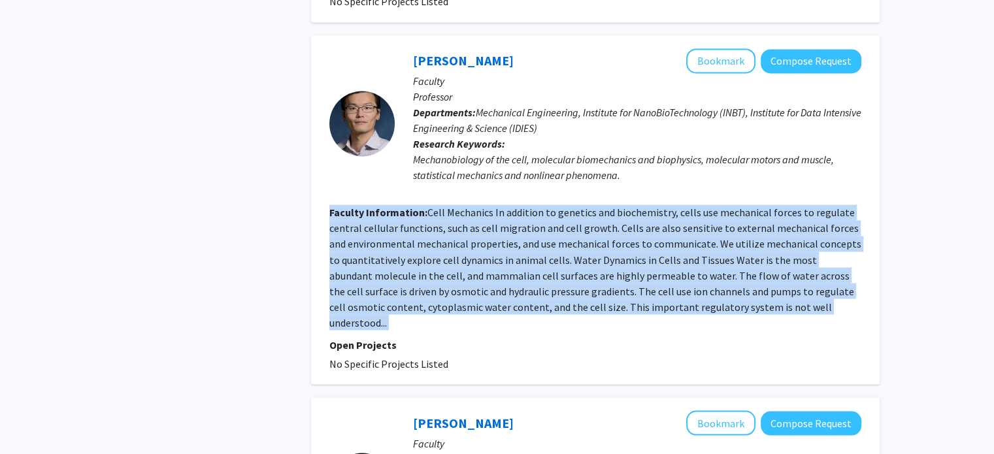
click at [686, 227] on fg-read-more "Cell Mechanics In addition to genetics and biochemistry, cells use mechanical f…" at bounding box center [595, 267] width 532 height 123
click at [557, 206] on fg-read-more "Cell Mechanics In addition to genetics and biochemistry, cells use mechanical f…" at bounding box center [595, 267] width 532 height 123
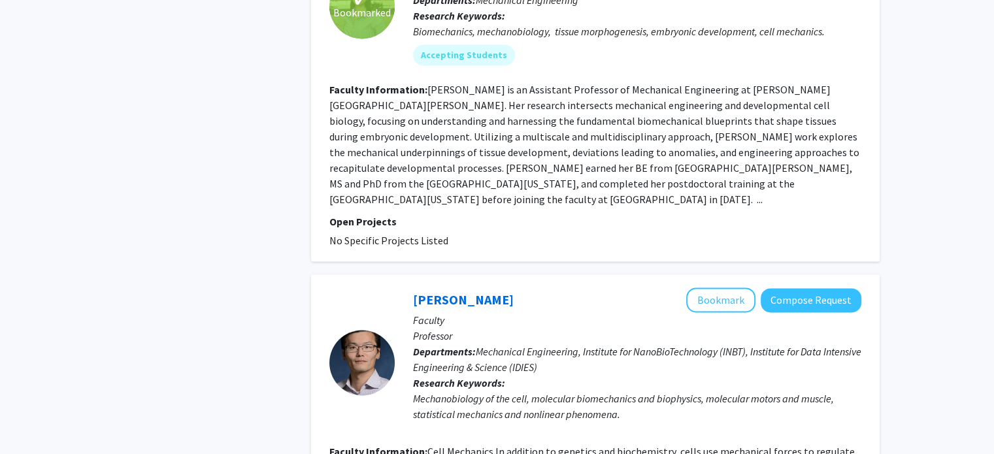
scroll to position [1994, 0]
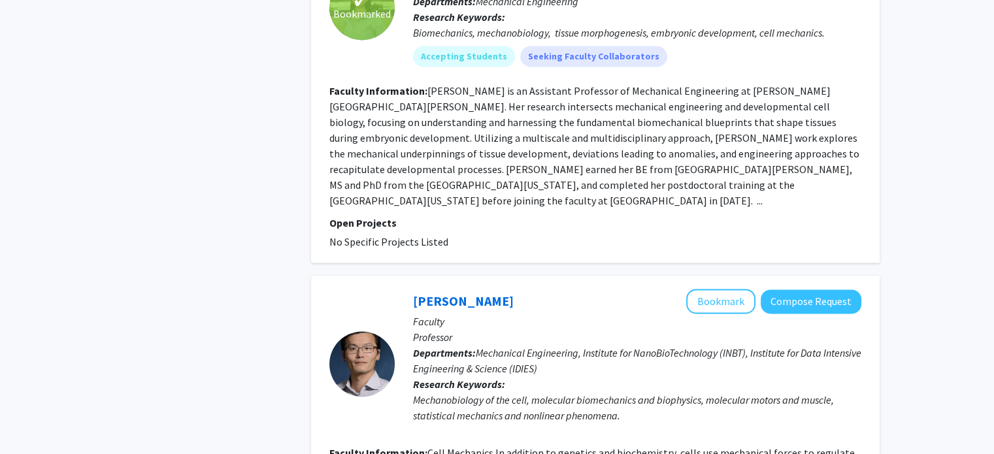
click at [557, 234] on fg-project-list "No Specific Projects Listed" at bounding box center [595, 242] width 532 height 16
click at [580, 123] on fg-read-more "Shinuo Weng is an Assistant Professor of Mechanical Engineering at Johns Hopkin…" at bounding box center [594, 145] width 530 height 123
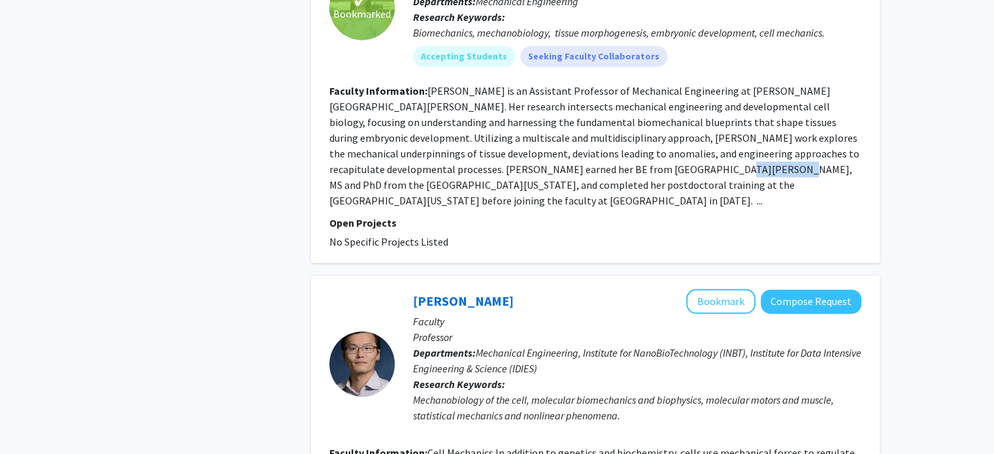
click at [580, 123] on fg-read-more "Shinuo Weng is an Assistant Professor of Mechanical Engineering at Johns Hopkin…" at bounding box center [594, 145] width 530 height 123
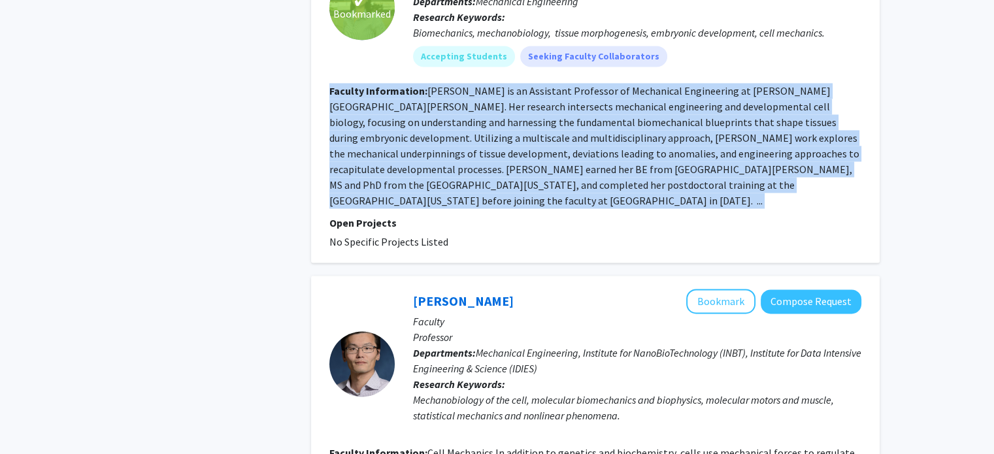
click at [580, 123] on fg-read-more "Shinuo Weng is an Assistant Professor of Mechanical Engineering at Johns Hopkin…" at bounding box center [594, 145] width 530 height 123
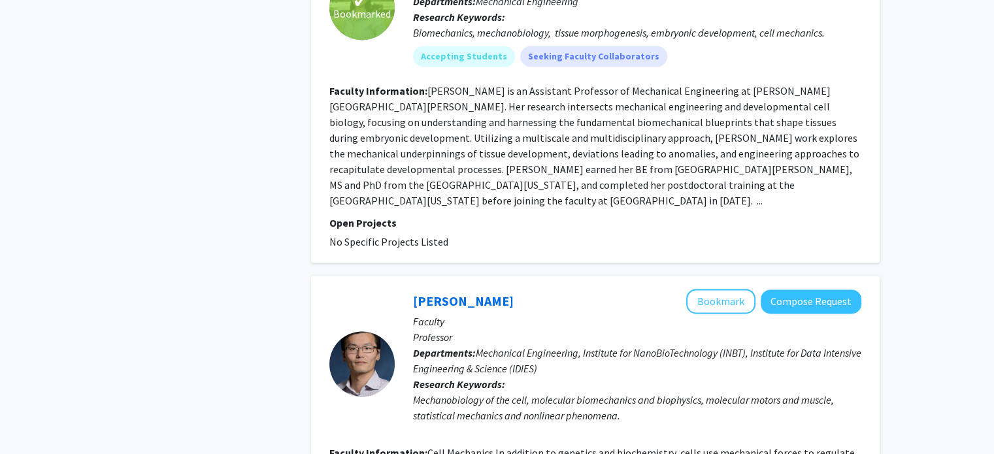
click at [616, 329] on p "Professor" at bounding box center [637, 337] width 448 height 16
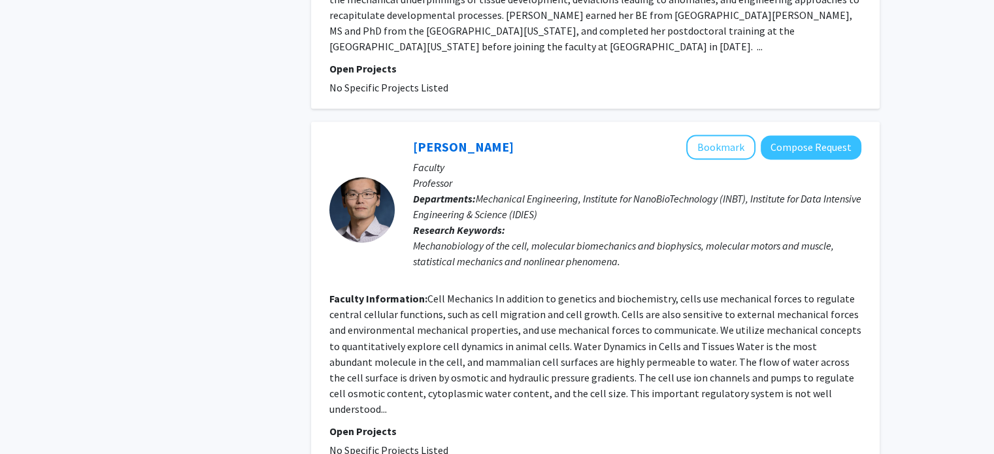
scroll to position [2153, 0]
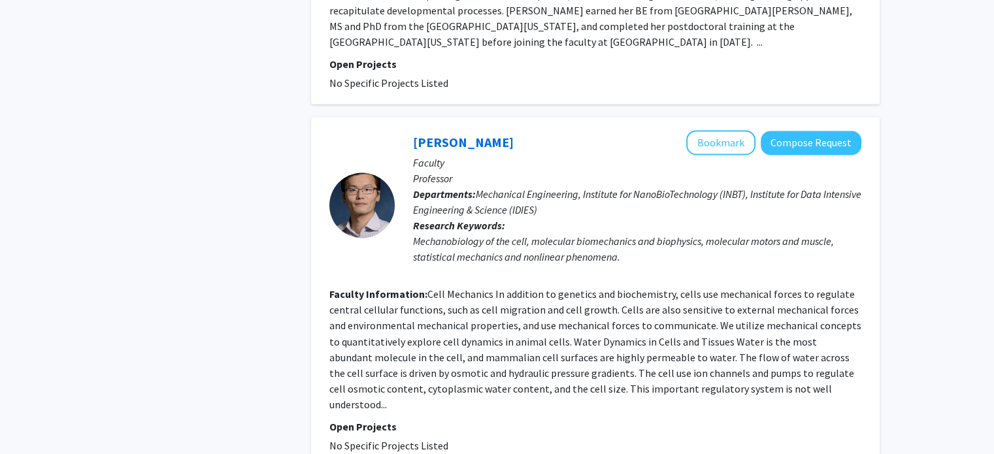
click at [616, 288] on fg-read-more "Cell Mechanics In addition to genetics and biochemistry, cells use mechanical f…" at bounding box center [595, 349] width 532 height 123
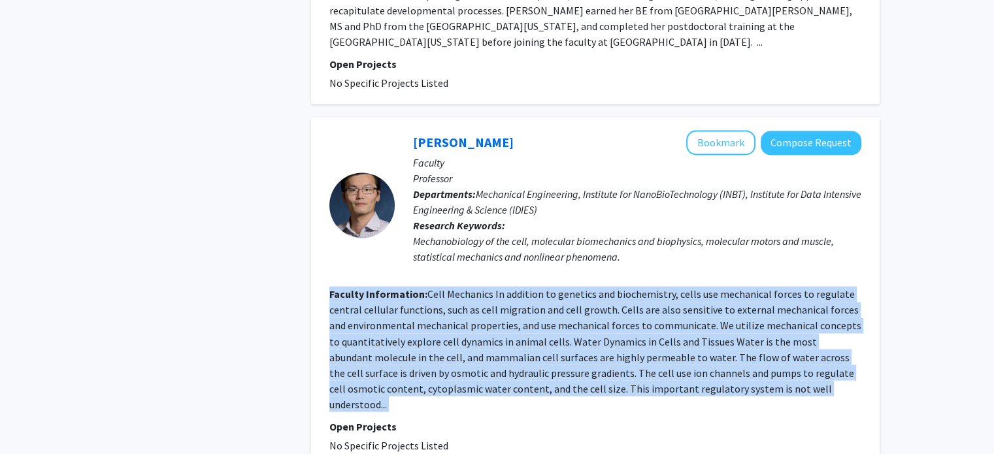
click at [616, 288] on fg-read-more "Cell Mechanics In addition to genetics and biochemistry, cells use mechanical f…" at bounding box center [595, 349] width 532 height 123
click at [595, 292] on fg-read-more "Cell Mechanics In addition to genetics and biochemistry, cells use mechanical f…" at bounding box center [595, 349] width 532 height 123
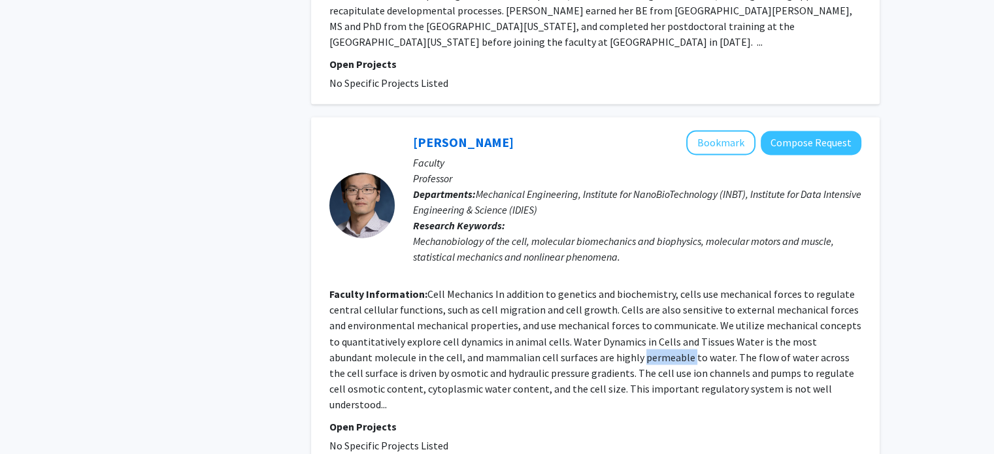
click at [595, 292] on fg-read-more "Cell Mechanics In addition to genetics and biochemistry, cells use mechanical f…" at bounding box center [595, 349] width 532 height 123
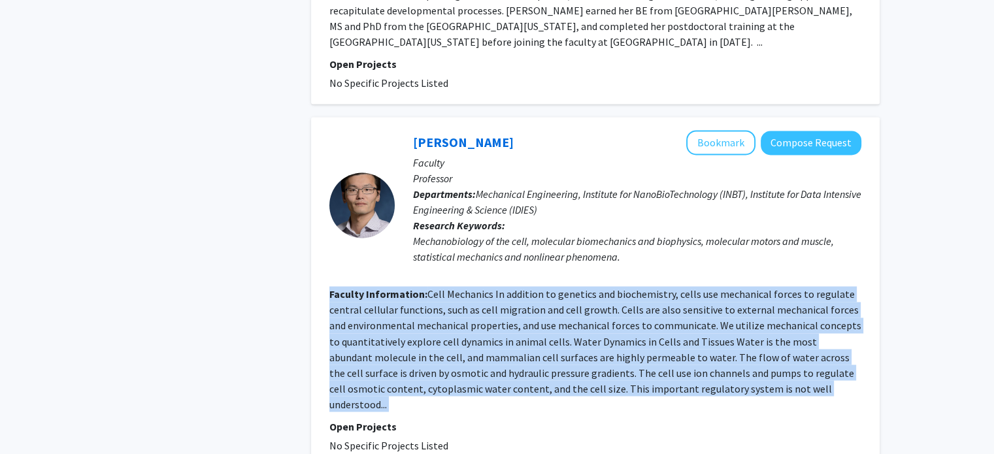
click at [595, 292] on fg-read-more "Cell Mechanics In addition to genetics and biochemistry, cells use mechanical f…" at bounding box center [595, 349] width 532 height 123
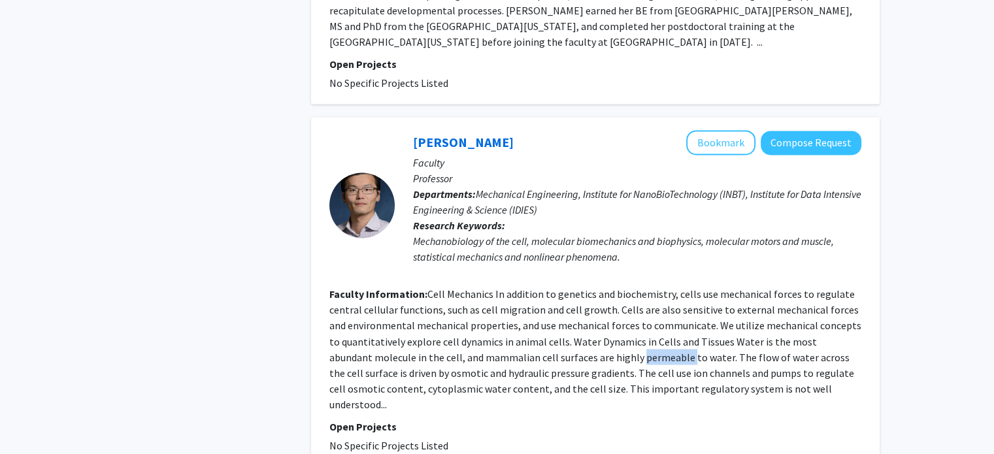
click at [595, 292] on fg-read-more "Cell Mechanics In addition to genetics and biochemistry, cells use mechanical f…" at bounding box center [595, 349] width 532 height 123
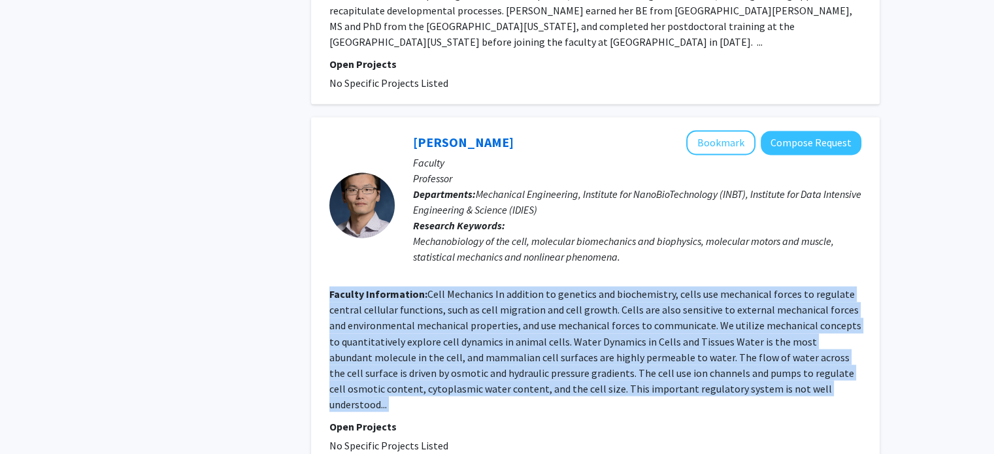
click at [595, 292] on fg-read-more "Cell Mechanics In addition to genetics and biochemistry, cells use mechanical f…" at bounding box center [595, 349] width 532 height 123
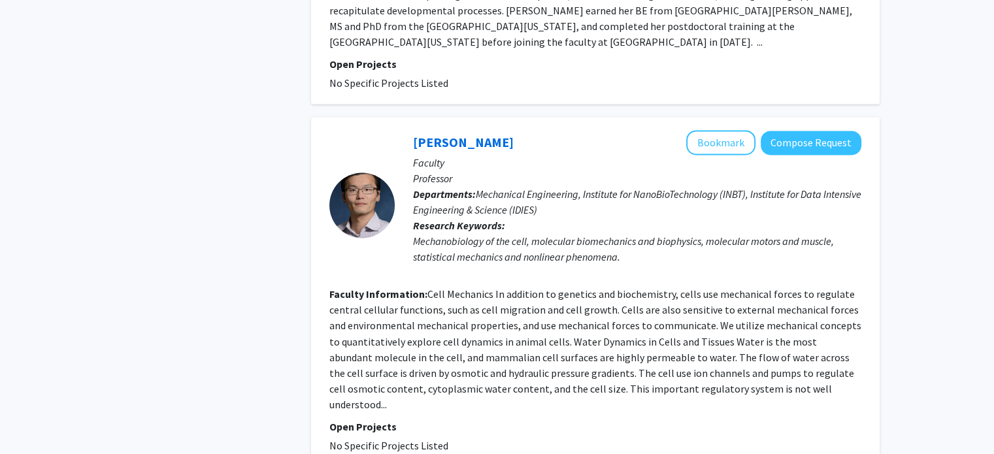
click at [595, 292] on fg-read-more "Cell Mechanics In addition to genetics and biochemistry, cells use mechanical f…" at bounding box center [595, 349] width 532 height 123
click at [708, 130] on button "Bookmark" at bounding box center [720, 142] width 69 height 25
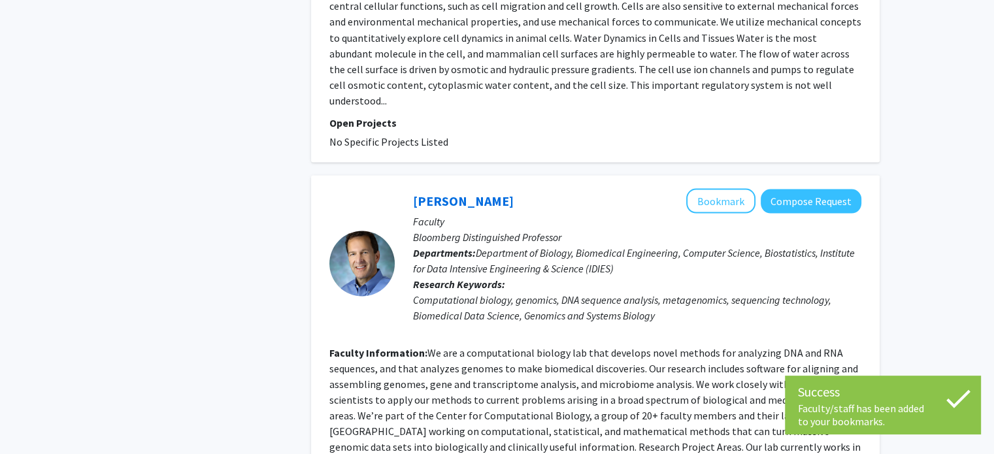
scroll to position [2588, 0]
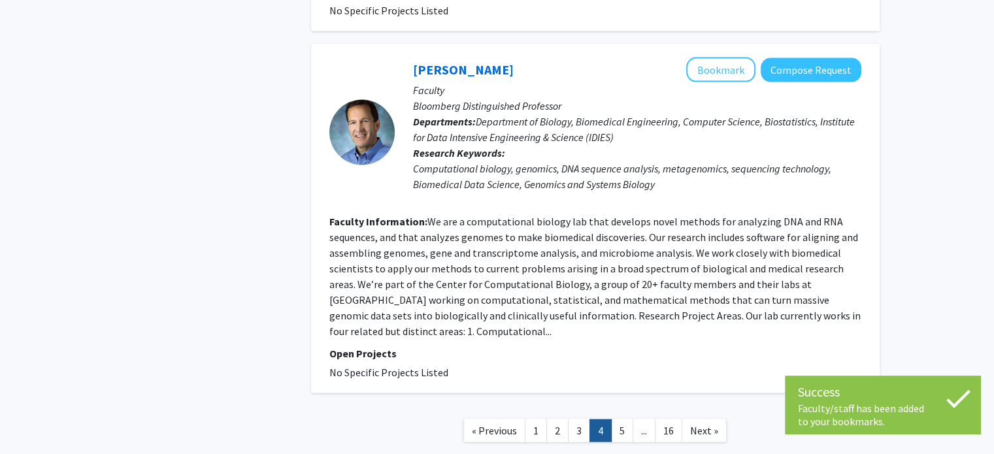
click at [634, 420] on link "..." at bounding box center [644, 431] width 23 height 23
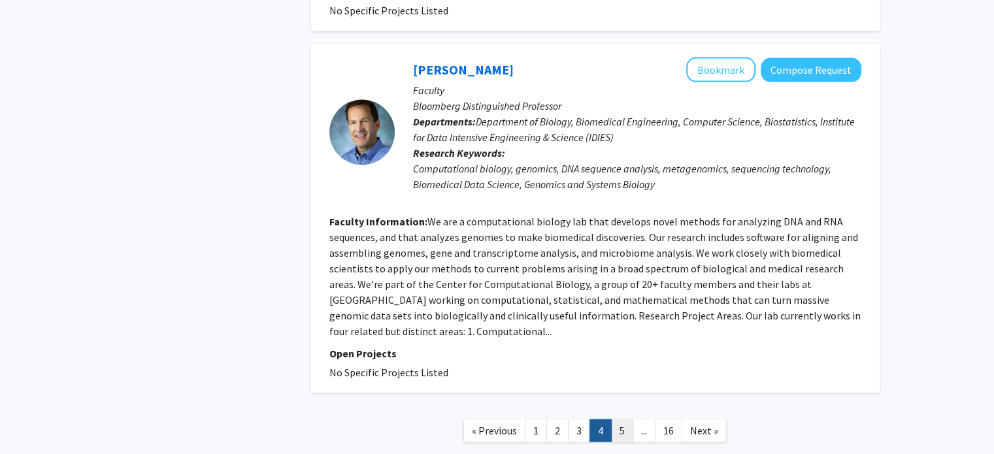
click at [623, 420] on link "5" at bounding box center [622, 431] width 22 height 23
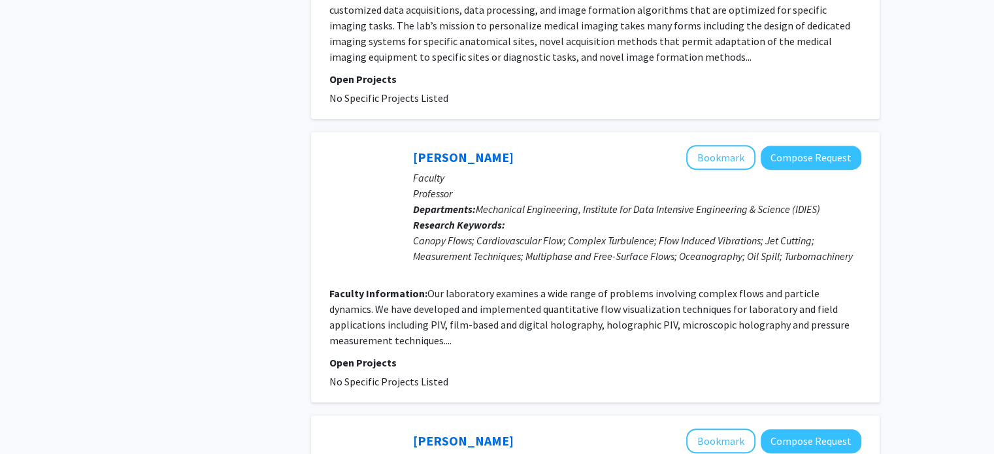
scroll to position [712, 0]
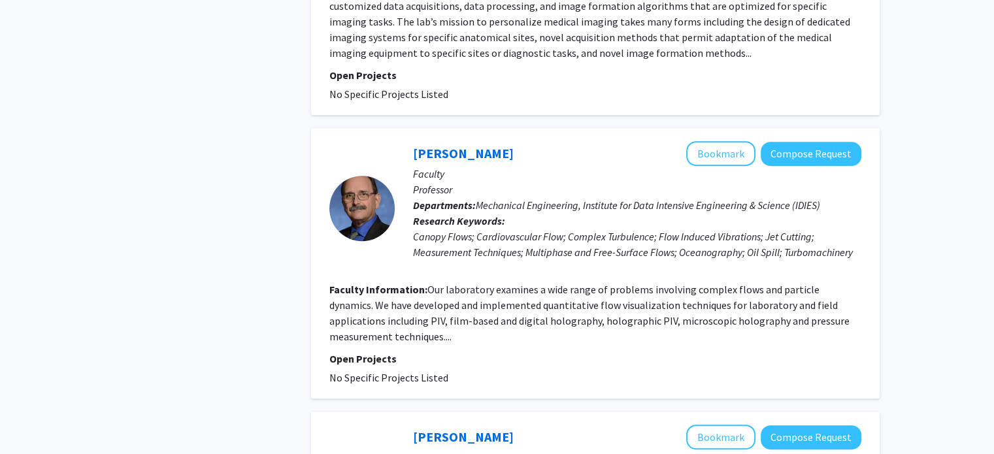
click at [580, 321] on section "Faculty Information: Our laboratory examines a wide range of problems involving…" at bounding box center [595, 313] width 532 height 63
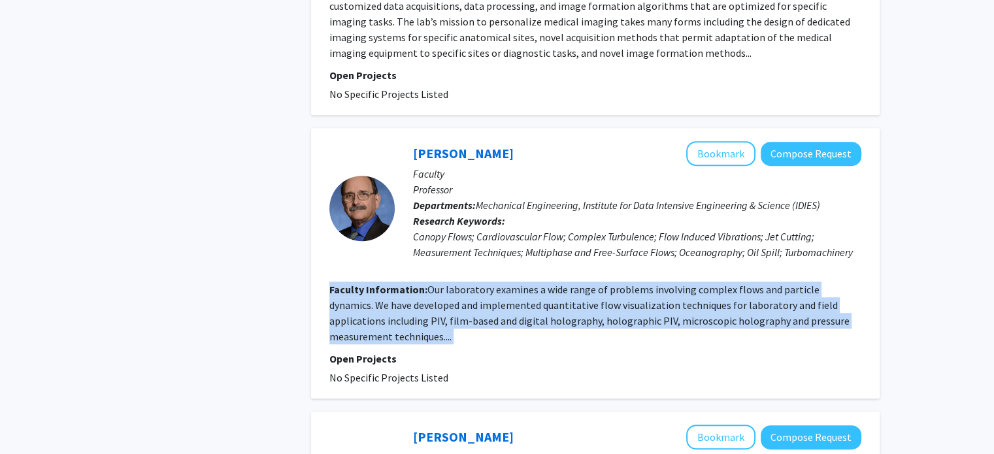
click at [580, 321] on section "Faculty Information: Our laboratory examines a wide range of problems involving…" at bounding box center [595, 313] width 532 height 63
click at [416, 300] on fg-read-more "Our laboratory examines a wide range of problems involving complex flows and pa…" at bounding box center [589, 313] width 520 height 60
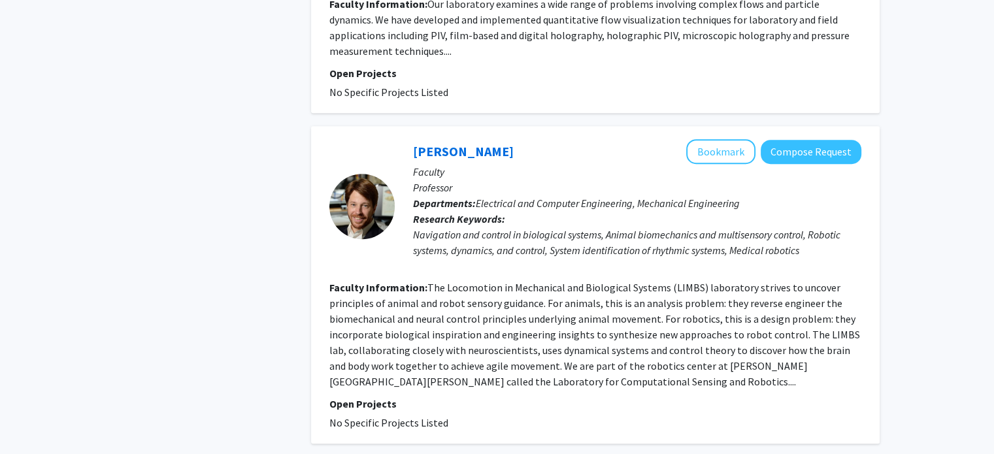
scroll to position [998, 0]
click at [518, 357] on section "Faculty Information: The Locomotion in Mechanical and Biological Systems (LIMBS…" at bounding box center [595, 334] width 532 height 110
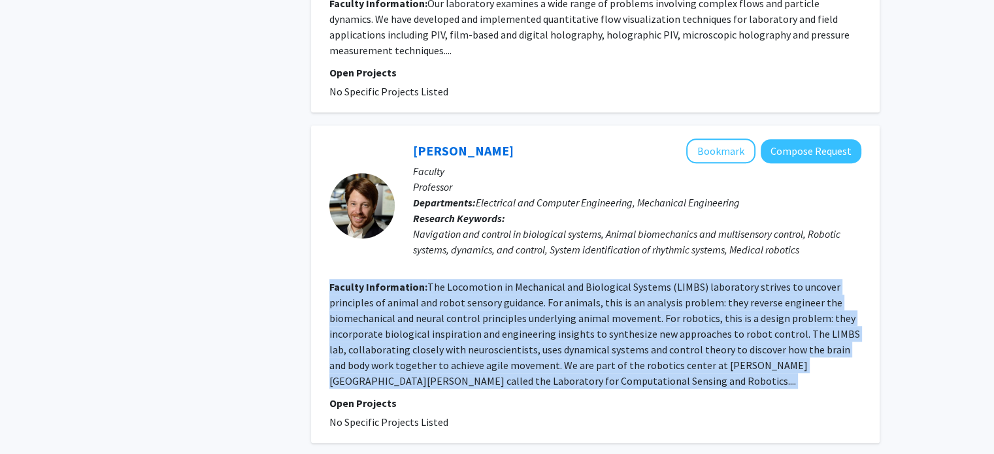
click at [518, 357] on section "Faculty Information: The Locomotion in Mechanical and Biological Systems (LIMBS…" at bounding box center [595, 334] width 532 height 110
click at [643, 279] on section "Faculty Information: The Locomotion in Mechanical and Biological Systems (LIMBS…" at bounding box center [595, 334] width 532 height 110
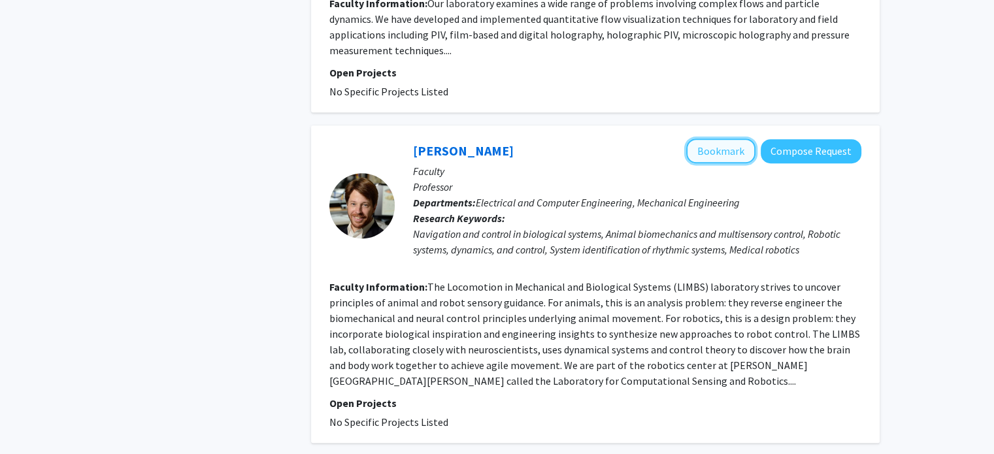
click at [707, 139] on button "Bookmark" at bounding box center [720, 151] width 69 height 25
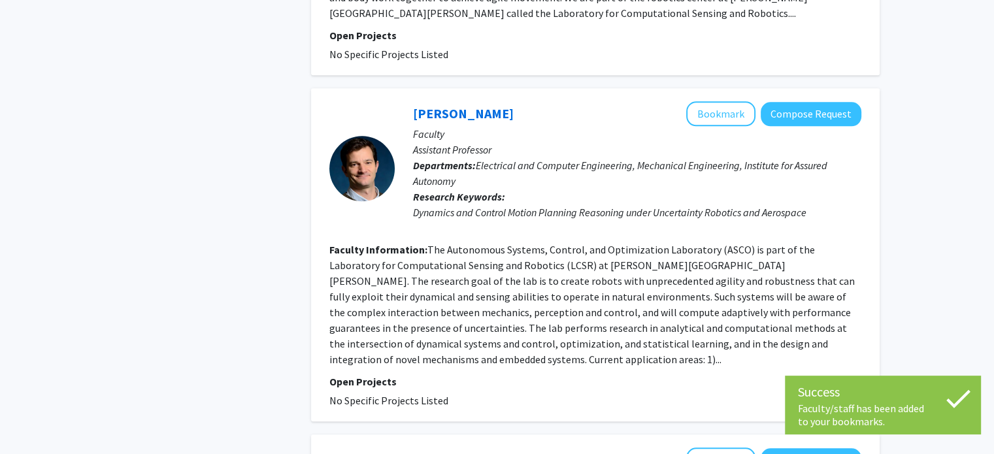
scroll to position [1367, 0]
click at [533, 295] on fg-read-more "The Autonomous Systems, Control, and Optimization Laboratory (ASCO) is part of …" at bounding box center [591, 303] width 525 height 123
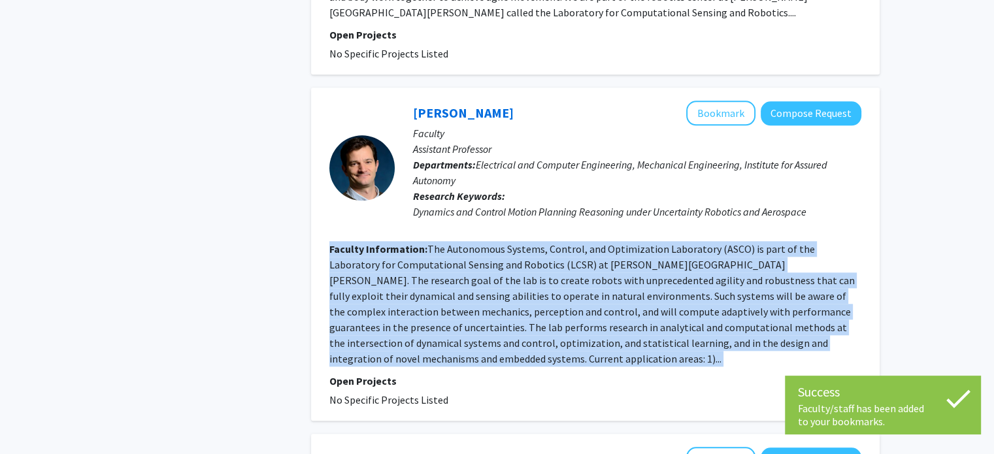
click at [533, 295] on fg-read-more "The Autonomous Systems, Control, and Optimization Laboratory (ASCO) is part of …" at bounding box center [591, 303] width 525 height 123
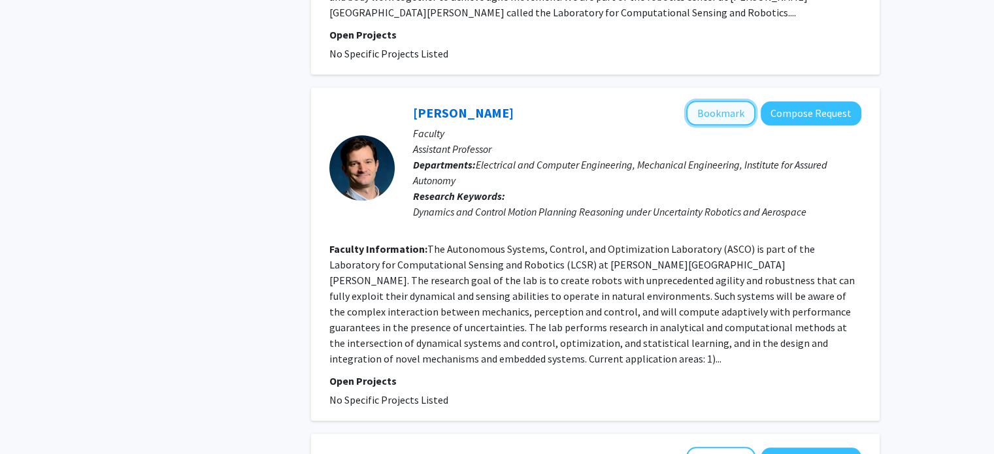
click at [746, 101] on button "Bookmark" at bounding box center [720, 113] width 69 height 25
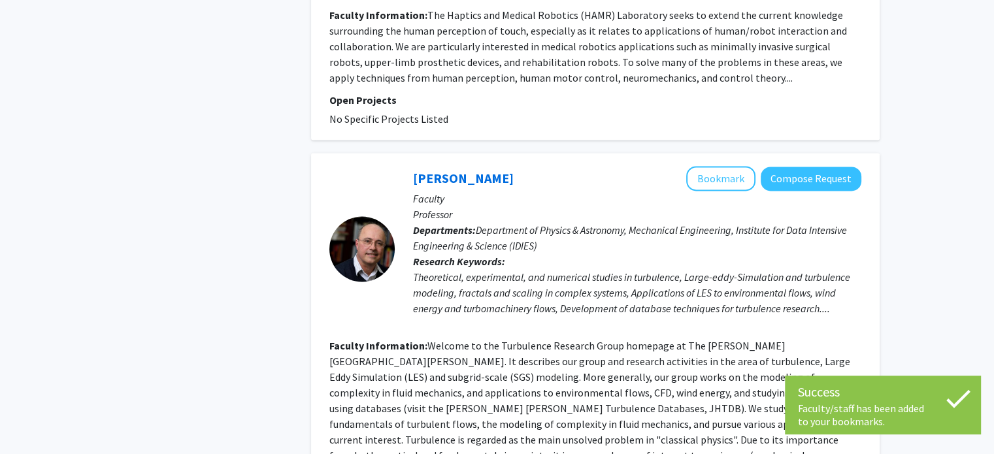
scroll to position [1944, 0]
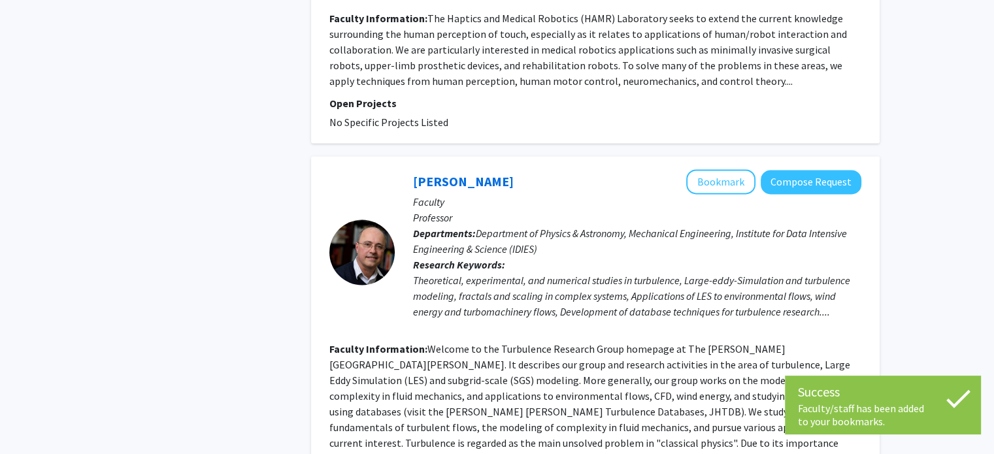
click at [625, 272] on div "Theoretical, experimental, and numerical studies in turbulence, Large-eddy-Simu…" at bounding box center [637, 295] width 448 height 47
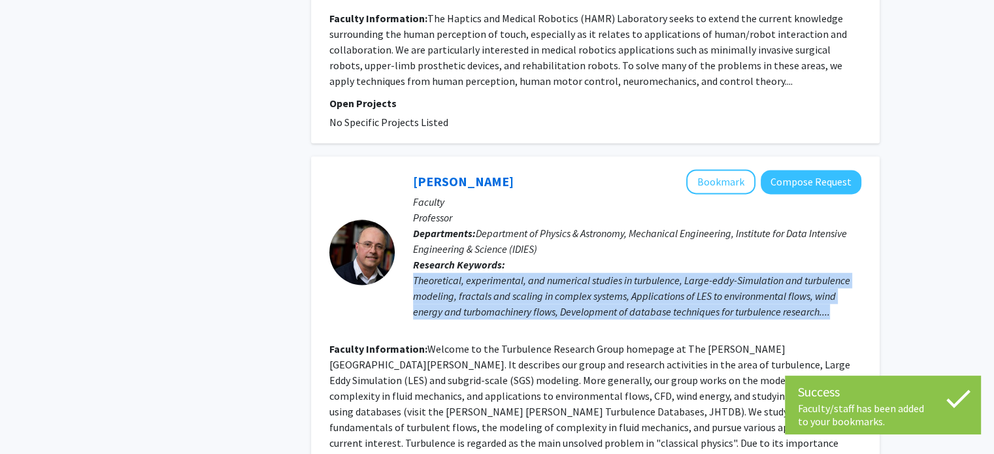
click at [625, 272] on div "Theoretical, experimental, and numerical studies in turbulence, Large-eddy-Simu…" at bounding box center [637, 295] width 448 height 47
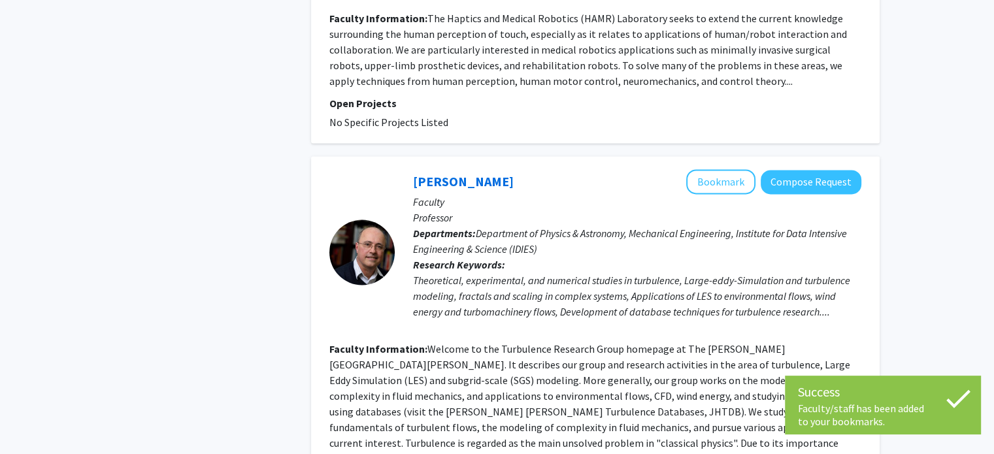
click at [644, 342] on fg-read-more "Welcome to the Turbulence Research Group homepage at The Johns Hopkins Universi…" at bounding box center [589, 403] width 521 height 123
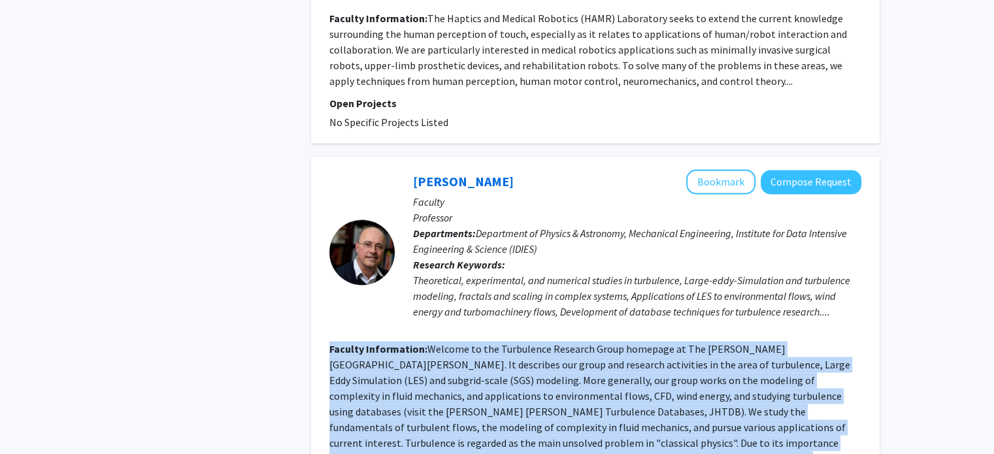
click at [644, 342] on fg-read-more "Welcome to the Turbulence Research Group homepage at The Johns Hopkins Universi…" at bounding box center [589, 403] width 521 height 123
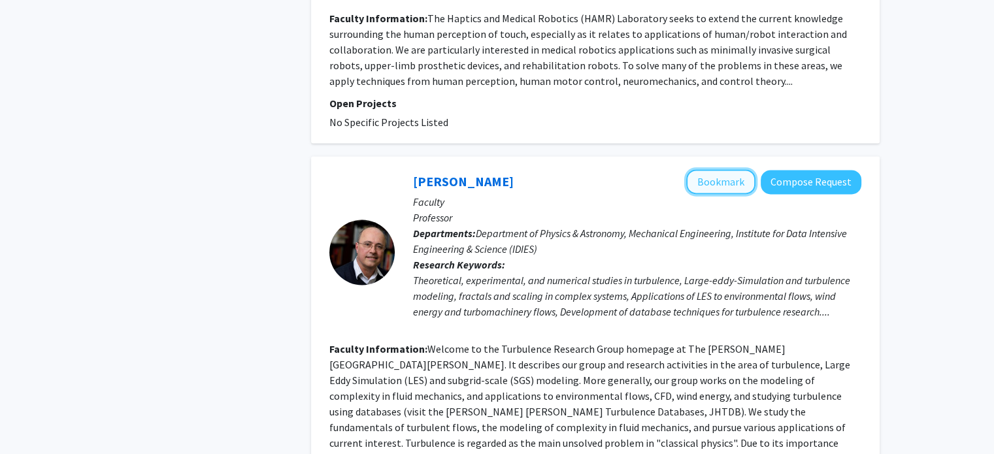
click at [712, 169] on button "Bookmark" at bounding box center [720, 181] width 69 height 25
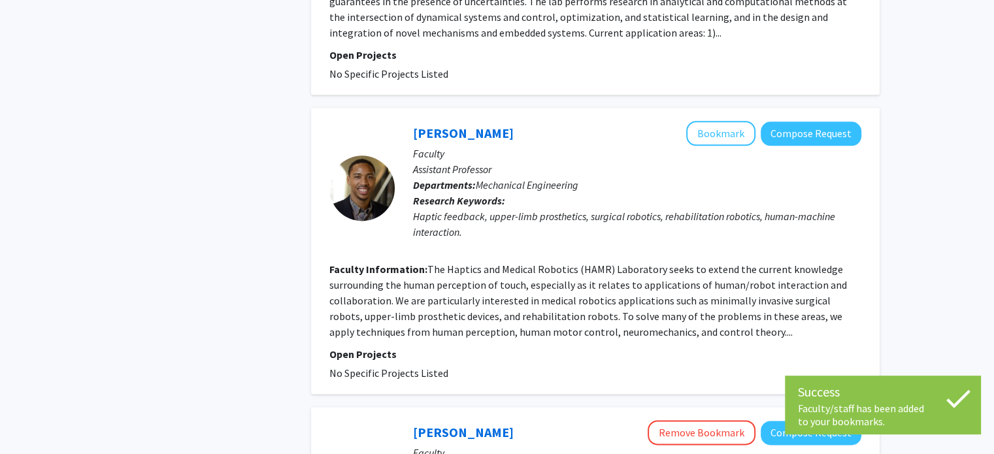
scroll to position [1656, 0]
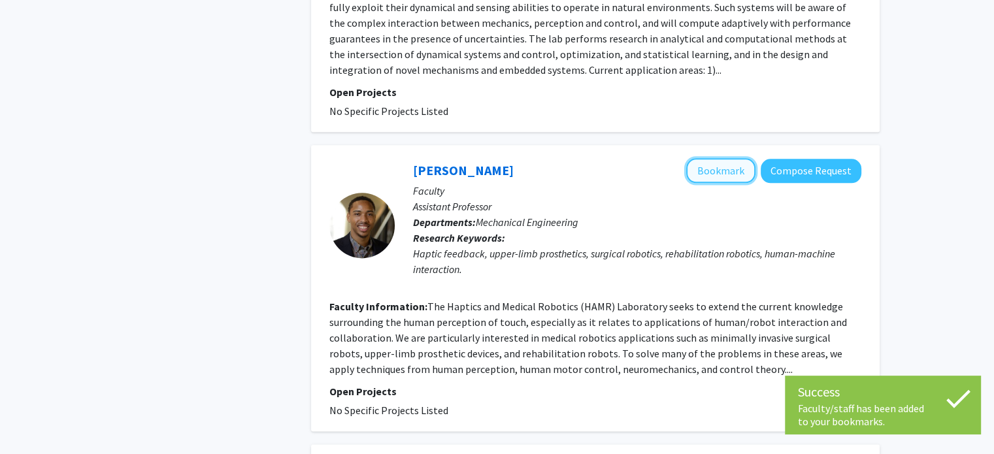
click at [712, 158] on button "Bookmark" at bounding box center [720, 170] width 69 height 25
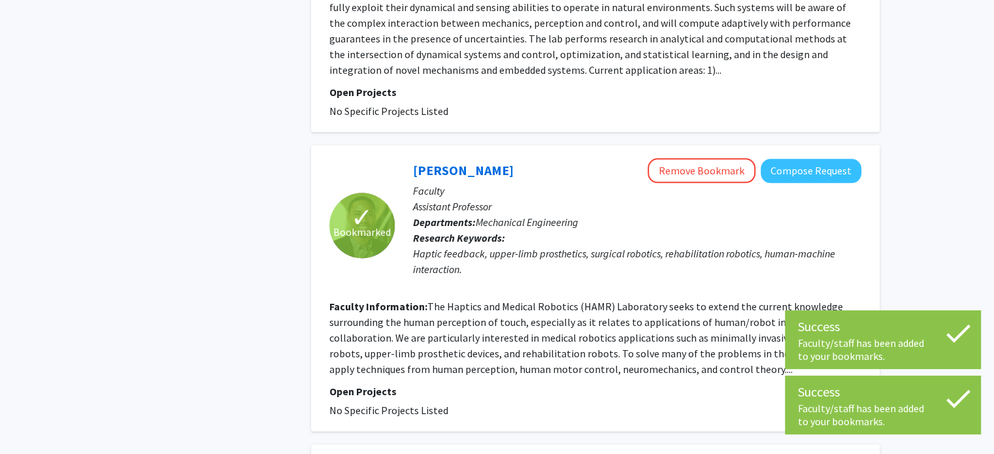
click at [614, 300] on fg-read-more "The Haptics and Medical Robotics (HAMR) Laboratory seeks to extend the current …" at bounding box center [588, 338] width 518 height 76
